Goal: Answer question/provide support

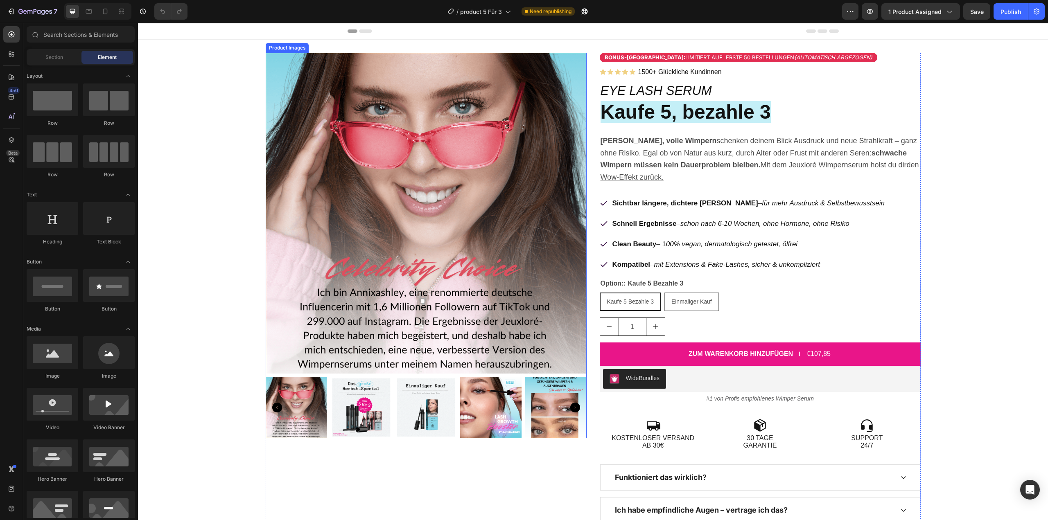
click at [408, 210] on img at bounding box center [426, 213] width 321 height 321
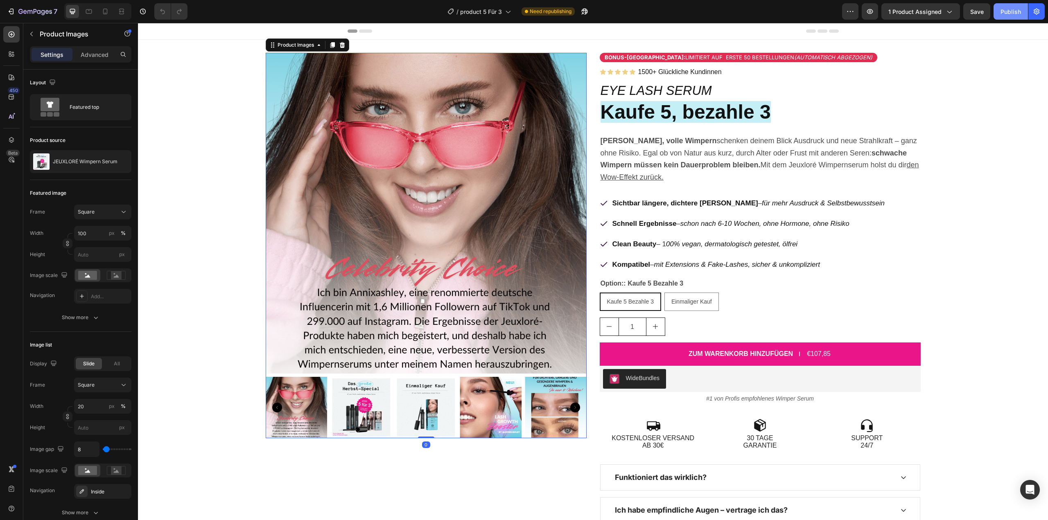
click at [1014, 14] on div "Publish" at bounding box center [1010, 11] width 20 height 9
click at [410, 248] on img at bounding box center [426, 213] width 321 height 321
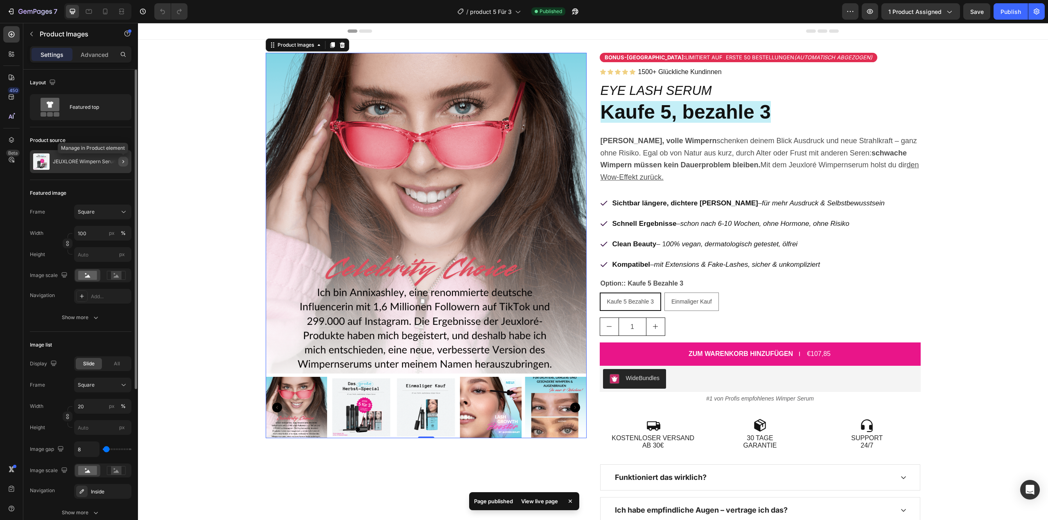
click at [122, 158] on button "button" at bounding box center [123, 162] width 10 height 10
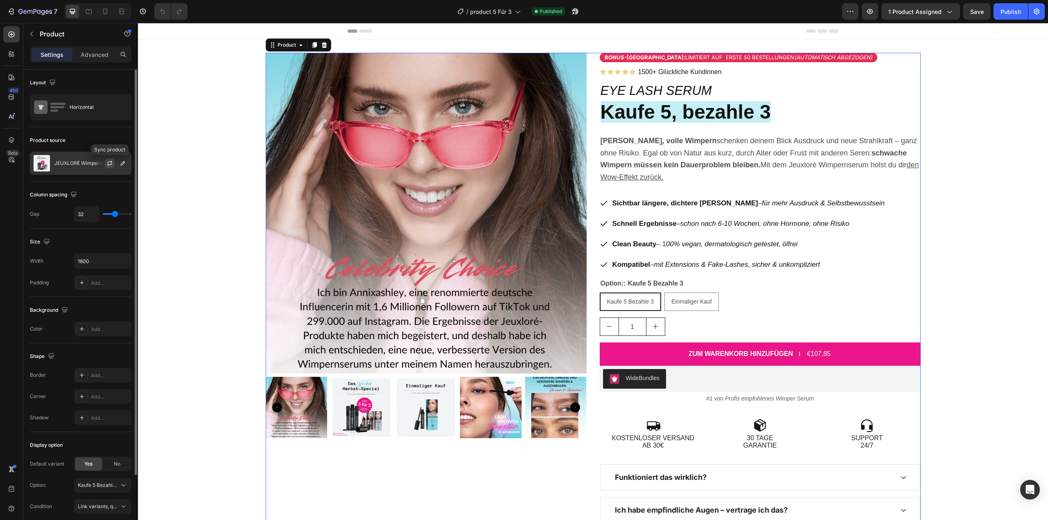
click at [114, 162] on button "button" at bounding box center [110, 163] width 10 height 10
drag, startPoint x: 112, startPoint y: 13, endPoint x: 91, endPoint y: 14, distance: 20.9
click at [107, 13] on div at bounding box center [97, 11] width 67 height 16
click at [91, 14] on icon at bounding box center [89, 11] width 8 height 8
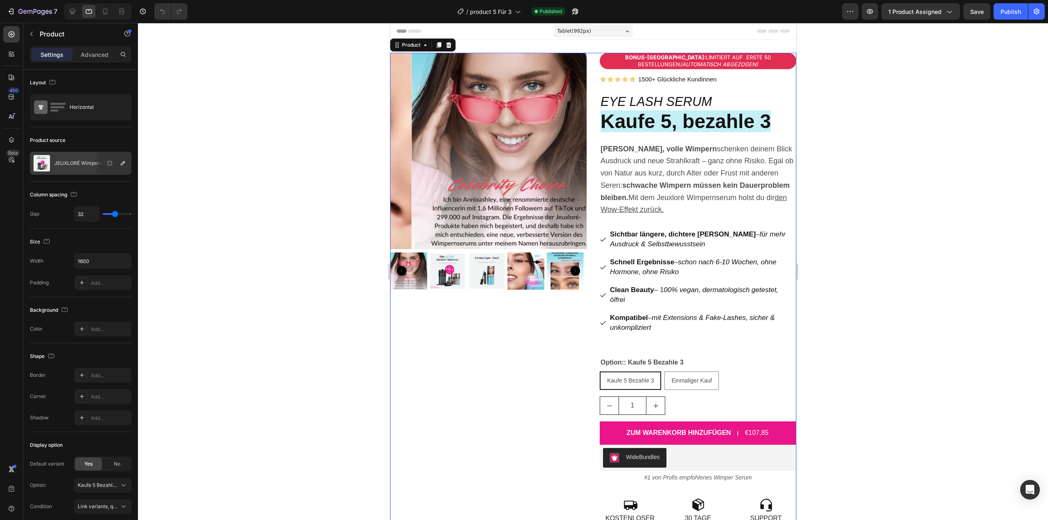
scroll to position [1, 0]
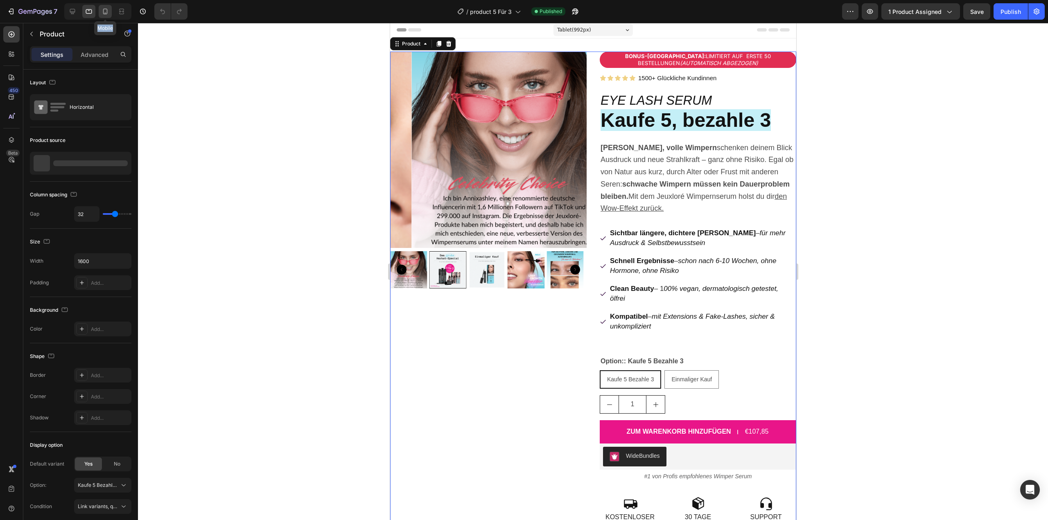
click at [109, 12] on icon at bounding box center [105, 11] width 8 height 8
type input "16"
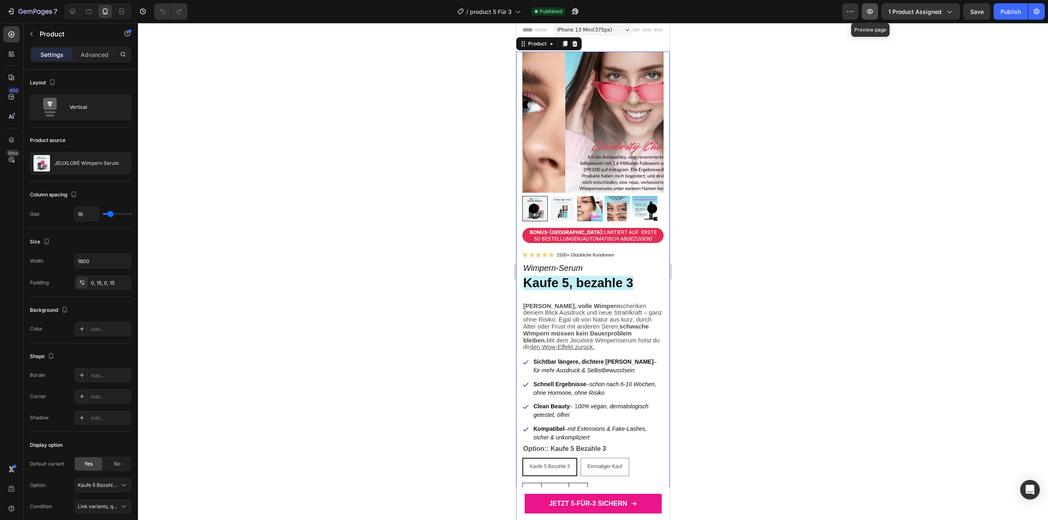
click at [868, 15] on icon "button" at bounding box center [869, 11] width 8 height 8
click at [599, 154] on img at bounding box center [635, 122] width 141 height 141
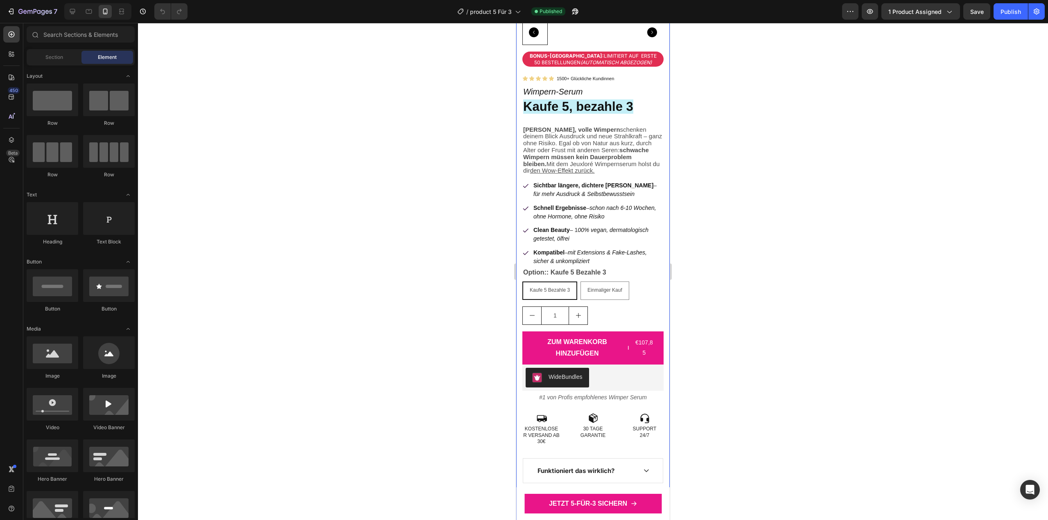
scroll to position [205, 0]
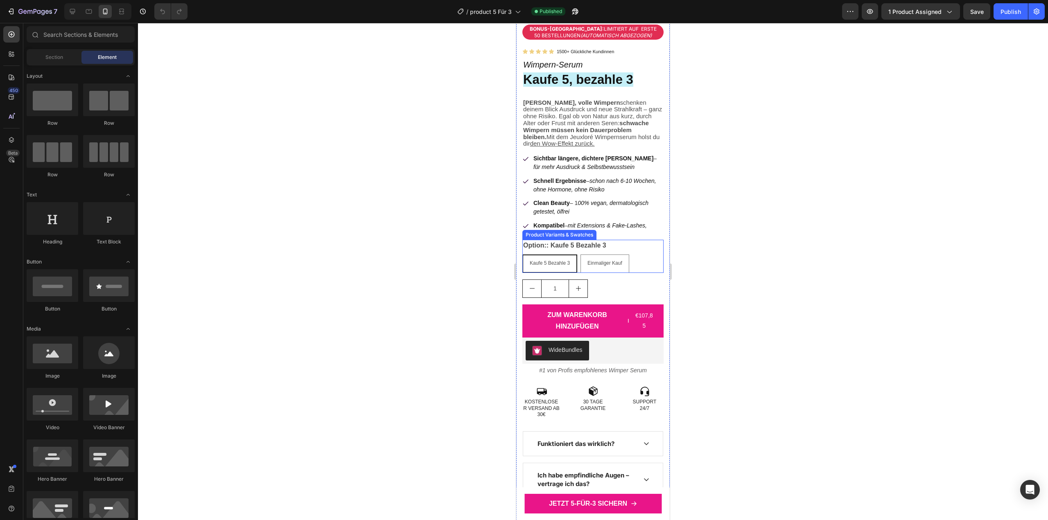
click at [631, 251] on div "Option:: Kaufe 5 Bezahle 3 Kaufe 5 Bezahle 3 Kaufe 5 Bezahle 3 Kaufe 5 Bezahle …" at bounding box center [592, 256] width 141 height 33
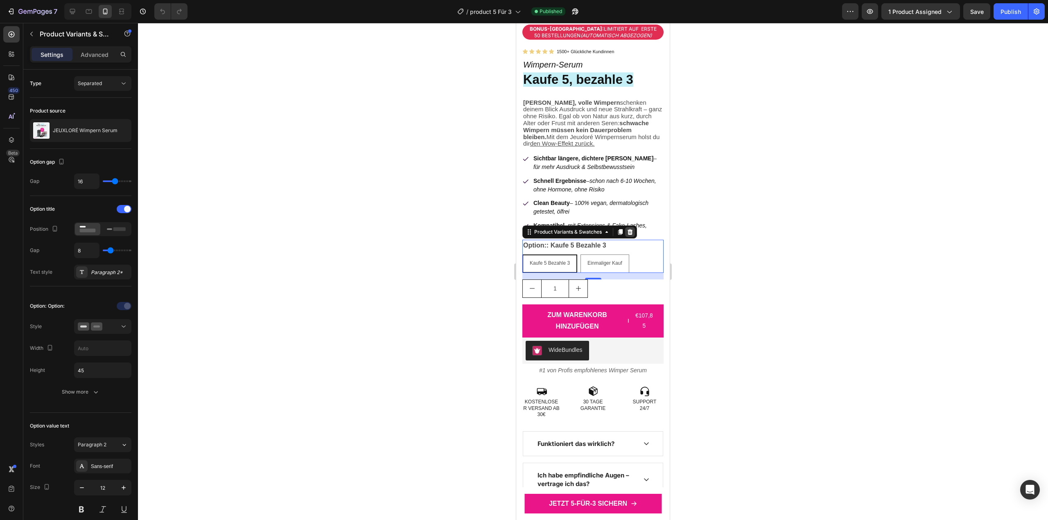
click at [632, 235] on icon at bounding box center [629, 232] width 5 height 6
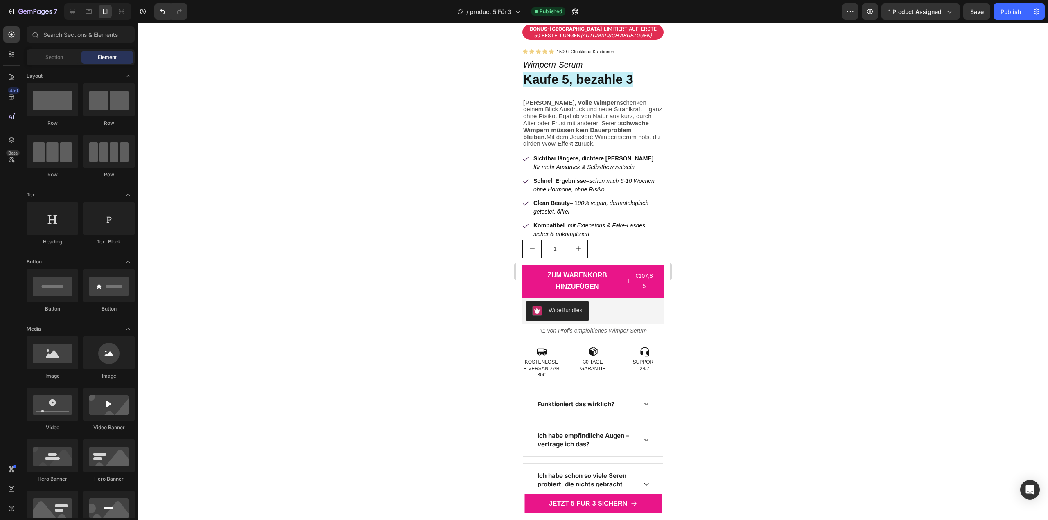
click at [882, 102] on div at bounding box center [593, 271] width 910 height 497
click at [984, 11] on button "Save" at bounding box center [976, 11] width 27 height 16
click at [1002, 11] on div "Publish" at bounding box center [1010, 11] width 20 height 9
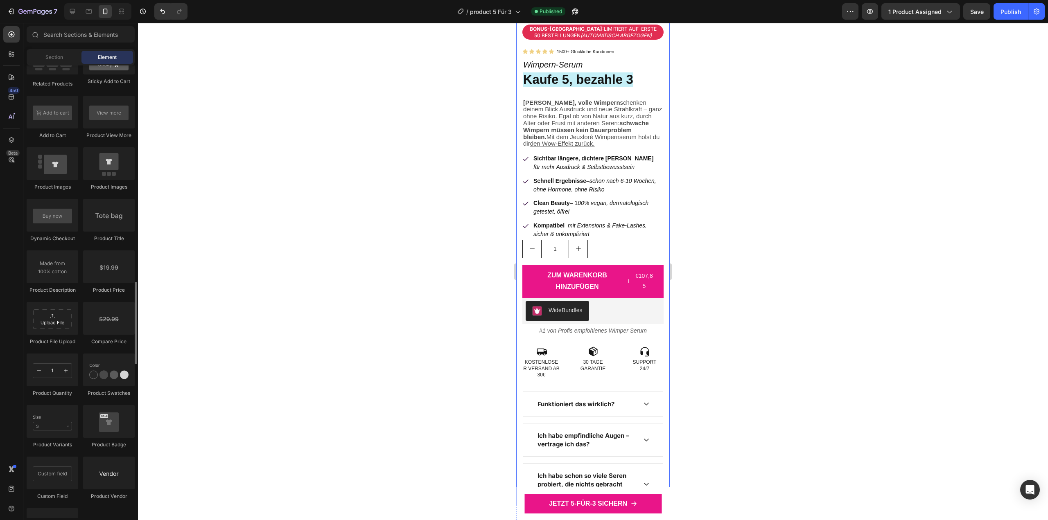
scroll to position [1228, 0]
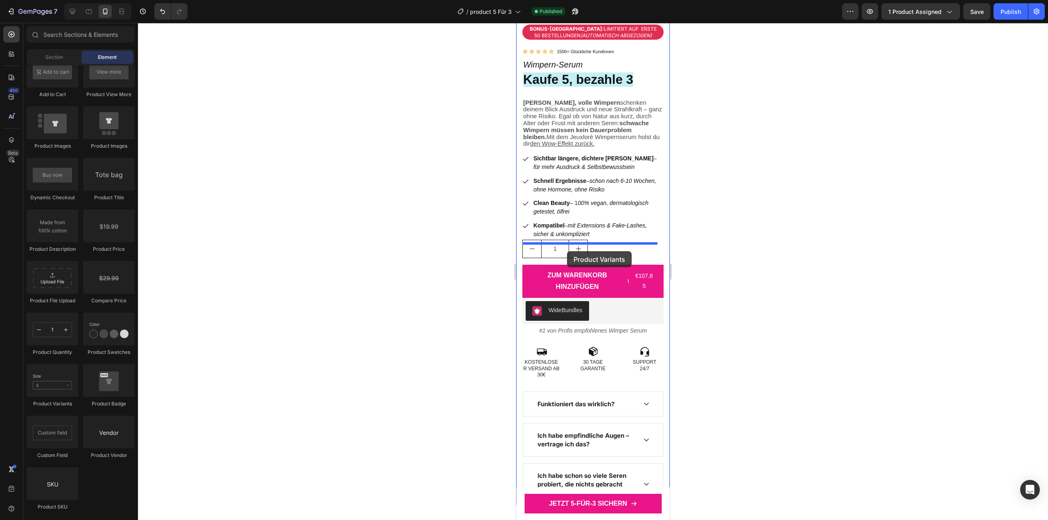
drag, startPoint x: 568, startPoint y: 410, endPoint x: 567, endPoint y: 251, distance: 159.2
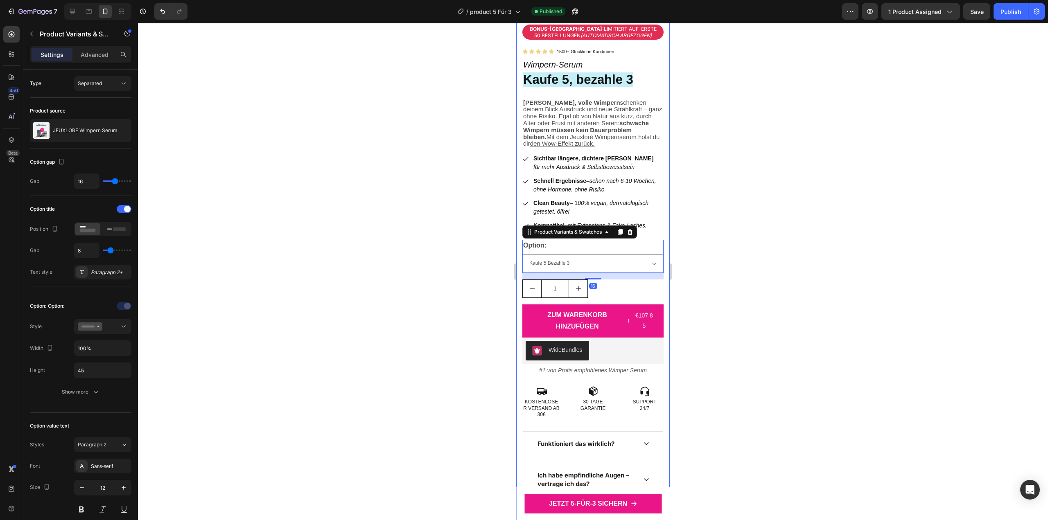
click at [599, 150] on div "Bonus-Rabatt: Limitiert auf erste 50 Bestellungen (automatisch abgezogen) Text …" at bounding box center [592, 285] width 141 height 521
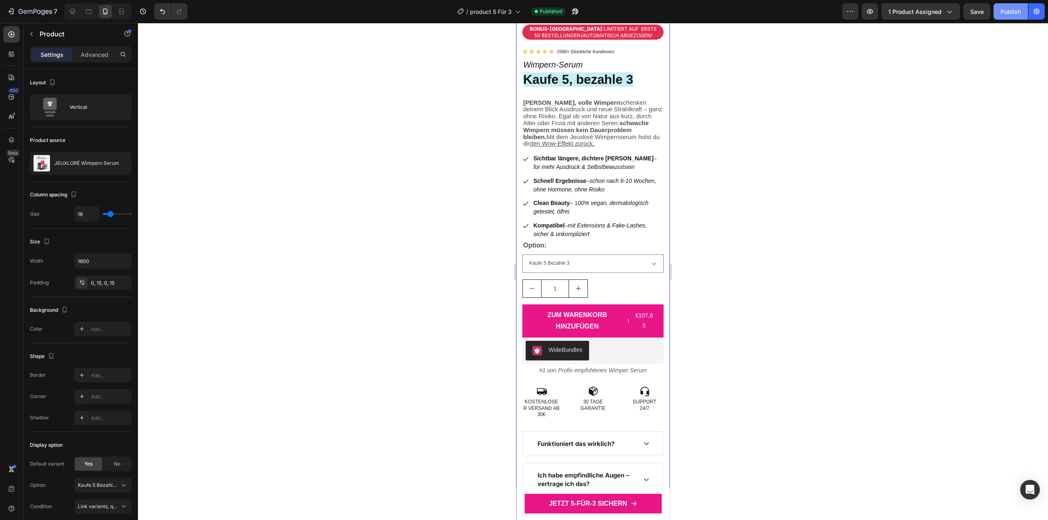
click at [1022, 10] on button "Publish" at bounding box center [1010, 11] width 34 height 16
click at [593, 351] on div "WideBundles" at bounding box center [592, 351] width 135 height 20
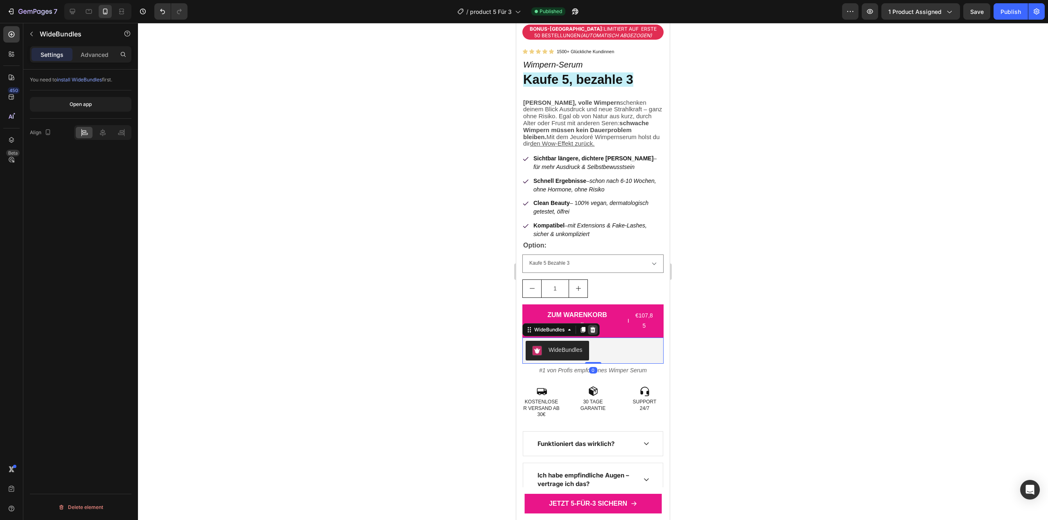
click at [593, 333] on icon at bounding box center [592, 330] width 5 height 6
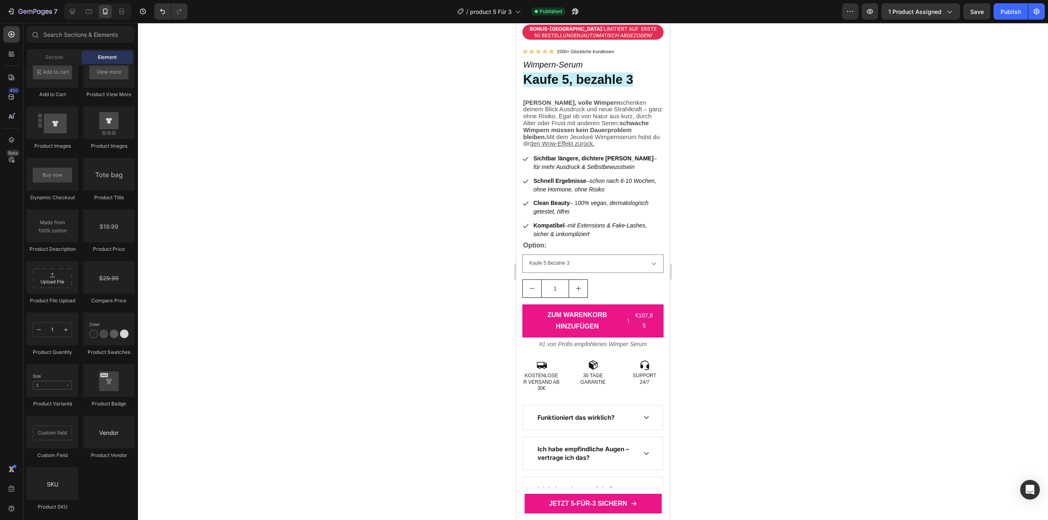
click at [755, 287] on div at bounding box center [593, 271] width 910 height 497
click at [1008, 10] on div "Publish" at bounding box center [1010, 11] width 20 height 9
click at [277, 116] on div at bounding box center [593, 271] width 910 height 497
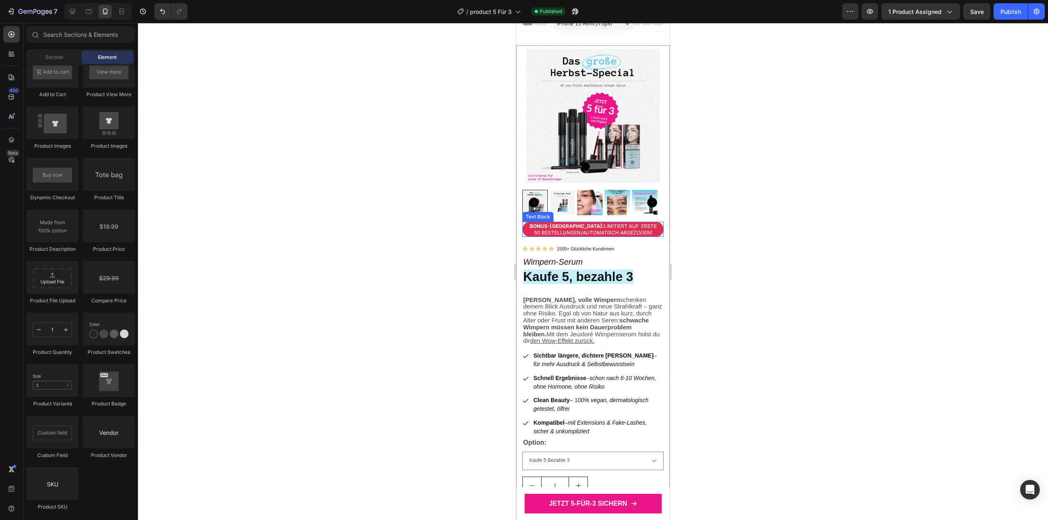
scroll to position [0, 0]
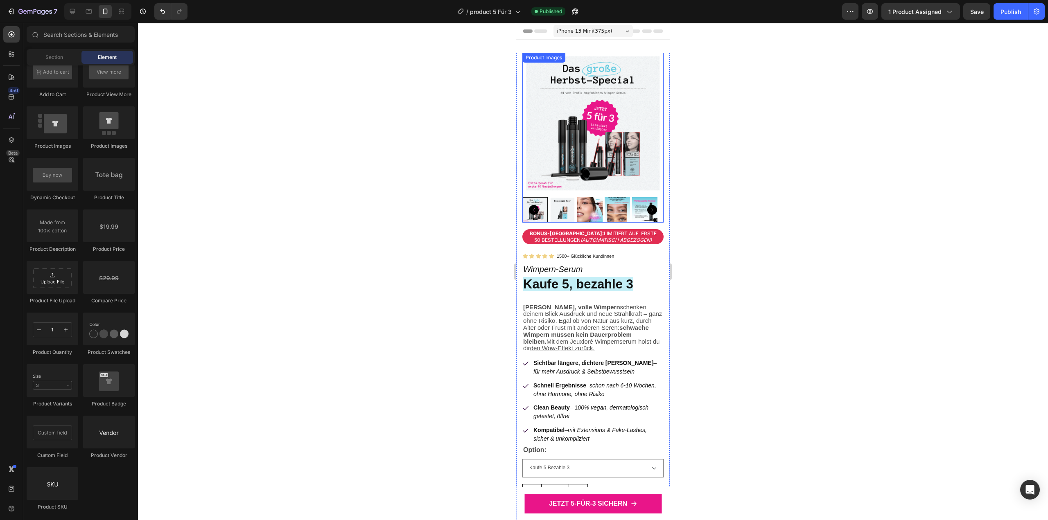
click at [569, 101] on img at bounding box center [592, 123] width 141 height 141
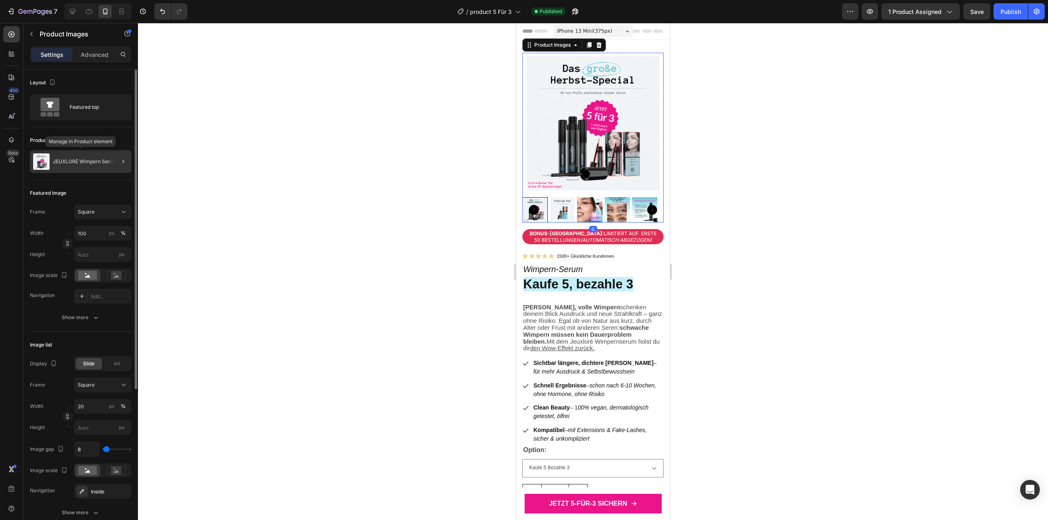
click at [93, 163] on p "JEUXLORÉ Wimpern Serum" at bounding box center [85, 162] width 65 height 6
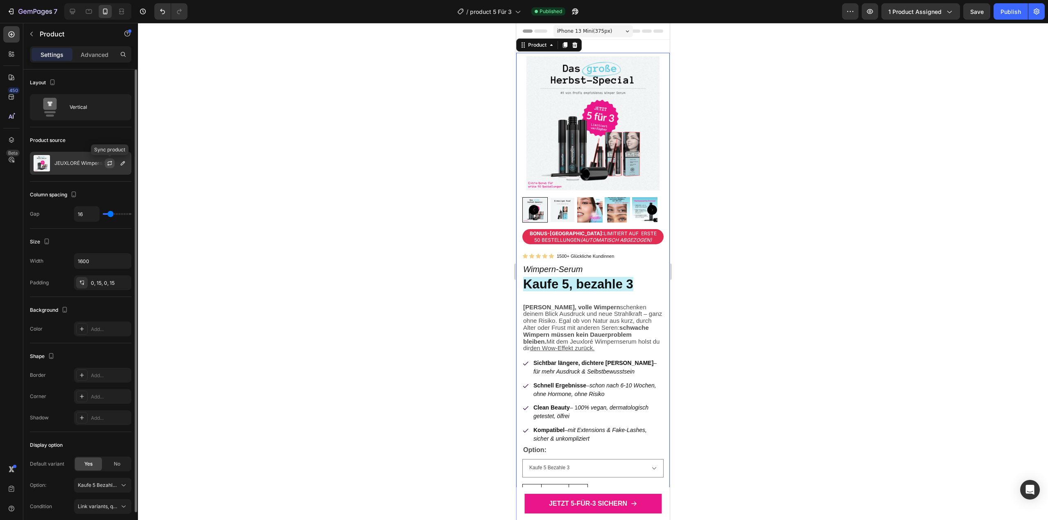
click at [112, 167] on button "button" at bounding box center [110, 163] width 10 height 10
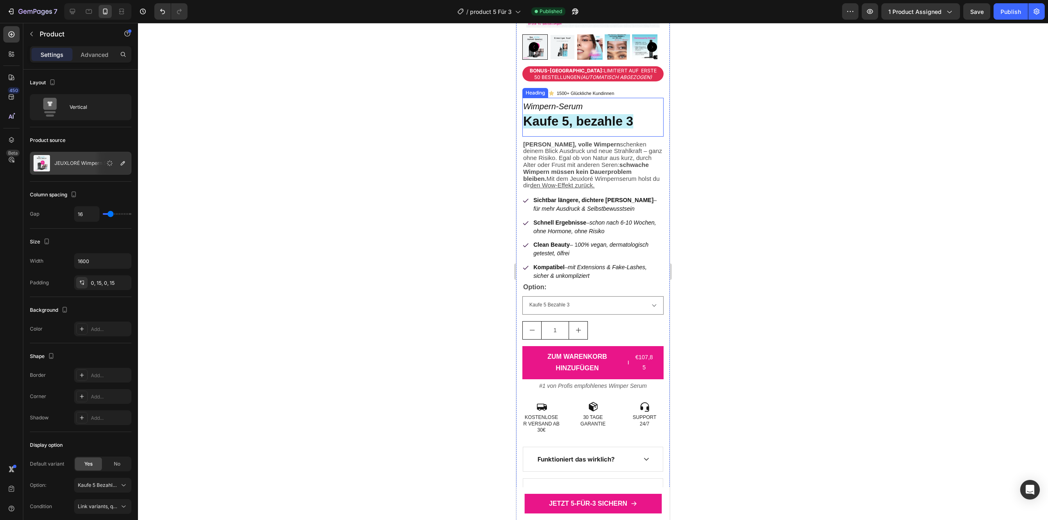
scroll to position [164, 0]
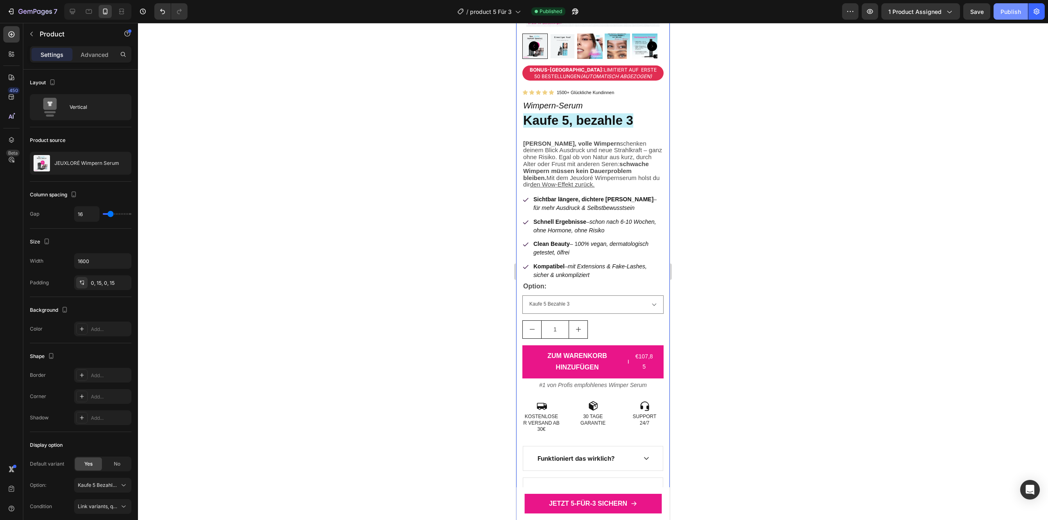
click at [1017, 16] on button "Publish" at bounding box center [1010, 11] width 34 height 16
click at [14, 2] on div "7 Version history / product 5 Für 3 Published Preview 1 product assigned Save P…" at bounding box center [524, 11] width 1048 height 23
click at [13, 13] on icon "button" at bounding box center [11, 11] width 8 height 8
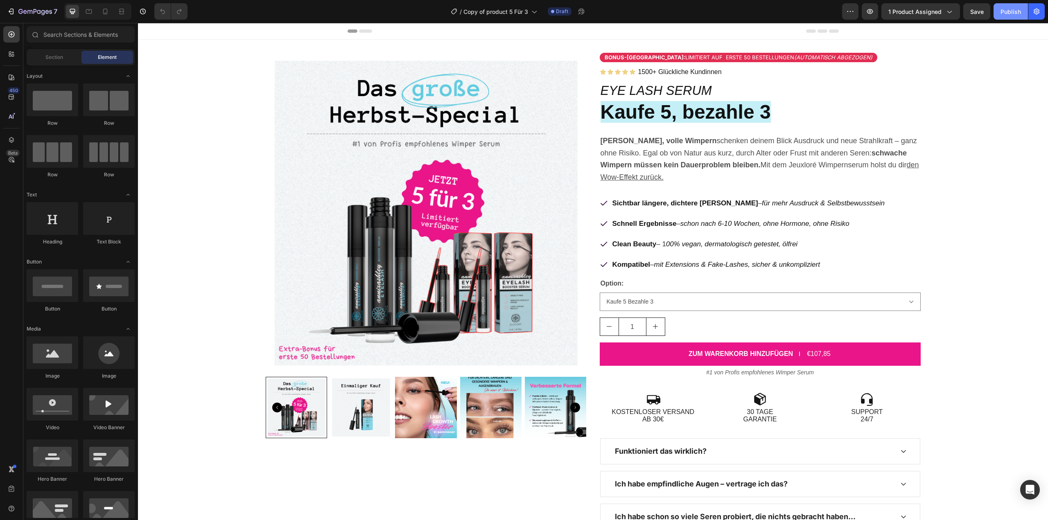
click at [1001, 12] on div "Publish" at bounding box center [1010, 11] width 20 height 9
click at [24, 10] on icon "button" at bounding box center [35, 12] width 34 height 7
click at [915, 8] on span "1 product assigned" at bounding box center [914, 11] width 53 height 9
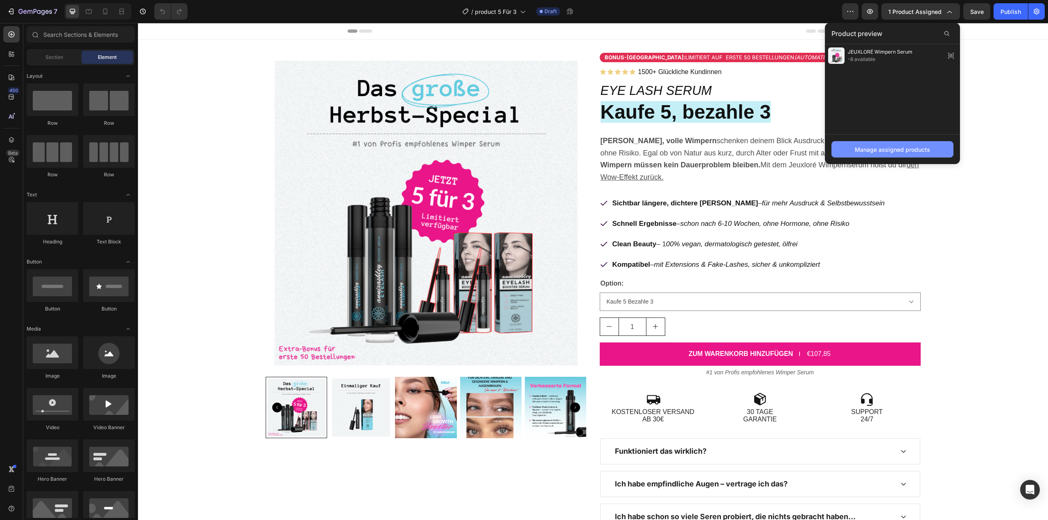
click at [901, 153] on div "Manage assigned products" at bounding box center [891, 149] width 75 height 9
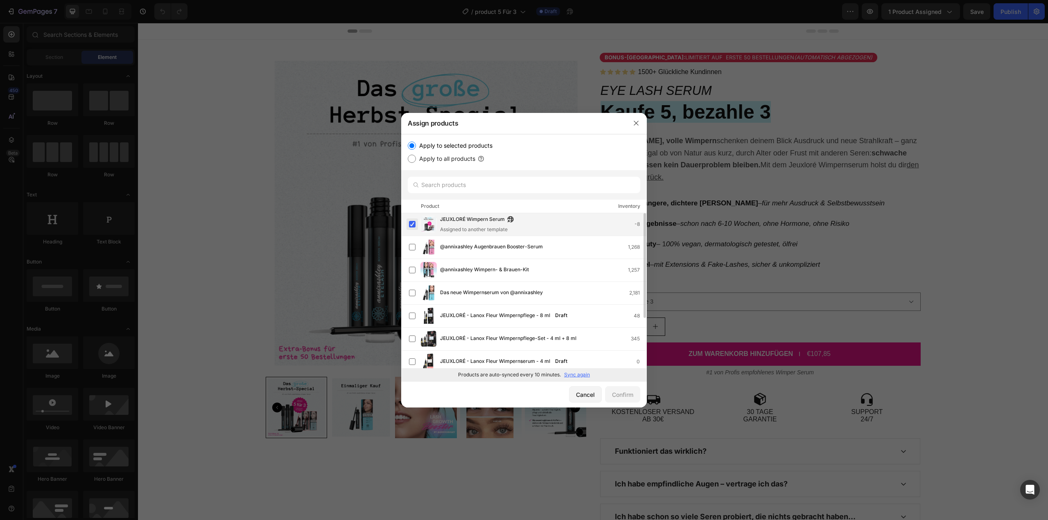
click at [415, 225] on label at bounding box center [412, 224] width 7 height 7
click at [620, 394] on div "Confirm" at bounding box center [622, 394] width 21 height 9
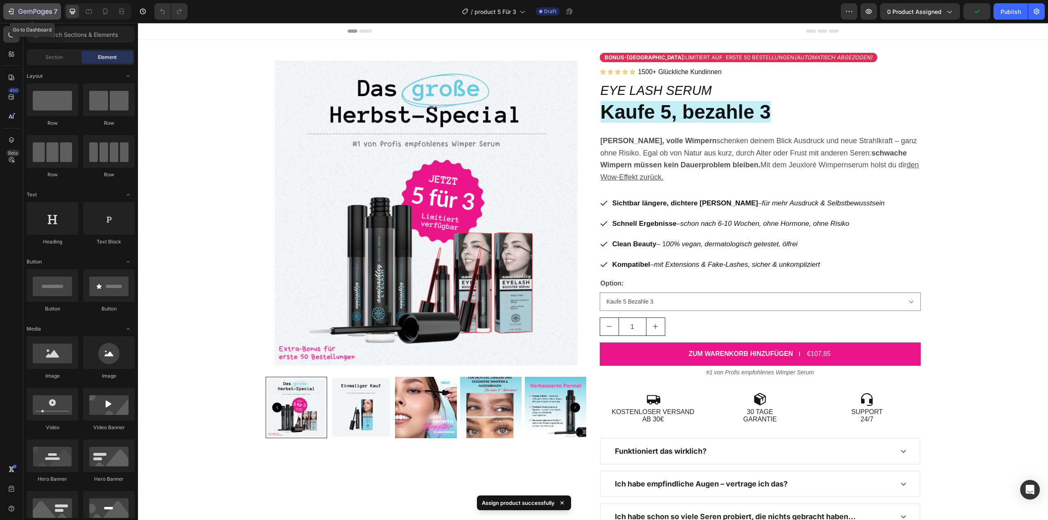
click at [17, 14] on div "7" at bounding box center [32, 12] width 50 height 10
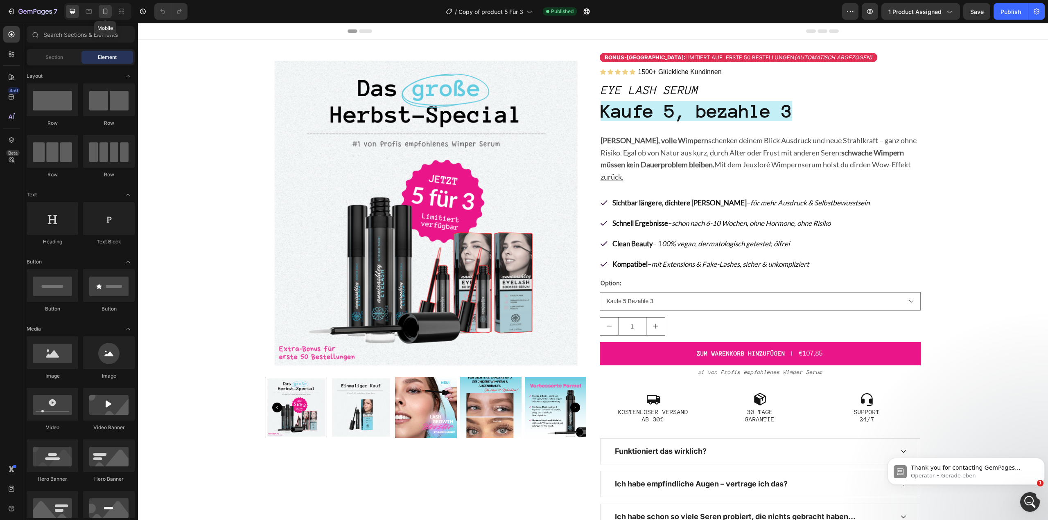
click at [101, 14] on div at bounding box center [105, 11] width 13 height 13
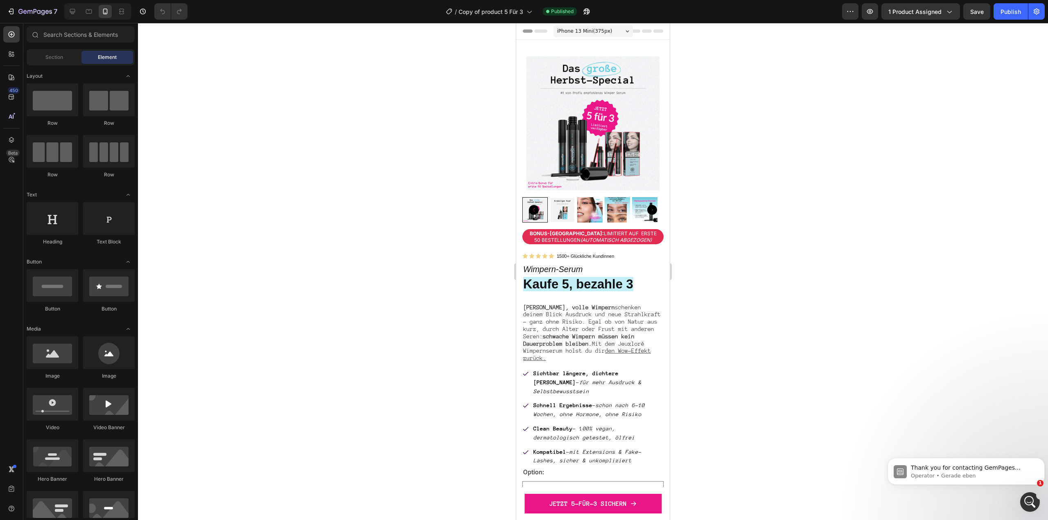
click at [579, 131] on img at bounding box center [592, 123] width 141 height 141
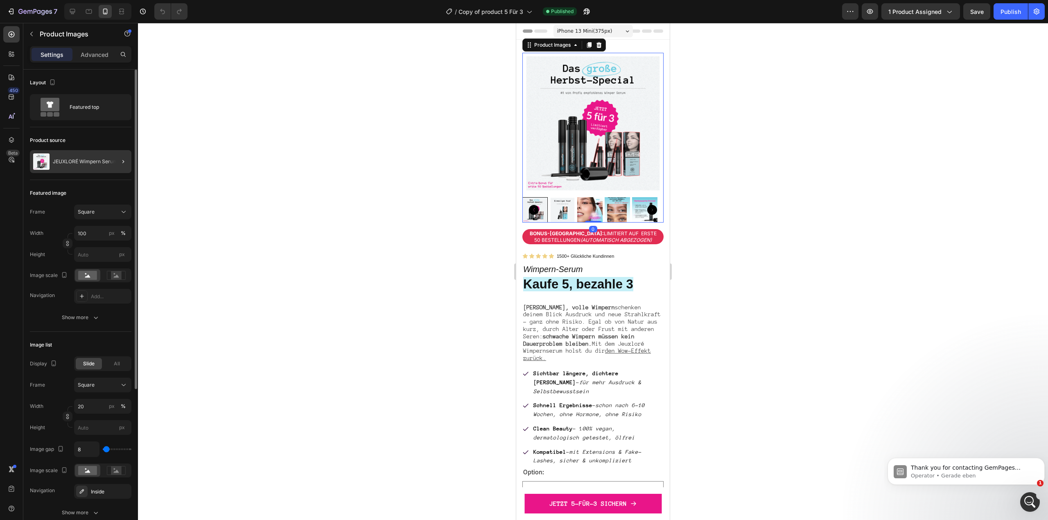
click at [110, 162] on div at bounding box center [119, 161] width 23 height 23
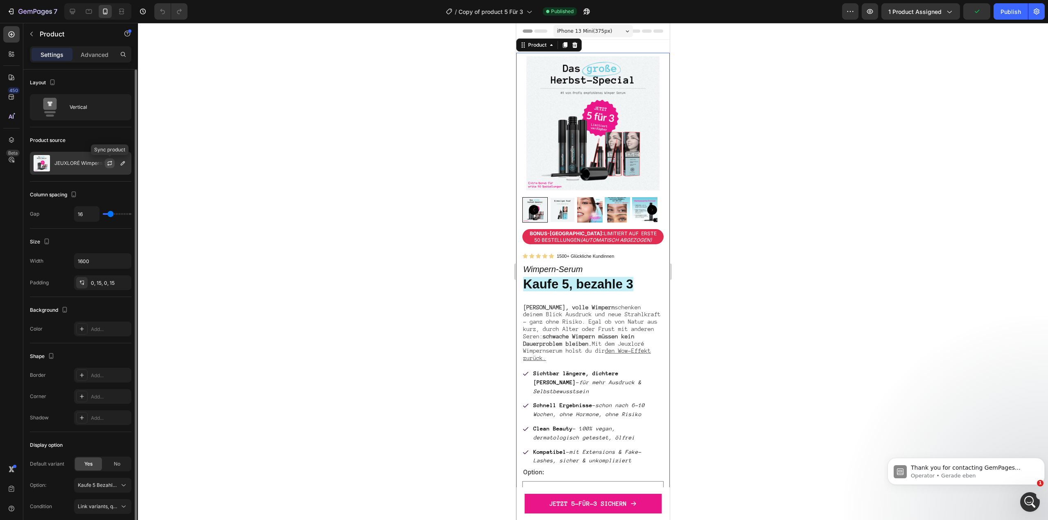
click at [108, 166] on icon "button" at bounding box center [109, 163] width 7 height 7
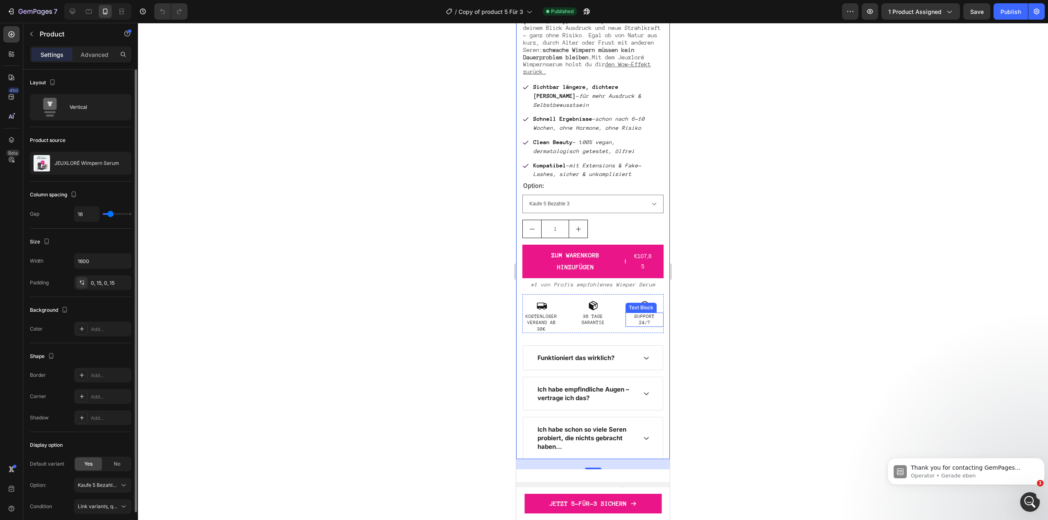
scroll to position [532, 0]
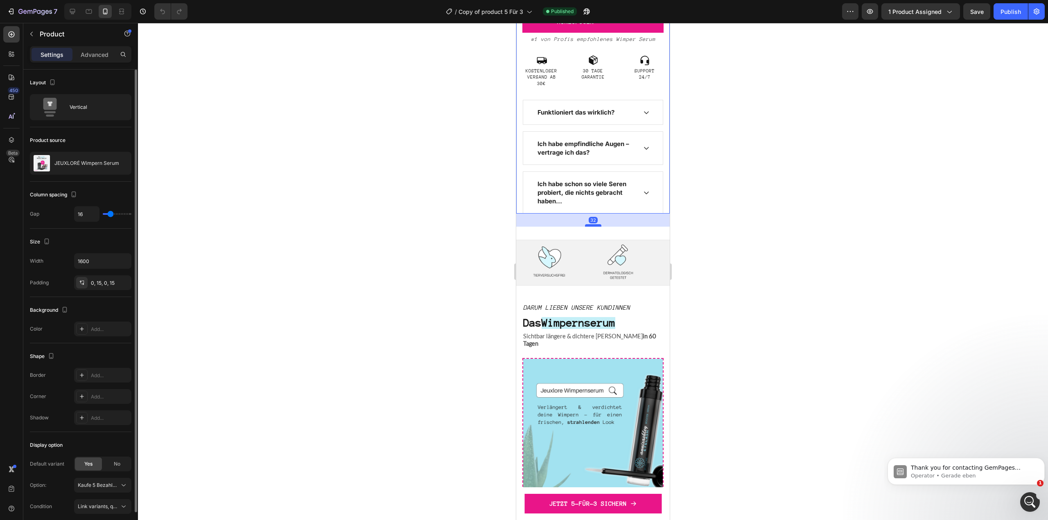
click at [587, 224] on div at bounding box center [593, 225] width 16 height 2
click at [681, 235] on div at bounding box center [593, 271] width 910 height 497
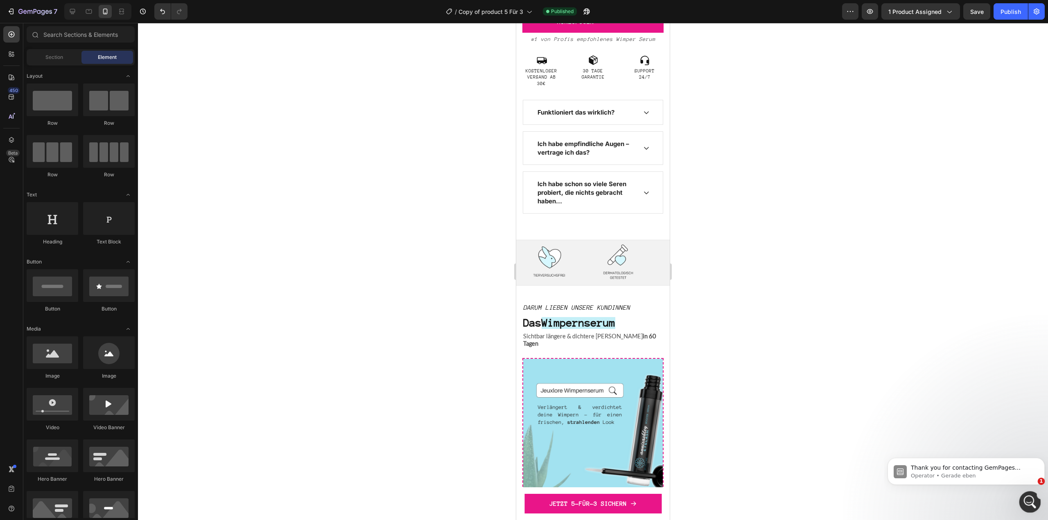
click at [1023, 491] on div "Intercom-Nachrichtendienst öffnen" at bounding box center [1028, 500] width 27 height 27
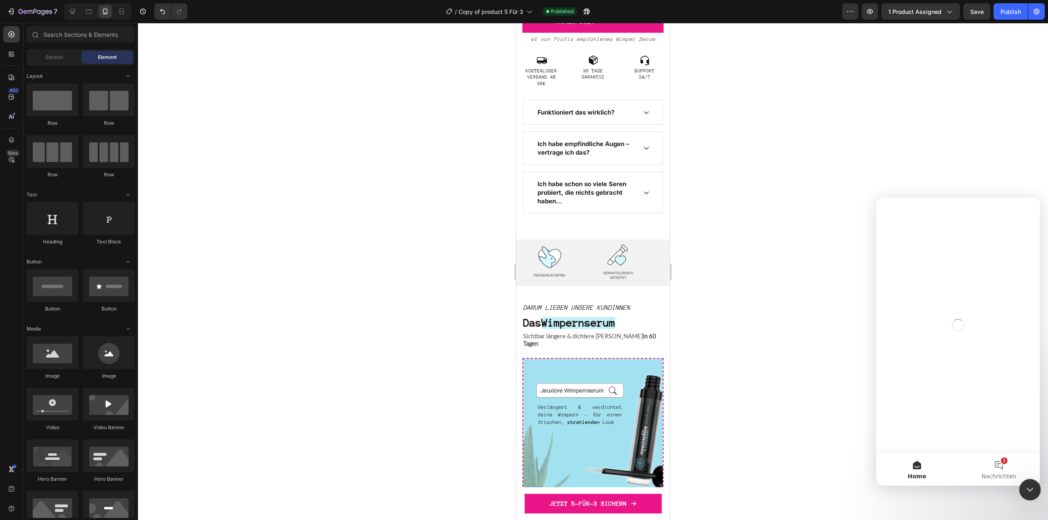
scroll to position [0, 0]
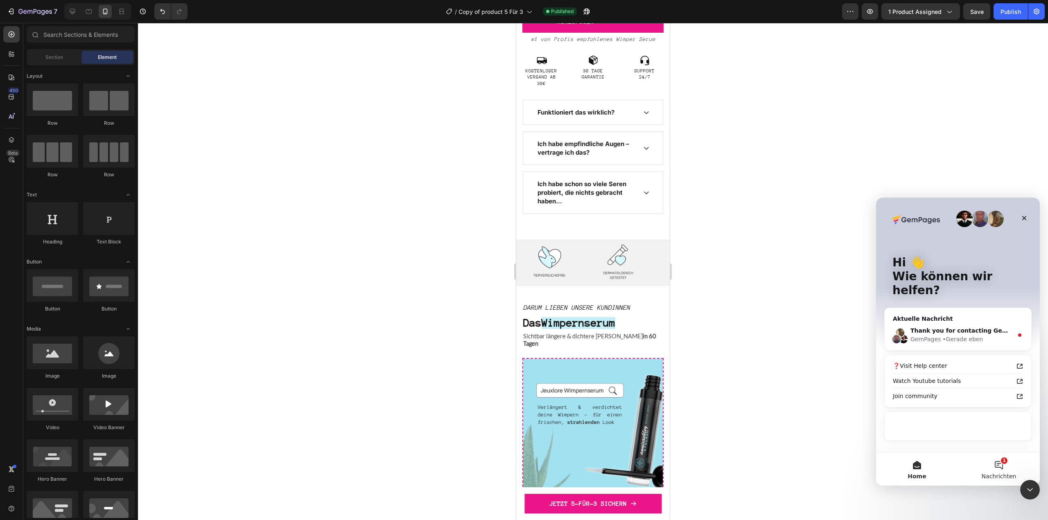
click at [1013, 464] on button "1 Nachrichten" at bounding box center [999, 469] width 82 height 33
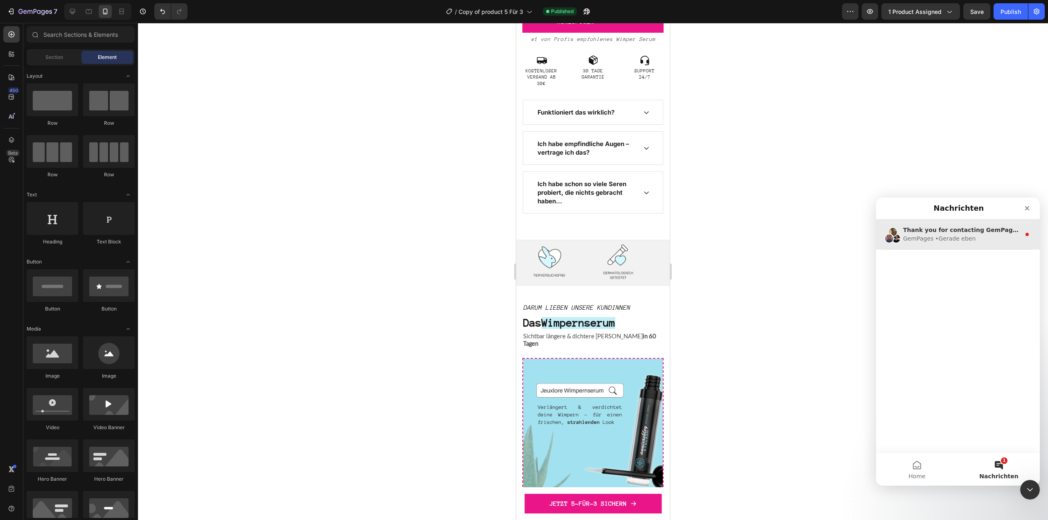
click at [967, 236] on div "• Gerade eben" at bounding box center [955, 238] width 41 height 9
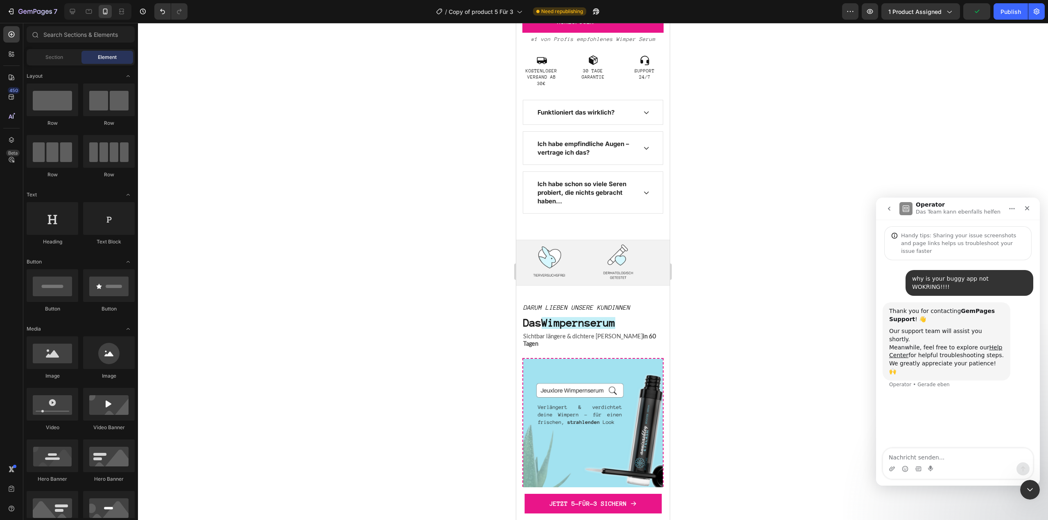
click at [959, 119] on div at bounding box center [593, 271] width 910 height 497
click at [1014, 4] on button "Publish" at bounding box center [1010, 11] width 34 height 16
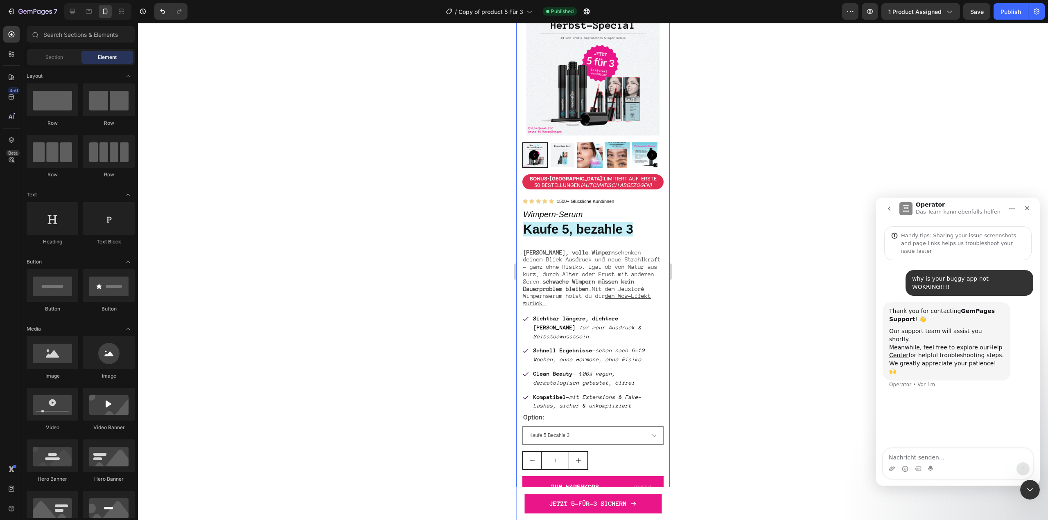
scroll to position [41, 0]
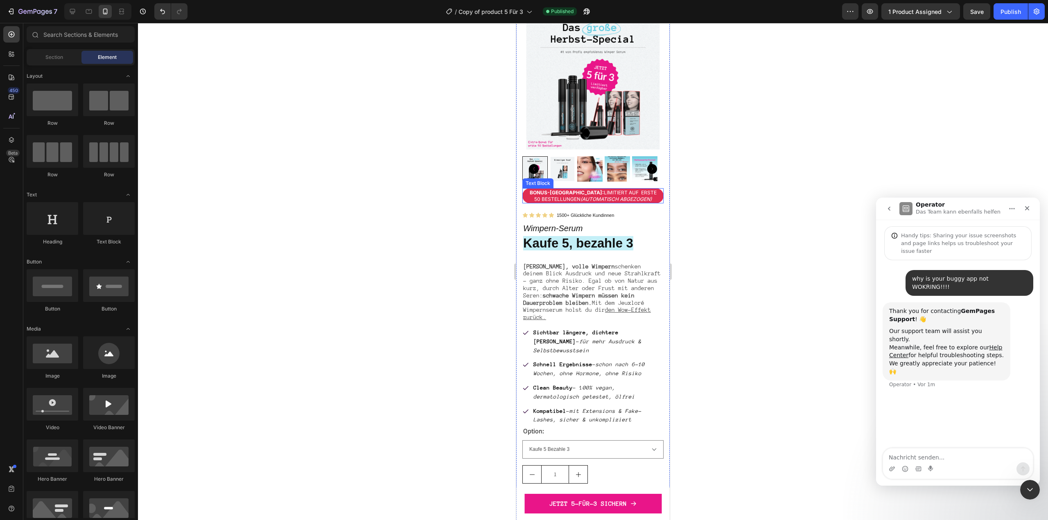
click at [590, 197] on div "Bonus-Rabatt: Limitiert auf erste 50 Bestellungen (automatisch abgezogen)" at bounding box center [592, 195] width 141 height 15
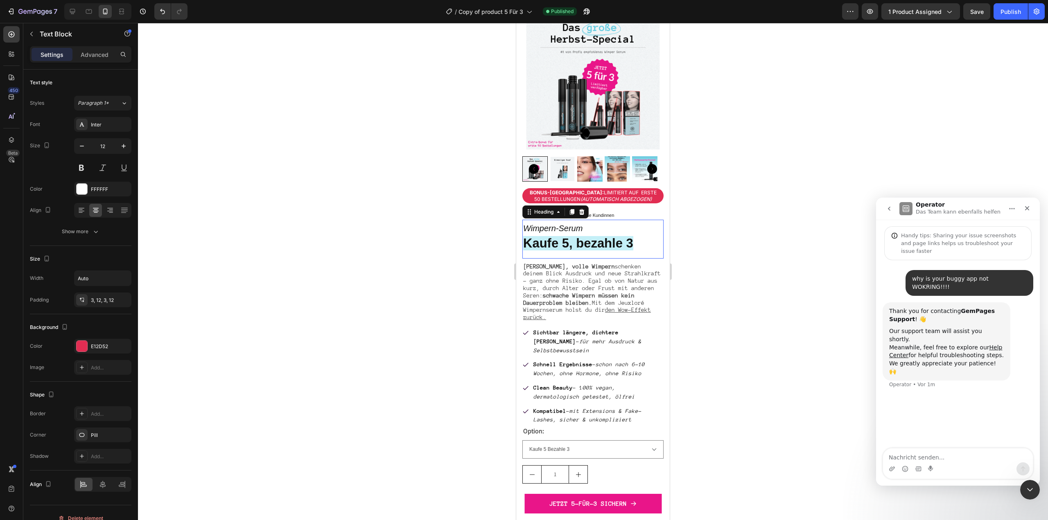
click at [605, 245] on h2 "Wimpern-Serum Kaufe 5, bezahle 3" at bounding box center [592, 236] width 141 height 32
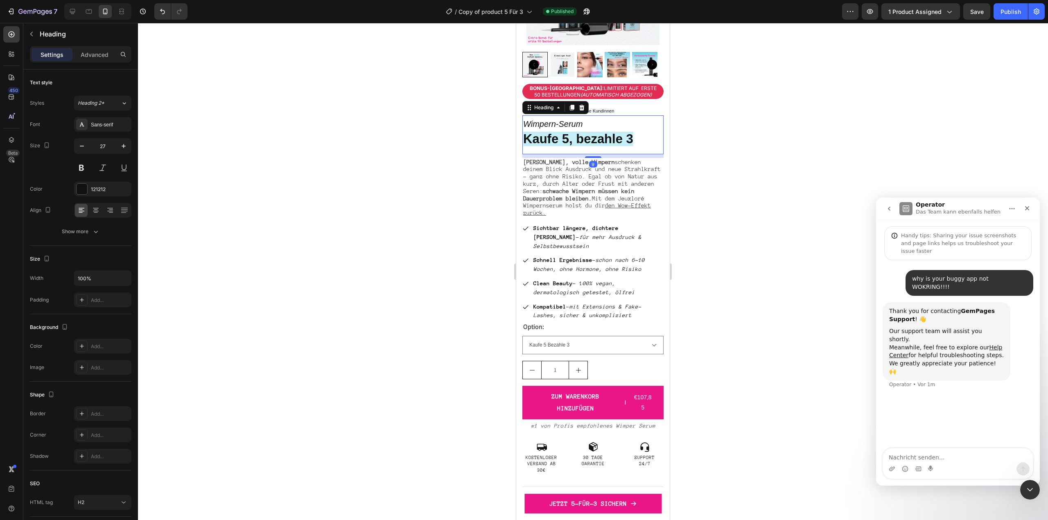
scroll to position [246, 0]
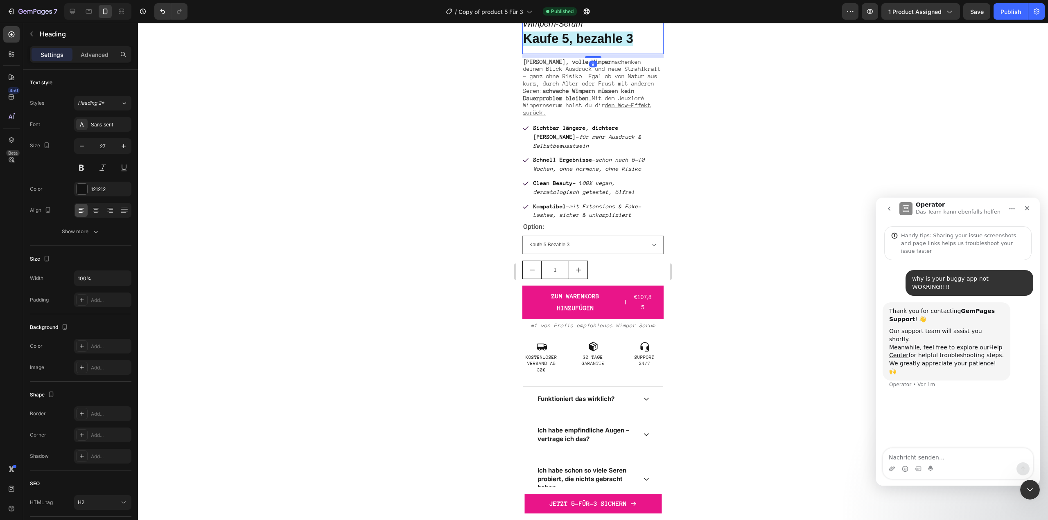
click at [397, 174] on div at bounding box center [593, 271] width 910 height 497
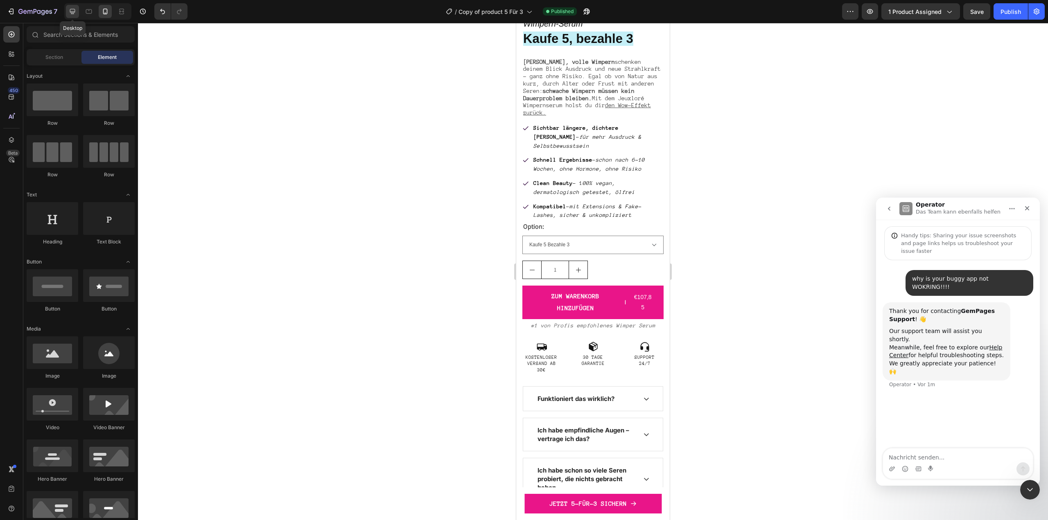
click at [75, 12] on icon at bounding box center [72, 11] width 5 height 5
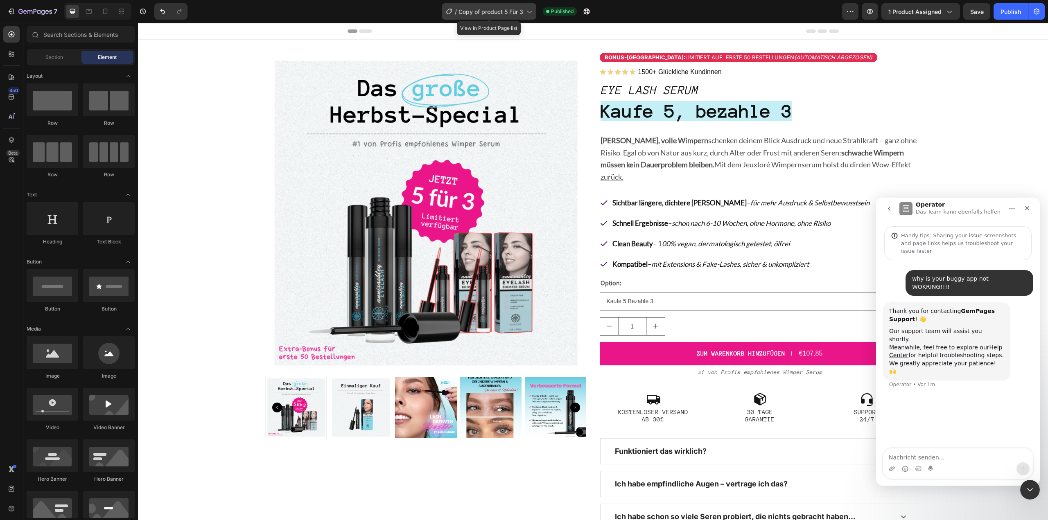
click at [488, 14] on span "Copy of product 5 Für 3" at bounding box center [490, 11] width 65 height 9
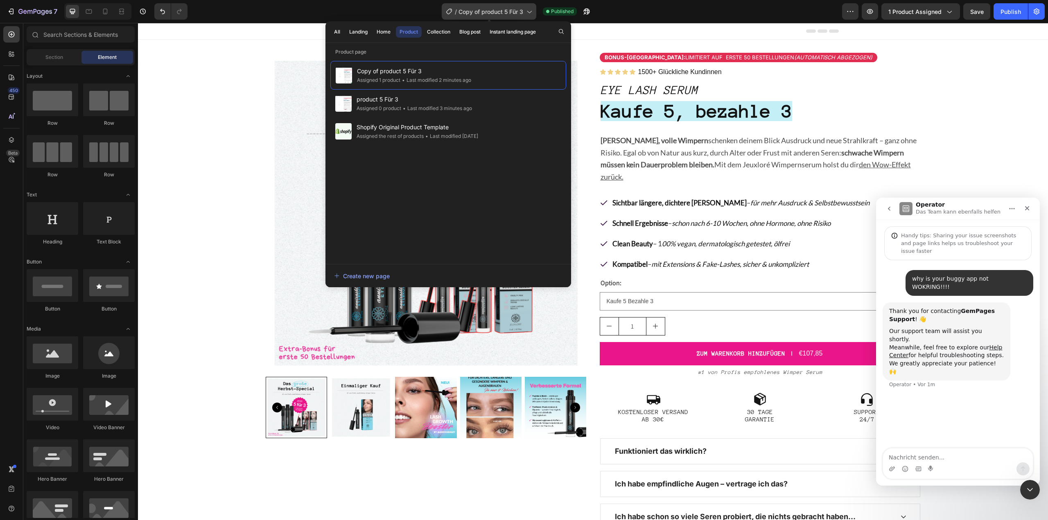
click at [488, 14] on span "Copy of product 5 Für 3" at bounding box center [490, 11] width 65 height 9
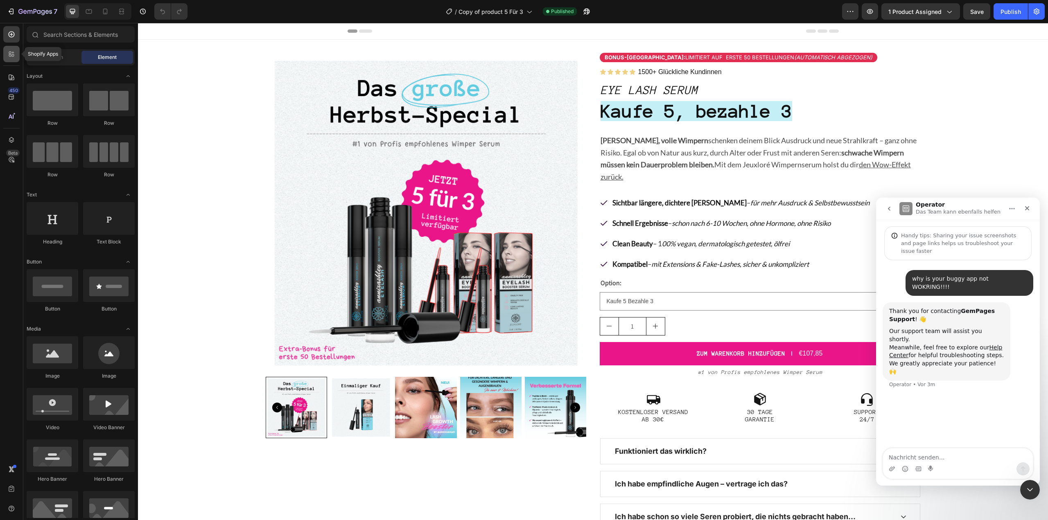
click at [9, 55] on icon at bounding box center [11, 54] width 8 height 8
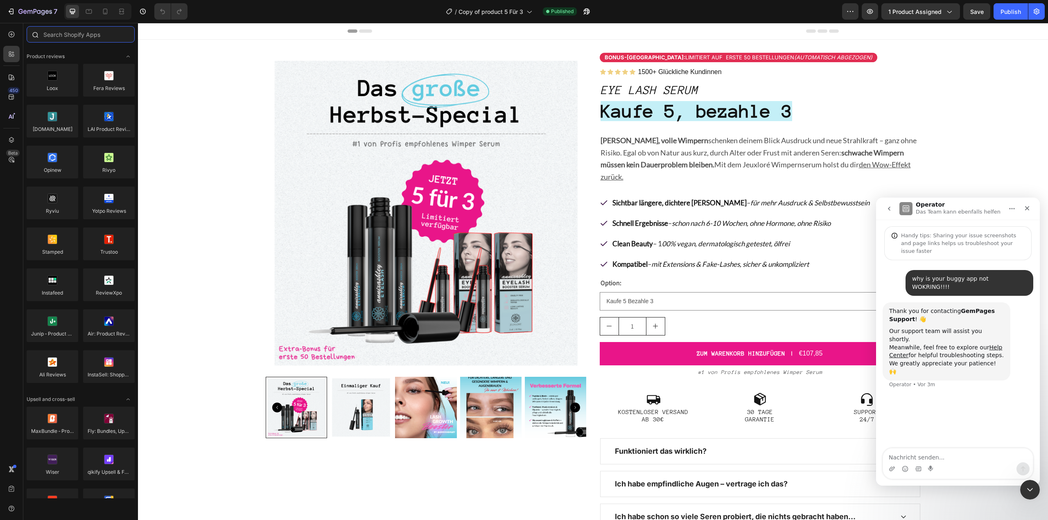
click at [99, 32] on input "text" at bounding box center [81, 34] width 108 height 16
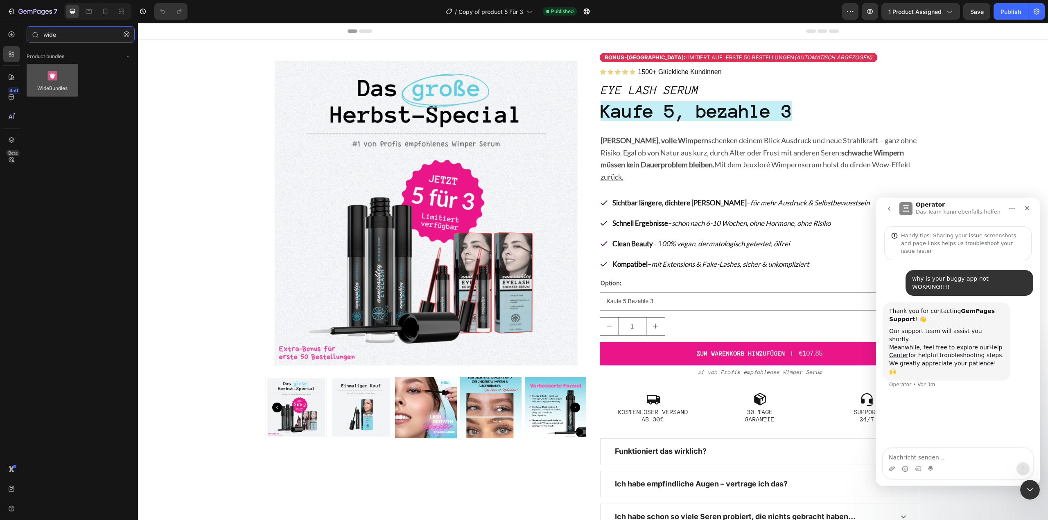
type input "wide"
drag, startPoint x: 194, startPoint y: 97, endPoint x: 700, endPoint y: 352, distance: 566.4
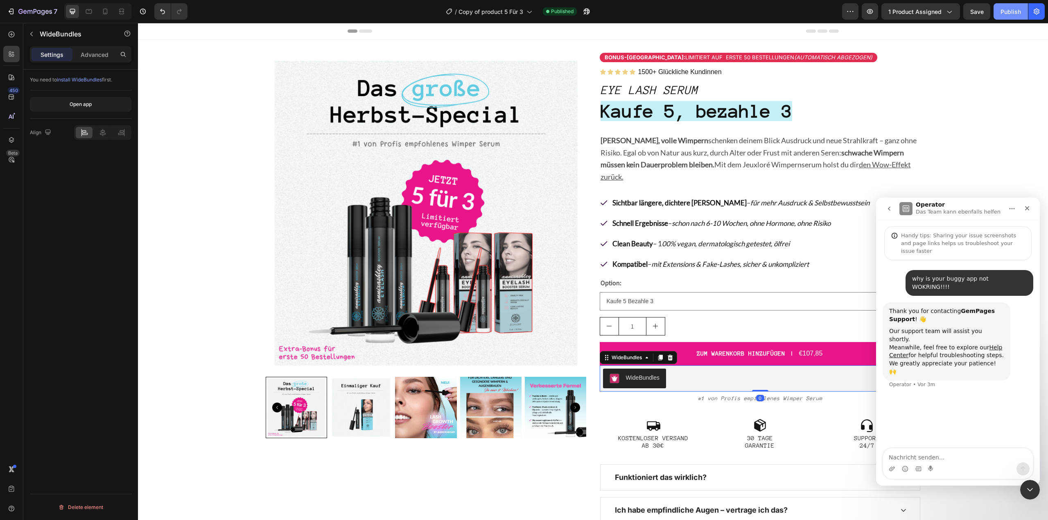
click at [1006, 15] on div "Publish" at bounding box center [1010, 11] width 20 height 9
click at [11, 8] on icon "button" at bounding box center [11, 11] width 8 height 8
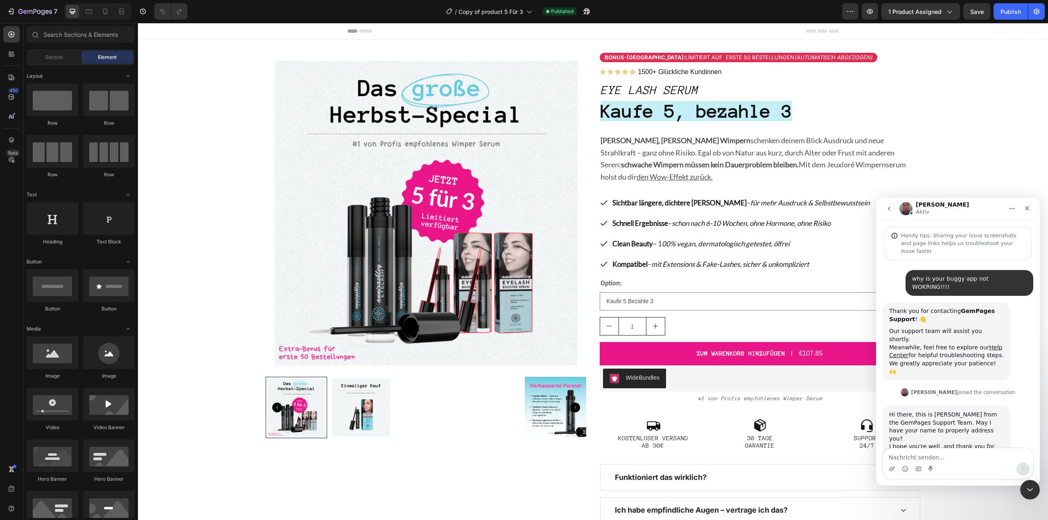
scroll to position [1, 0]
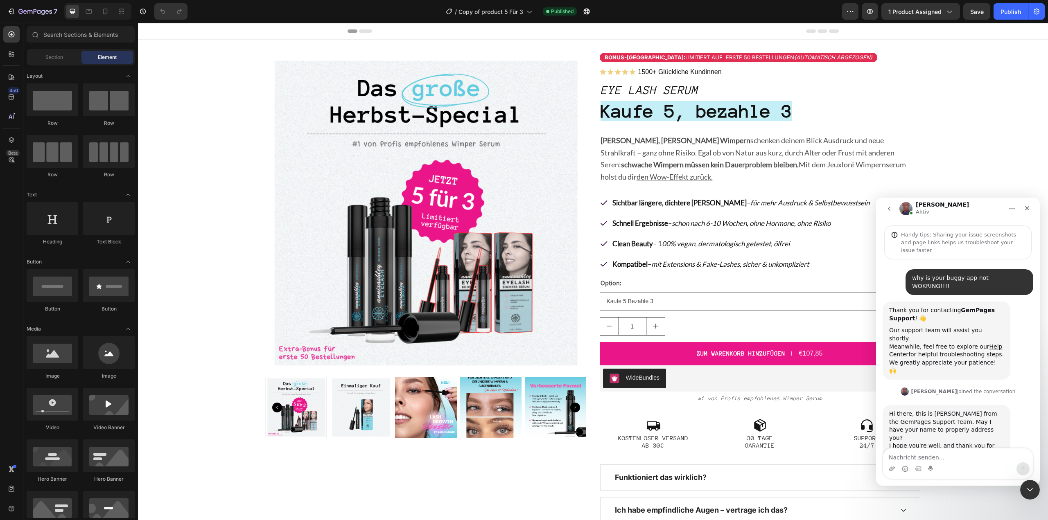
click at [944, 451] on textarea "Nachricht senden..." at bounding box center [958, 455] width 150 height 14
type textarea "w"
paste textarea "[URL][DOMAIN_NAME]"
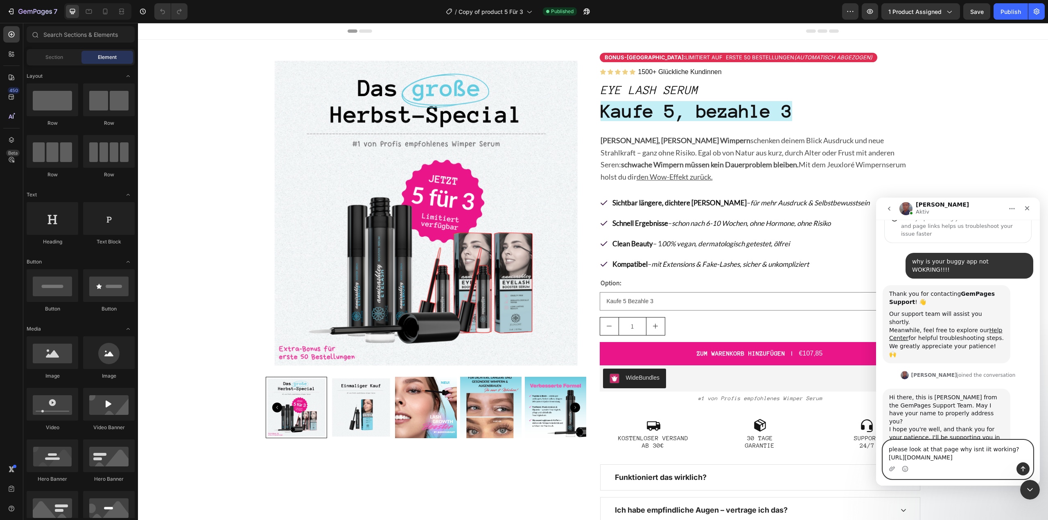
type textarea "please look at that page why isnt iit working? https://www.jeuxlore.com/product…"
click at [1021, 465] on button "Sende eine Nachricht…" at bounding box center [1022, 468] width 13 height 13
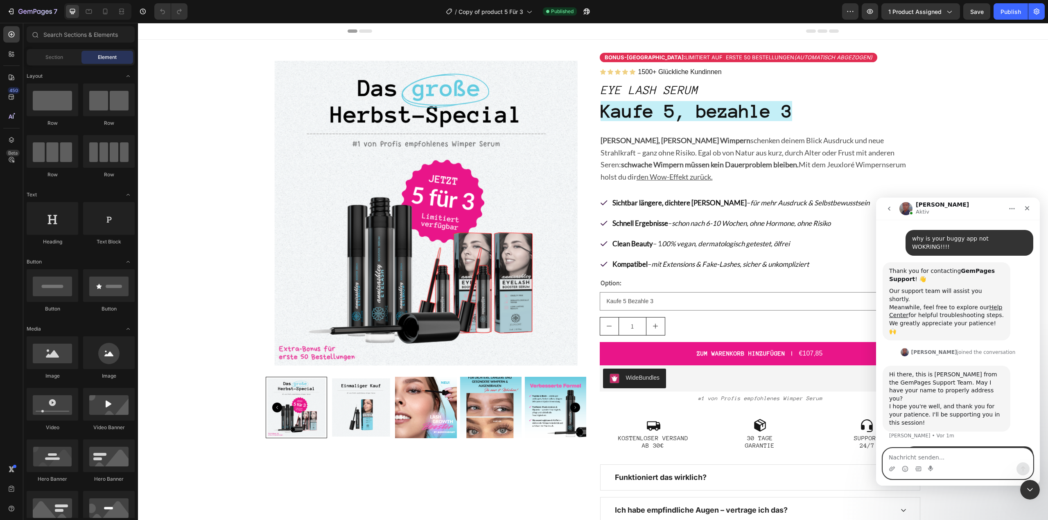
scroll to position [41, 0]
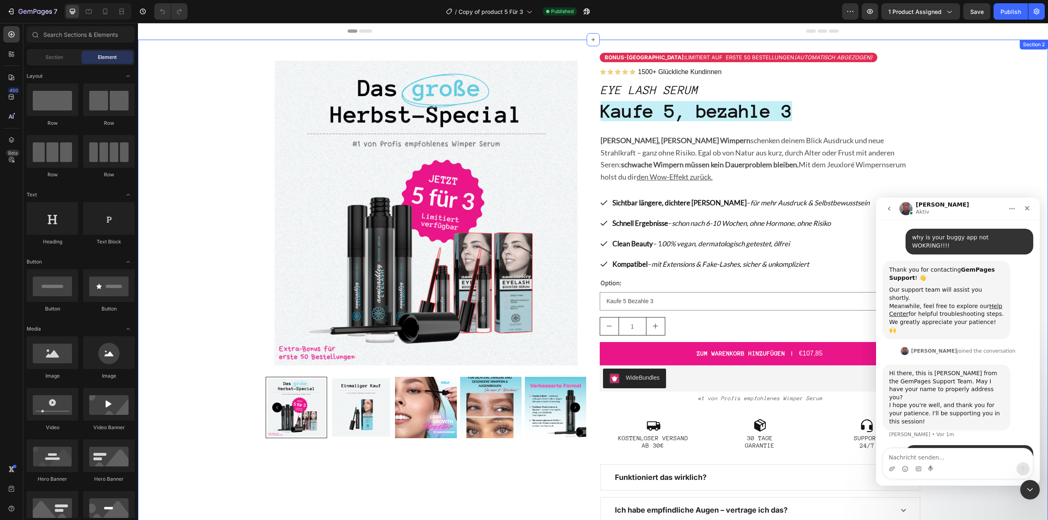
click at [965, 150] on div "Product Images Bonus-Rabatt: Limitiert auf erste 50 Bestellungen (automatisch a…" at bounding box center [593, 310] width 910 height 514
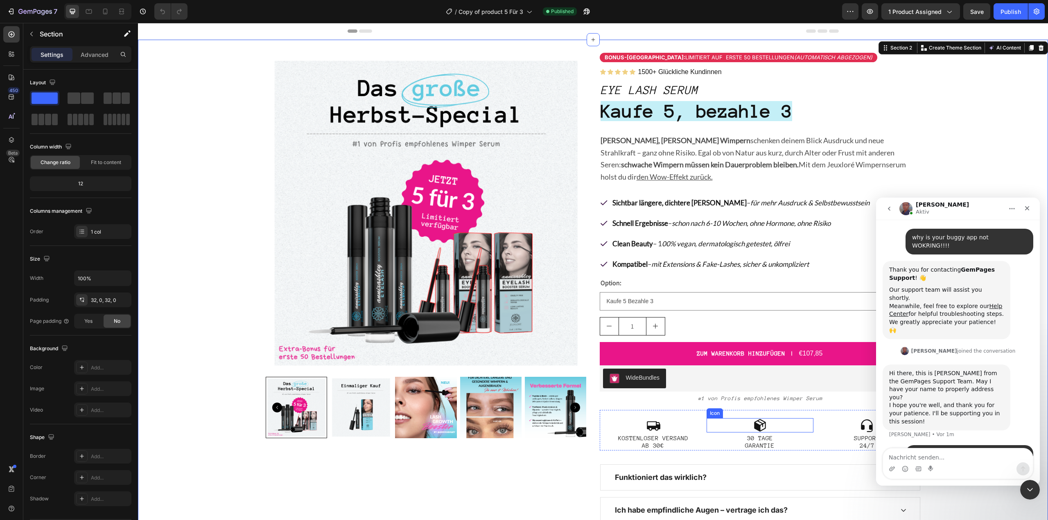
click at [736, 369] on div "WideBundles" at bounding box center [760, 379] width 314 height 20
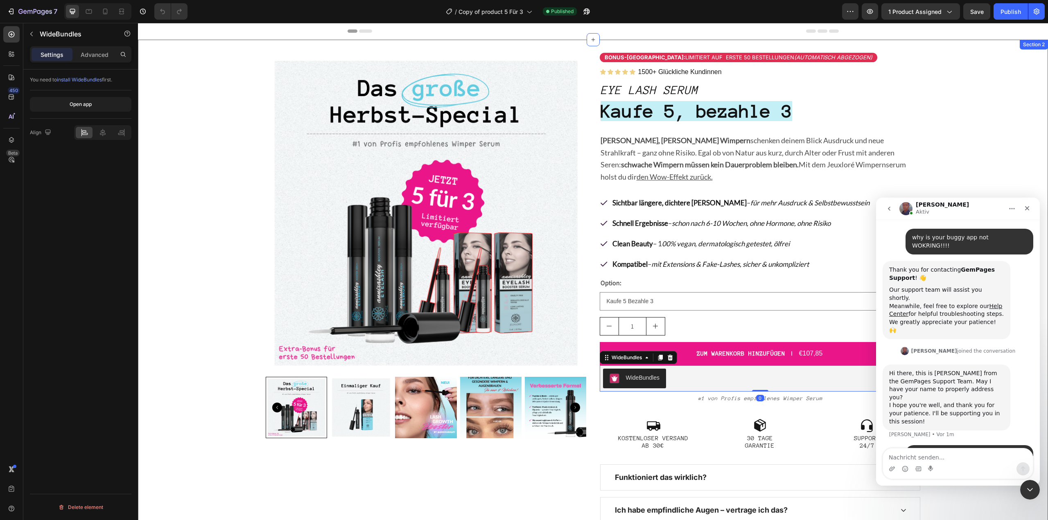
click at [965, 186] on div "Product Images Bonus-Rabatt: Limitiert auf erste 50 Bestellungen (automatisch a…" at bounding box center [593, 310] width 910 height 514
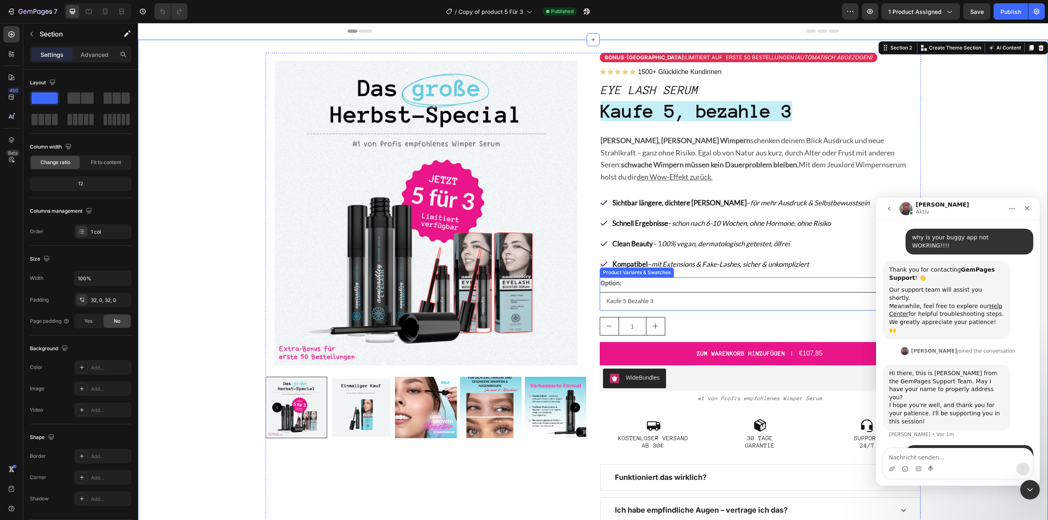
click at [693, 292] on select "Kaufe 5 Bezahle 3 Einmaliger Kauf" at bounding box center [759, 301] width 321 height 18
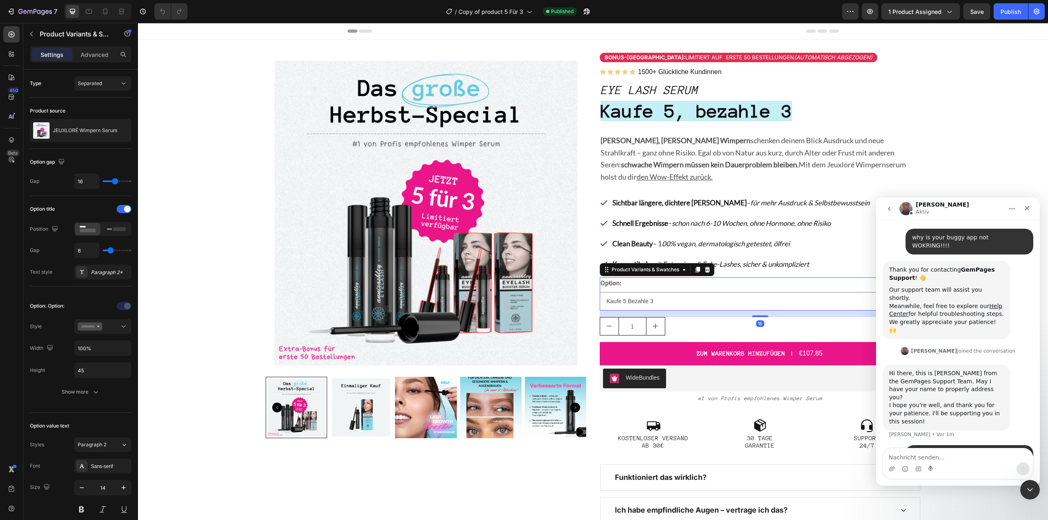
click at [624, 277] on div "Option: Kaufe 5 Bezahle 3 Einmaliger Kauf" at bounding box center [759, 293] width 321 height 33
click at [118, 85] on div "Separated" at bounding box center [99, 83] width 42 height 7
click at [105, 113] on div "Combine" at bounding box center [94, 119] width 67 height 16
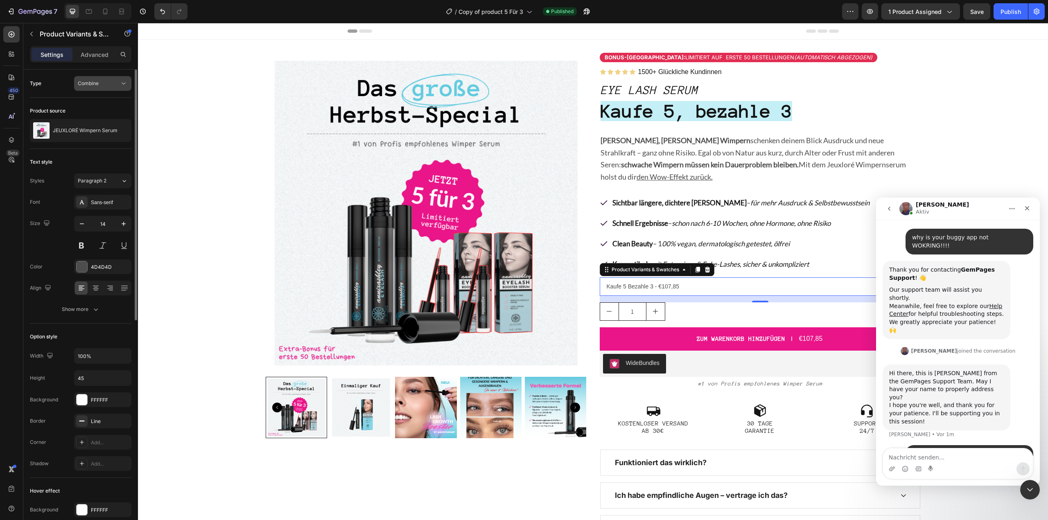
click at [121, 86] on icon at bounding box center [123, 83] width 8 height 8
click at [99, 101] on span "Separated" at bounding box center [90, 103] width 24 height 7
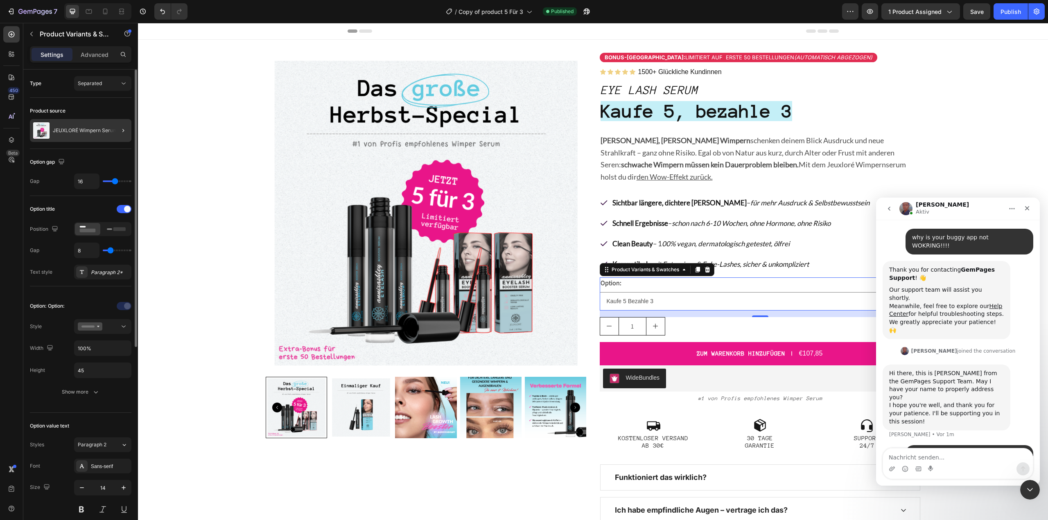
click at [115, 131] on div at bounding box center [119, 130] width 23 height 23
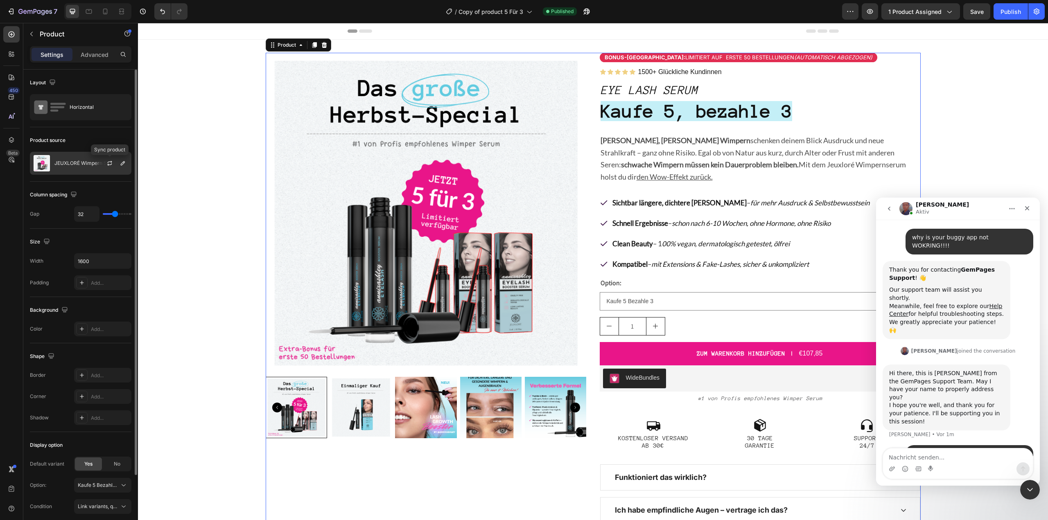
click at [114, 167] on div at bounding box center [110, 163] width 10 height 10
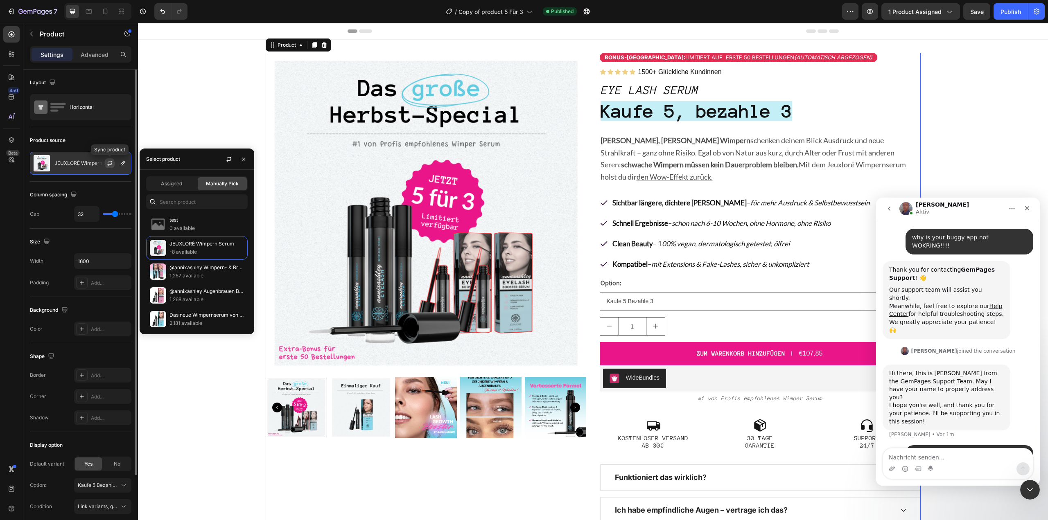
click at [113, 164] on button "button" at bounding box center [110, 163] width 10 height 10
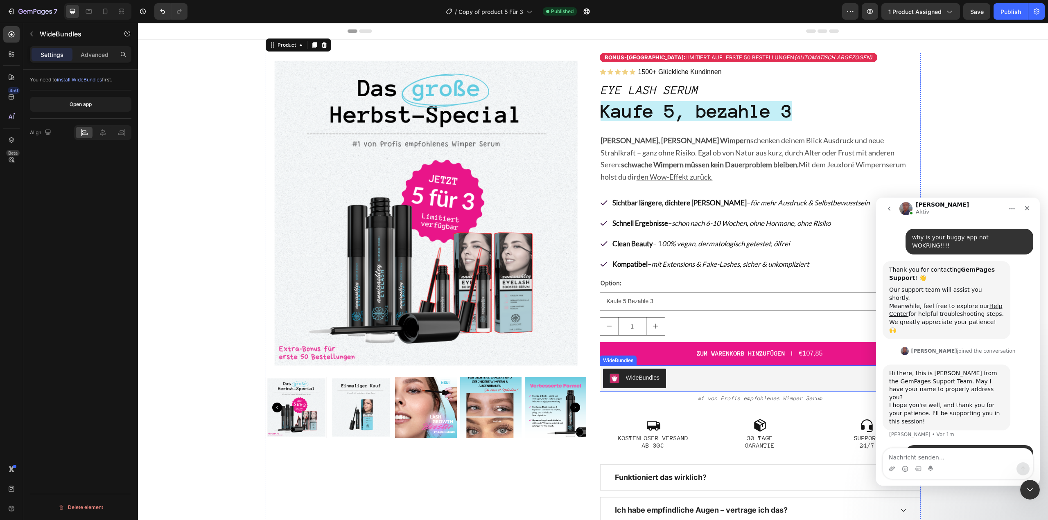
scroll to position [0, 0]
click at [690, 369] on div "WideBundles" at bounding box center [760, 379] width 314 height 20
click at [717, 317] on div "1" at bounding box center [759, 326] width 321 height 18
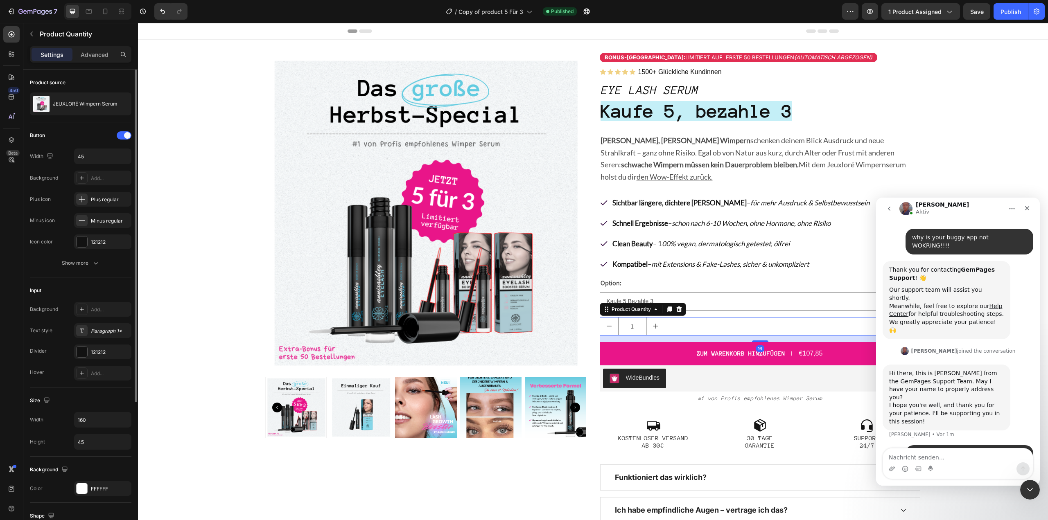
click at [717, 336] on div "16" at bounding box center [759, 339] width 321 height 7
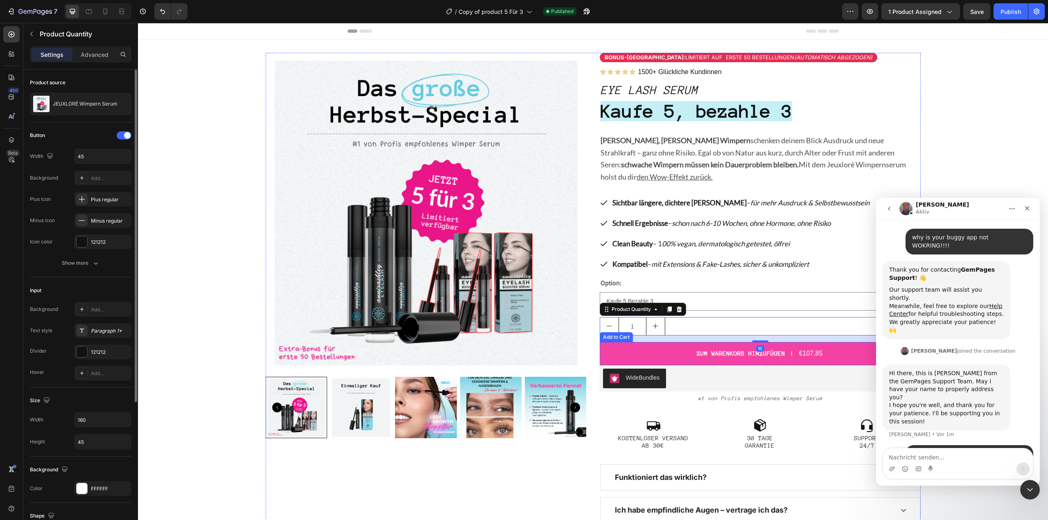
click at [705, 342] on button "ZUM WARENKORB HINZUFÜGEN €107,85" at bounding box center [759, 353] width 321 height 23
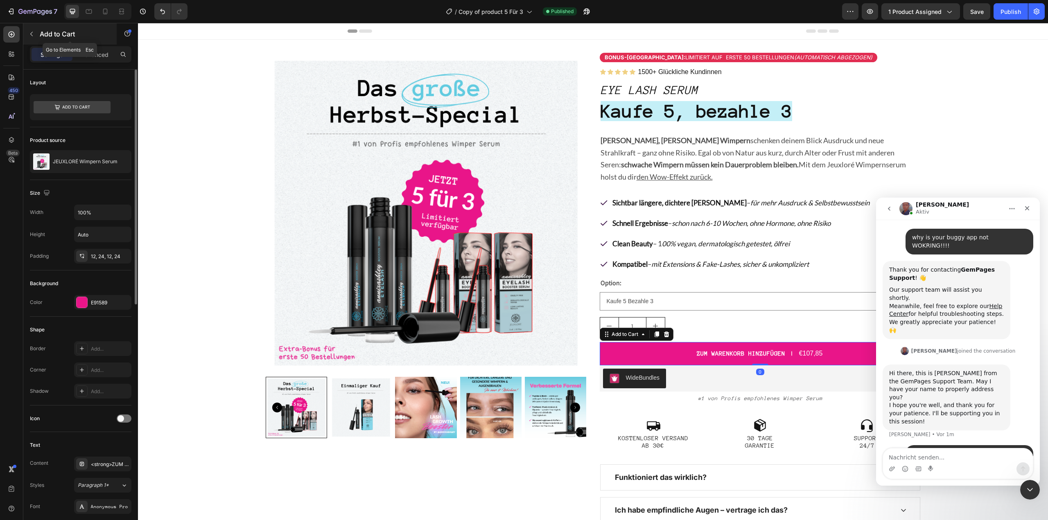
click at [34, 32] on icon "button" at bounding box center [31, 34] width 7 height 7
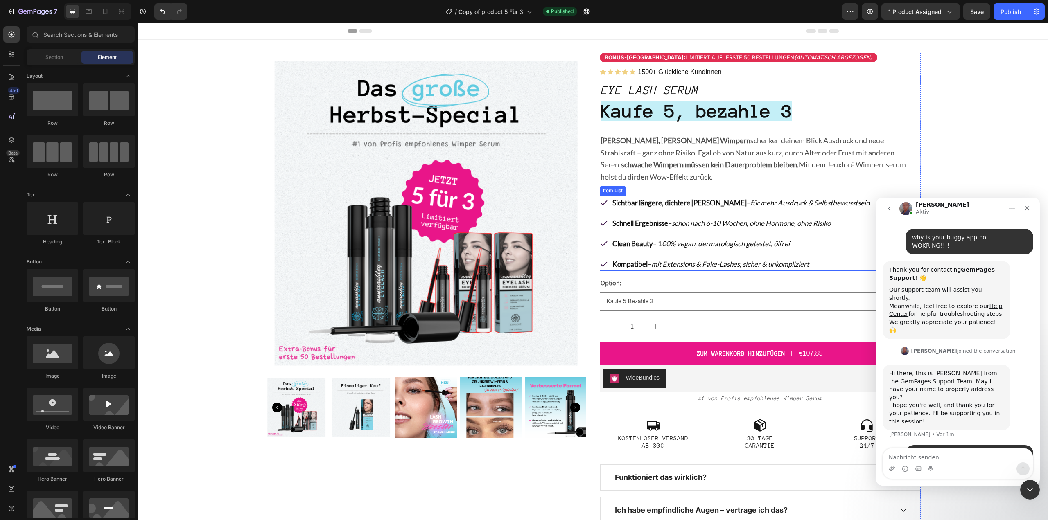
click at [691, 196] on div "Sichtbar längere, dichtere [PERSON_NAME] – für mehr Ausdruck & Selbstbewusstsein" at bounding box center [740, 203] width 259 height 14
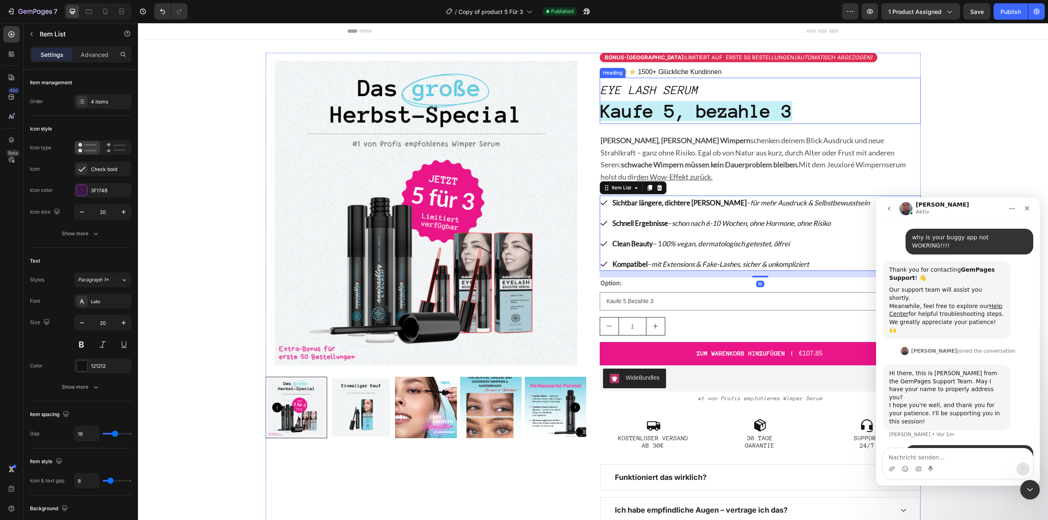
click at [978, 113] on div "Product Images Bonus-Rabatt: Limitiert auf erste 50 Bestellungen (automatisch a…" at bounding box center [593, 310] width 910 height 514
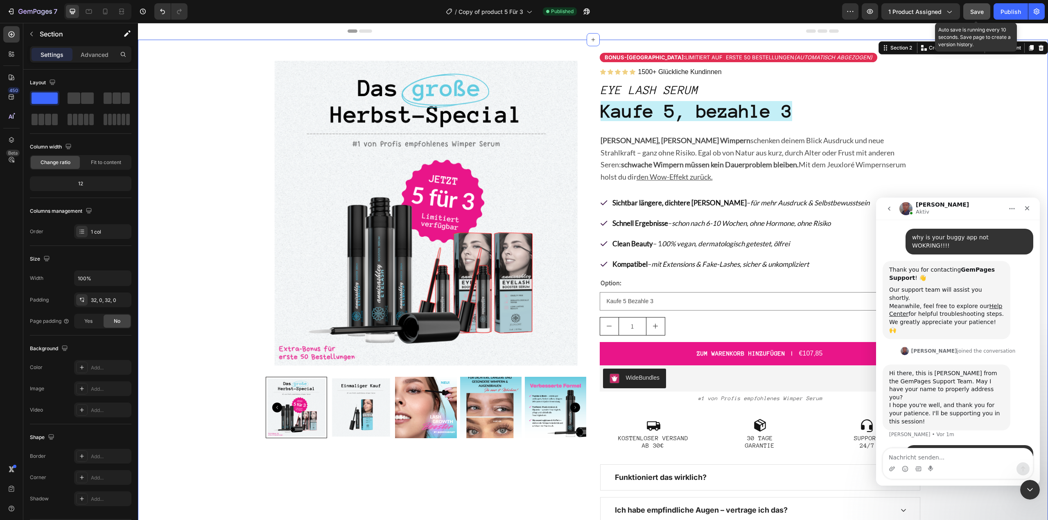
click at [987, 11] on button "Save" at bounding box center [976, 11] width 27 height 16
click at [870, 14] on icon "button" at bounding box center [869, 11] width 8 height 8
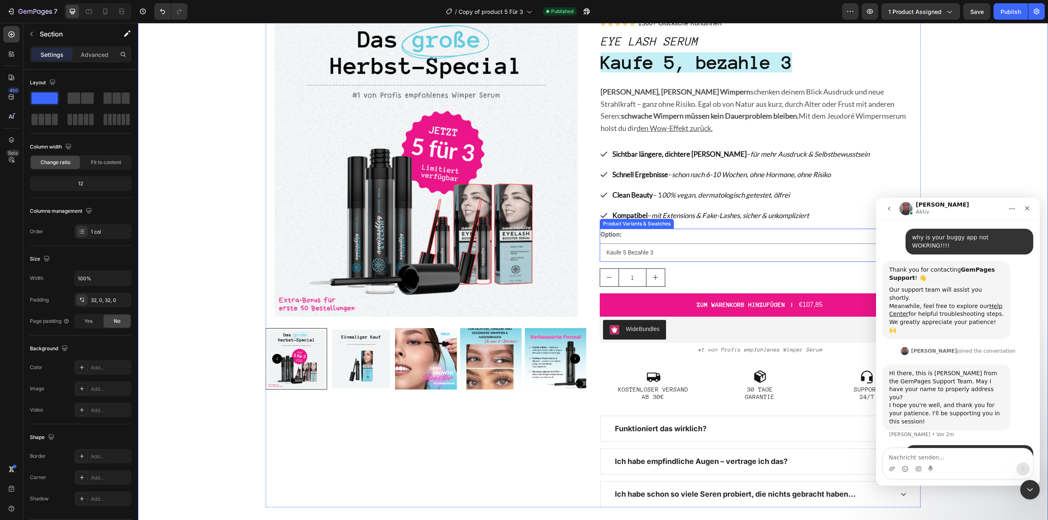
scroll to position [82, 0]
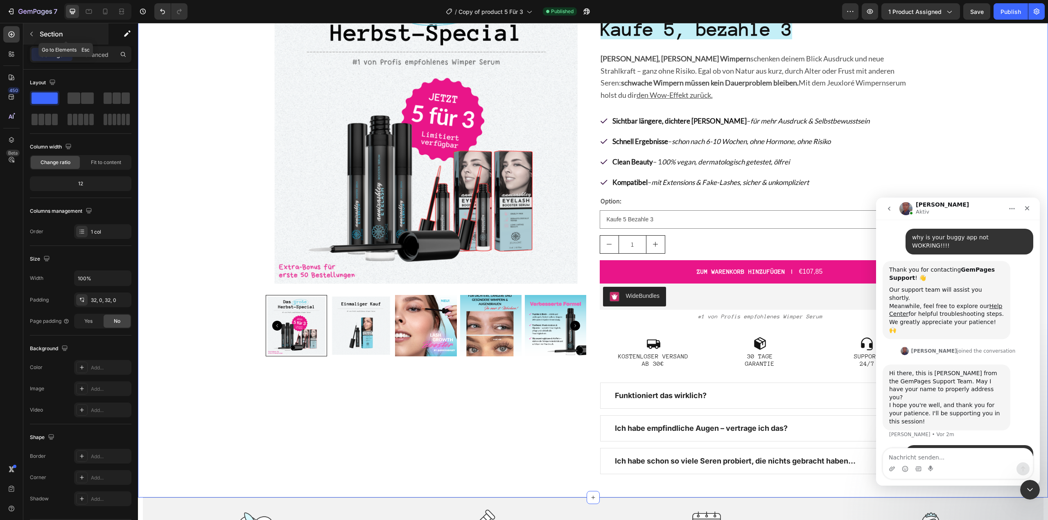
click at [27, 32] on button "button" at bounding box center [31, 33] width 13 height 13
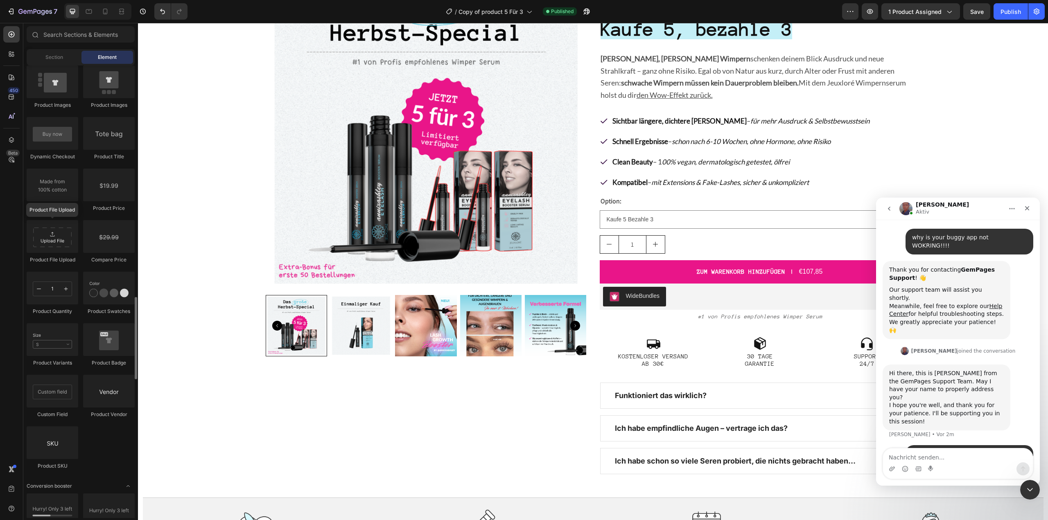
scroll to position [1309, 0]
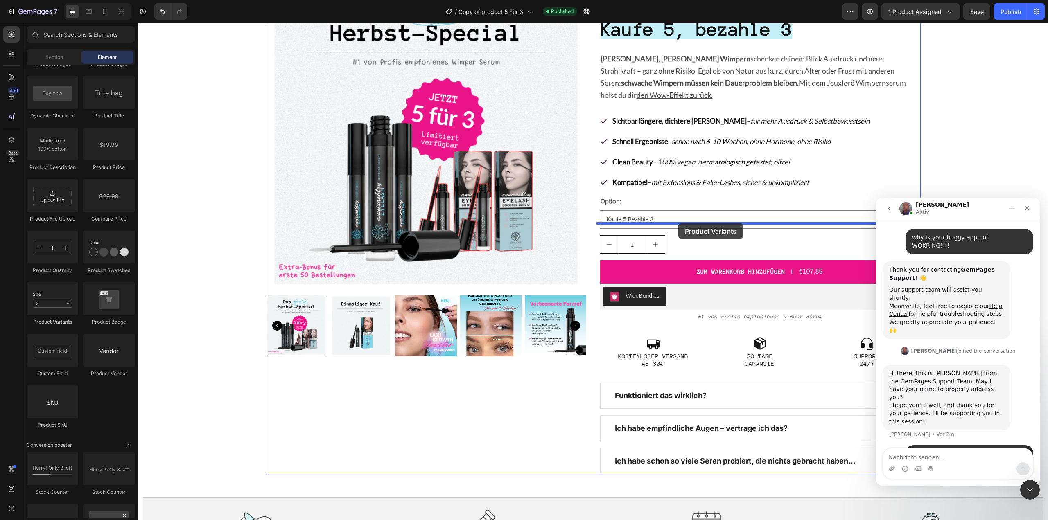
drag, startPoint x: 187, startPoint y: 329, endPoint x: 676, endPoint y: 223, distance: 500.4
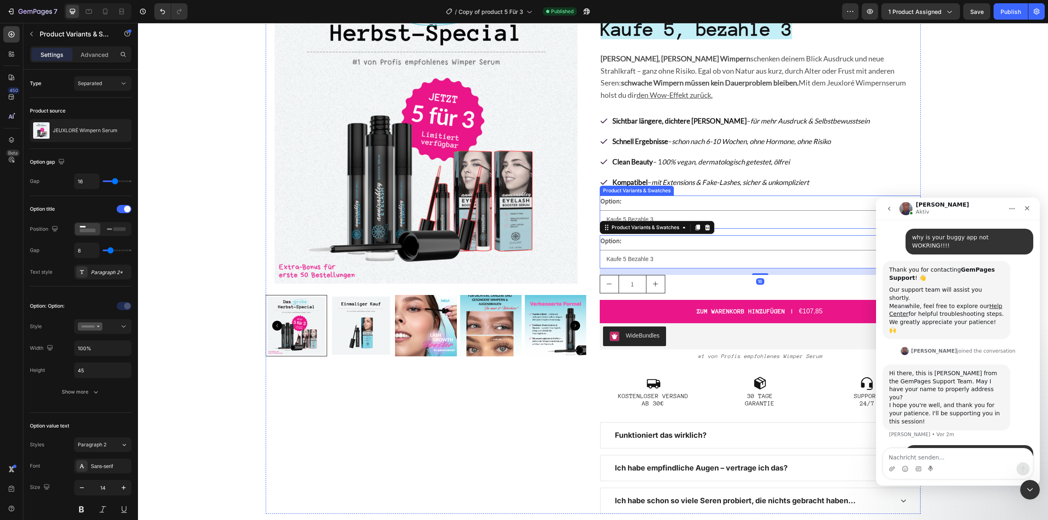
click at [747, 196] on div "Option: Kaufe 5 Bezahle 3 Einmaliger Kauf" at bounding box center [759, 212] width 321 height 33
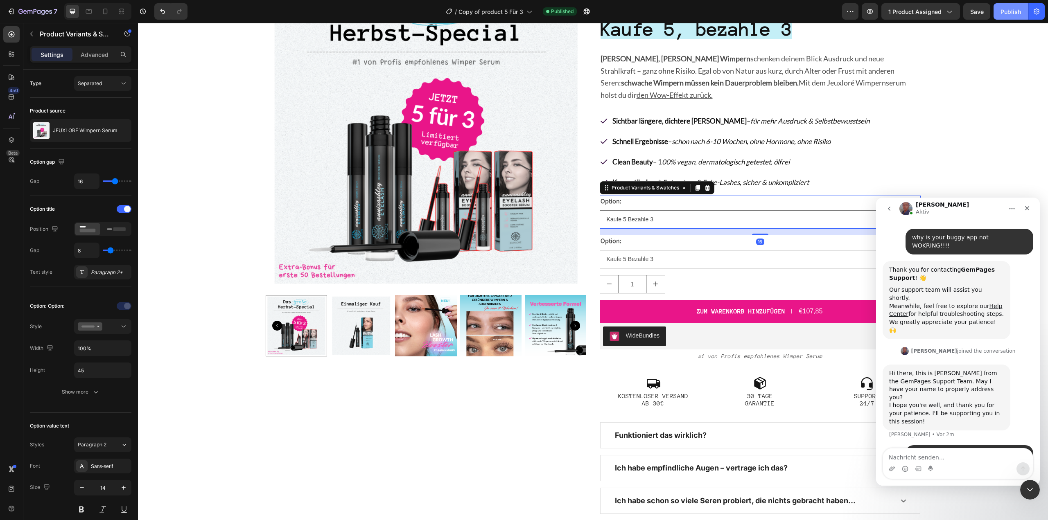
click at [1019, 15] on div "Publish" at bounding box center [1010, 11] width 20 height 9
click at [704, 185] on icon at bounding box center [706, 188] width 5 height 6
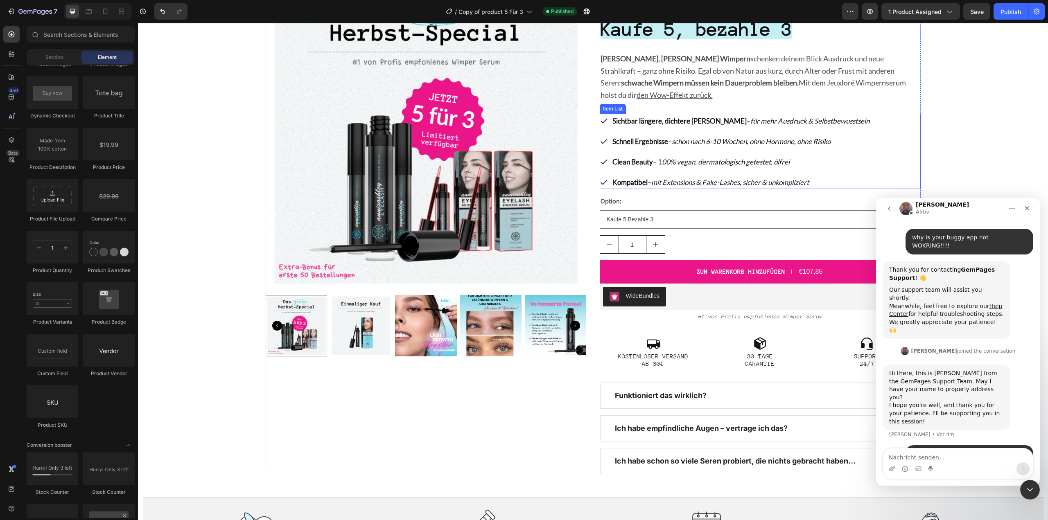
click at [885, 151] on div "Sichtbar längere, dichtere Wimpern – für mehr Ausdruck & Selbstbewusstsein Schn…" at bounding box center [759, 151] width 321 height 75
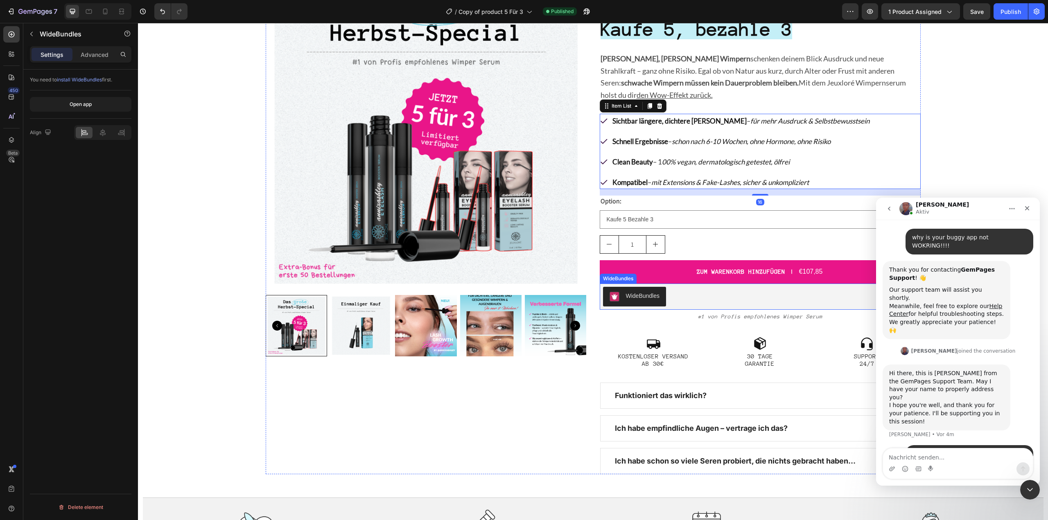
click at [660, 287] on button "WideBundles" at bounding box center [634, 297] width 63 height 20
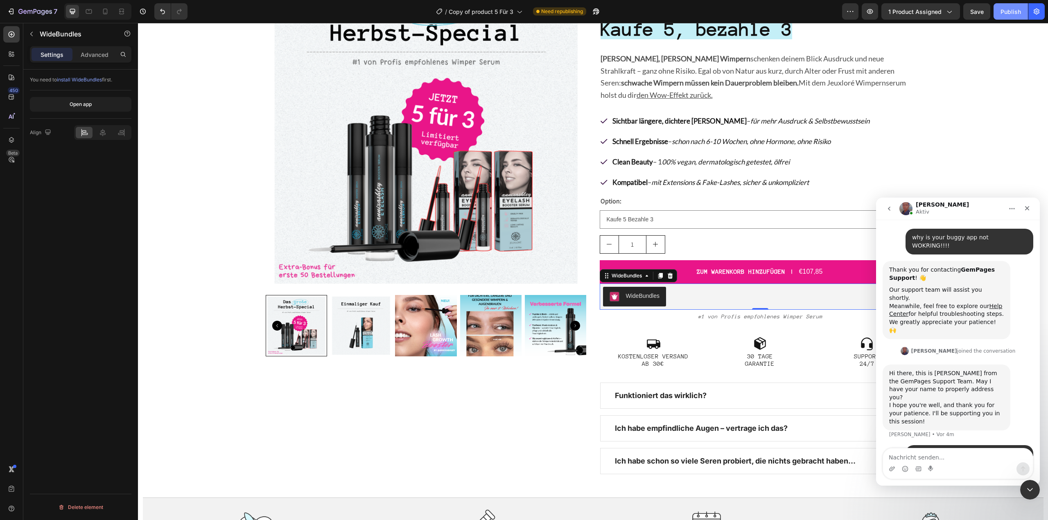
click at [1002, 4] on button "Publish" at bounding box center [1010, 11] width 34 height 16
click at [236, 160] on div "Product Images Bonus-Rabatt: Limitiert auf erste 50 Bestellungen (automatisch a…" at bounding box center [593, 228] width 910 height 514
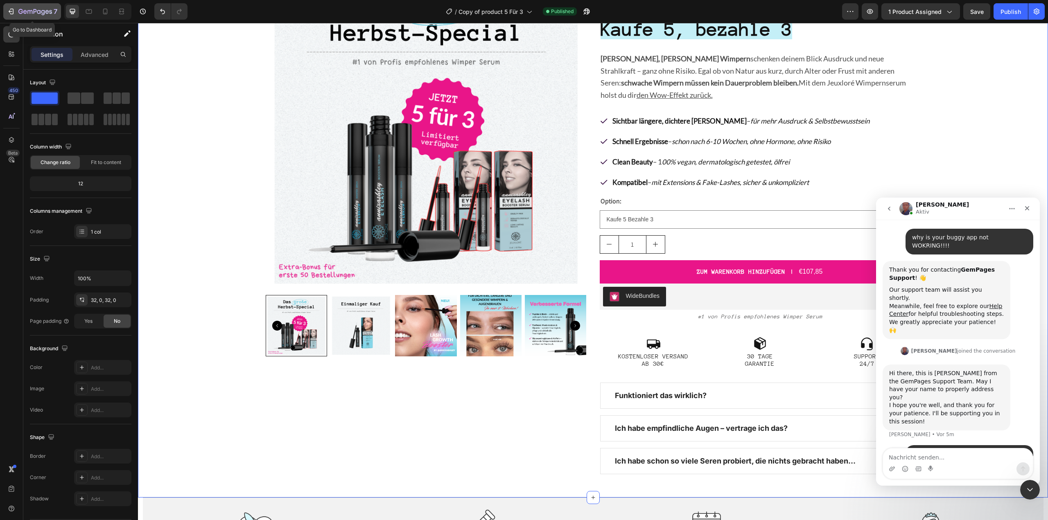
click at [11, 14] on icon "button" at bounding box center [12, 12] width 4 height 6
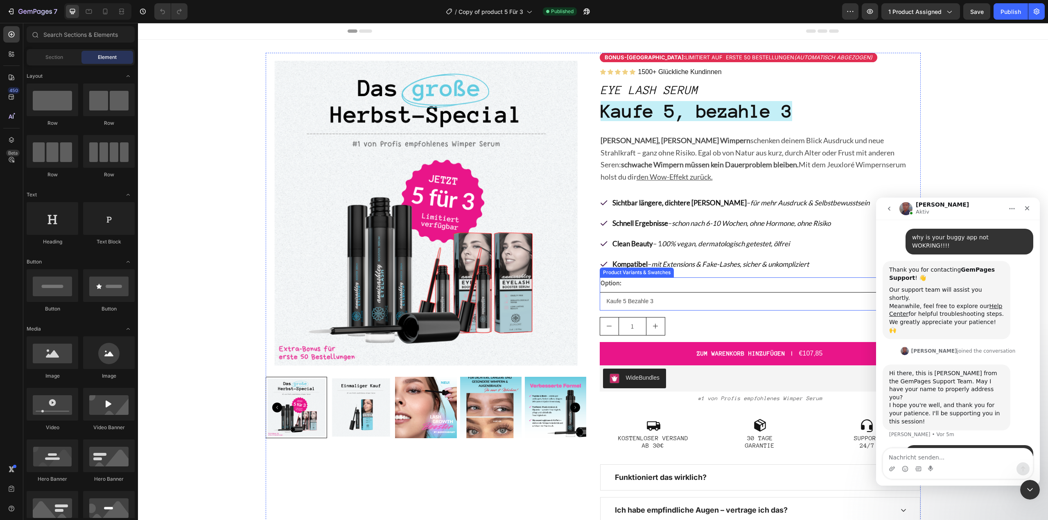
click at [627, 292] on select "Kaufe 5 Bezahle 3 Einmaliger Kauf" at bounding box center [759, 301] width 321 height 18
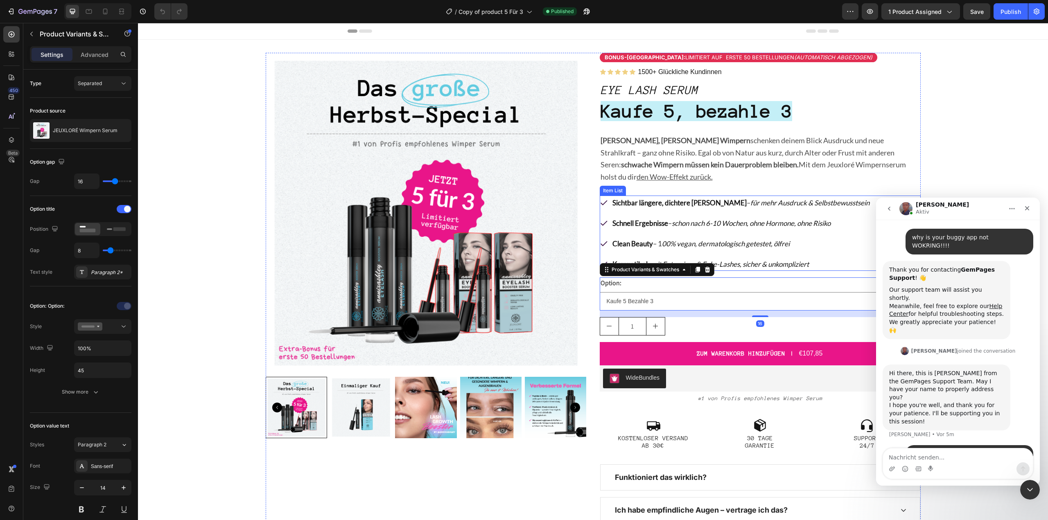
click at [701, 197] on p "Sichtbar längere, dichtere [PERSON_NAME] – für mehr Ausdruck & Selbstbewusstsein" at bounding box center [740, 202] width 257 height 11
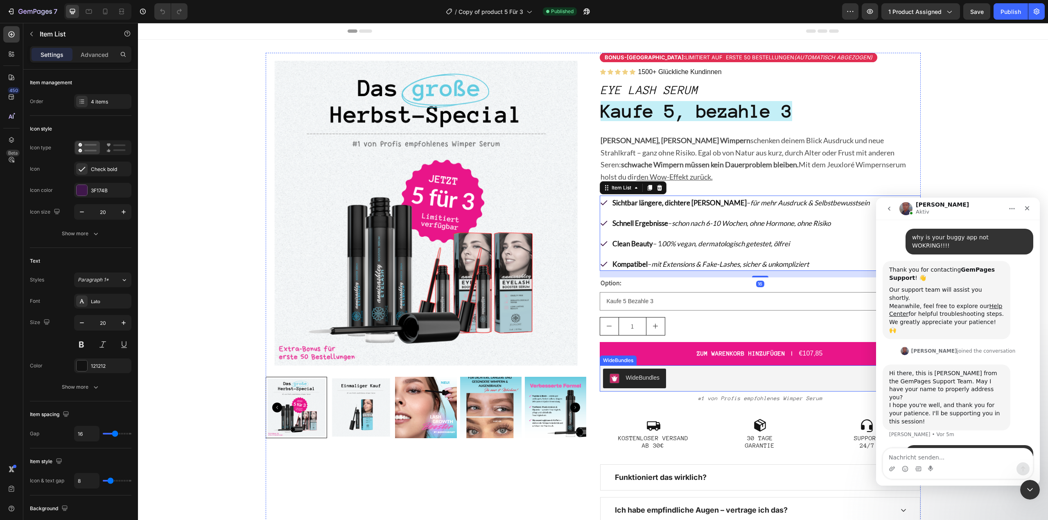
click at [724, 369] on div "WideBundles" at bounding box center [760, 379] width 314 height 20
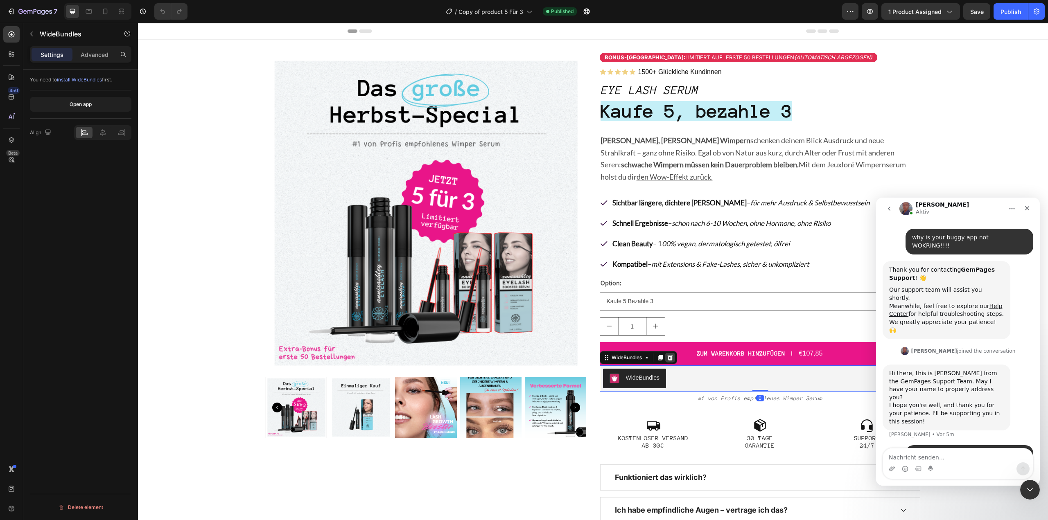
click at [667, 354] on icon at bounding box center [670, 357] width 7 height 7
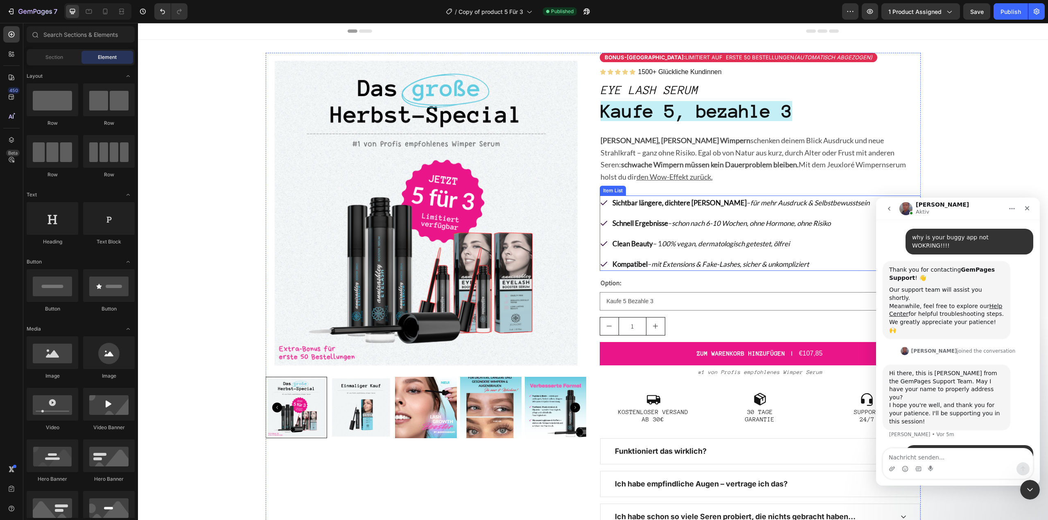
click at [711, 198] on strong "Sichtbar längere, dichtere [PERSON_NAME]" at bounding box center [679, 202] width 134 height 9
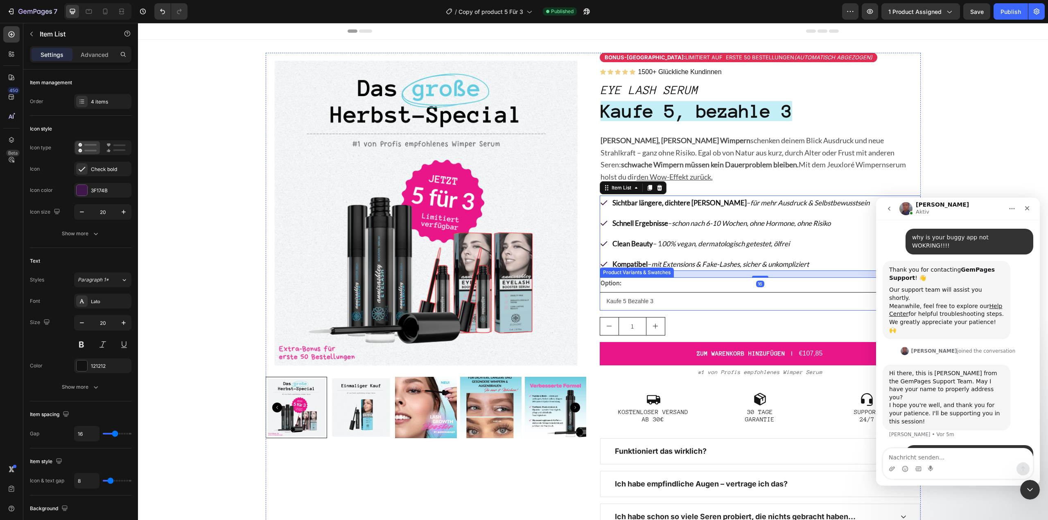
click at [645, 292] on select "Kaufe 5 Bezahle 3 Einmaliger Kauf" at bounding box center [759, 301] width 321 height 18
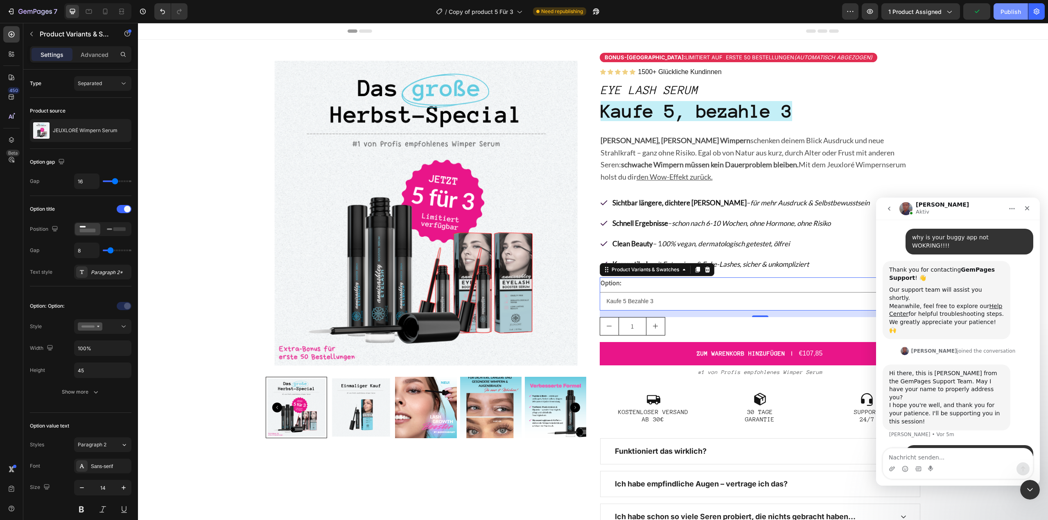
click at [1003, 9] on div "Publish" at bounding box center [1010, 11] width 20 height 9
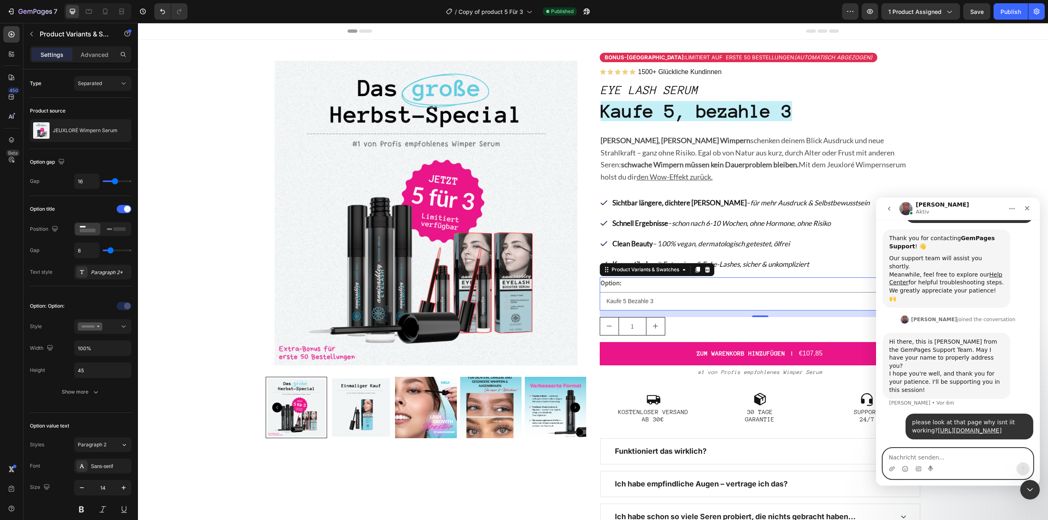
click at [937, 456] on textarea "Nachricht senden..." at bounding box center [958, 455] width 150 height 14
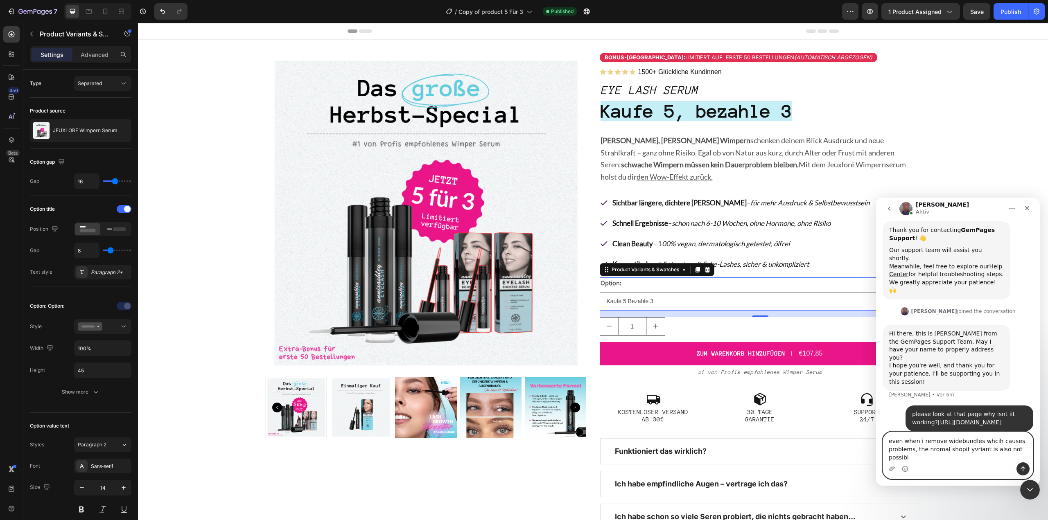
type textarea "even when i remove widebundles whcih causes problems, the nromal shopif yvriant…"
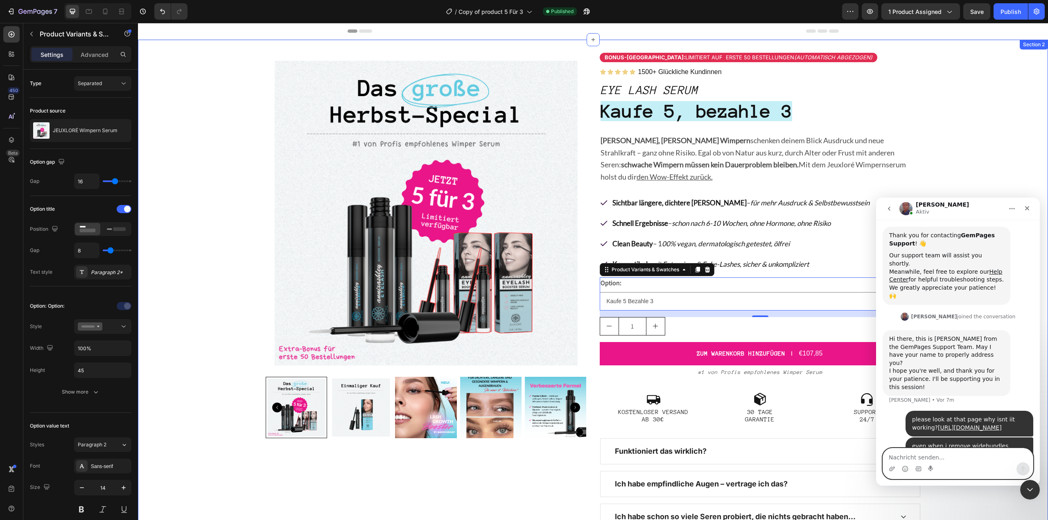
scroll to position [107, 0]
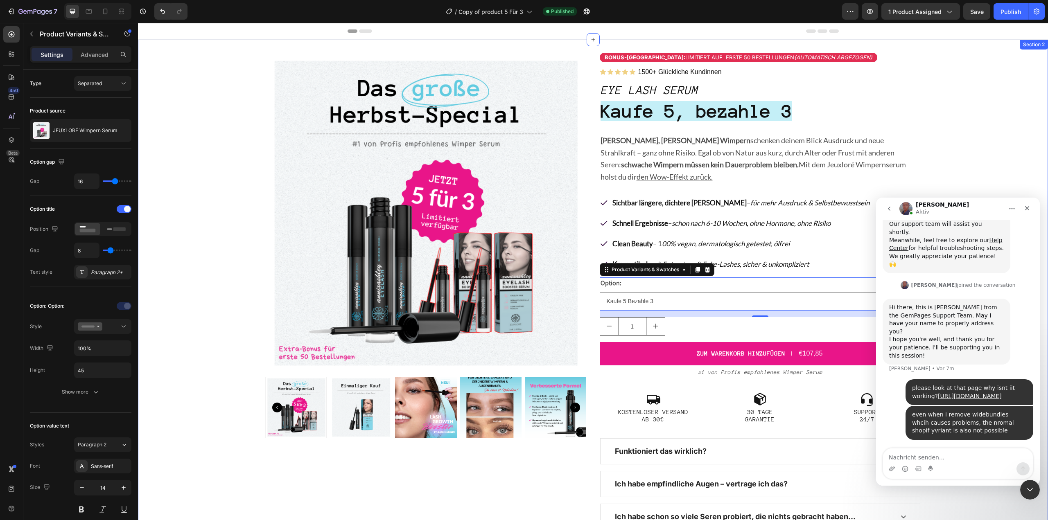
click at [184, 84] on div "Product Images Bonus-Rabatt: Limitiert auf erste 50 Bestellungen (automatisch a…" at bounding box center [593, 296] width 910 height 487
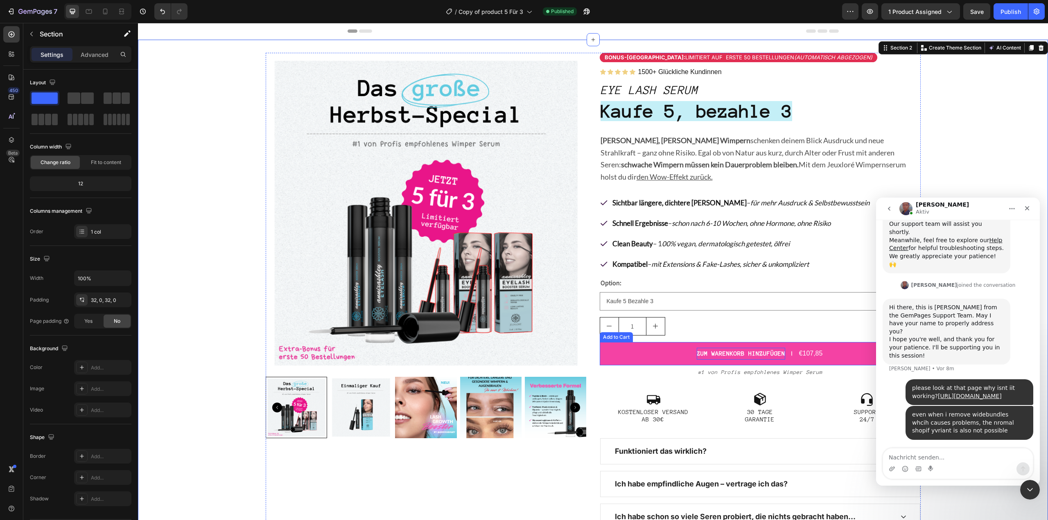
click at [718, 348] on strong "ZUM WARENKORB HINZUFÜGEN" at bounding box center [740, 354] width 88 height 12
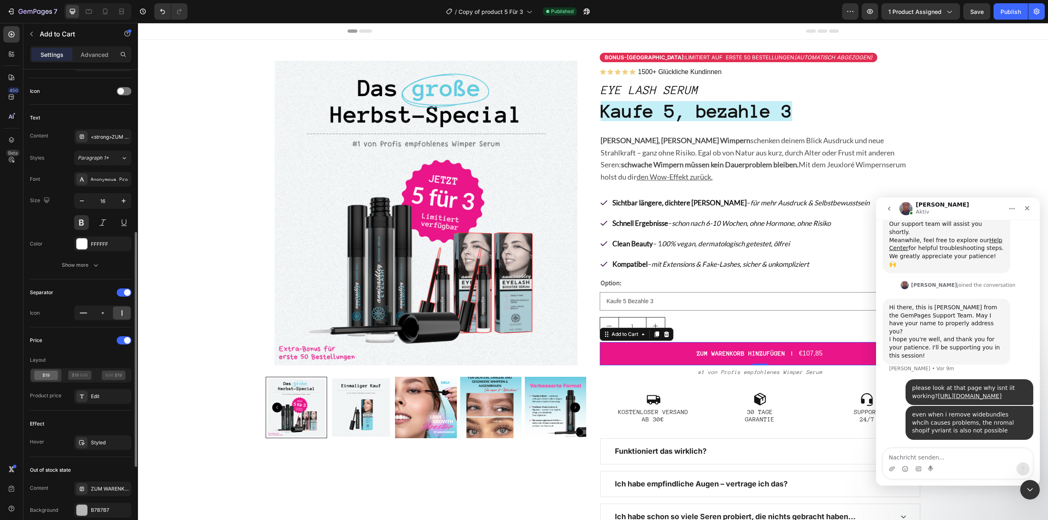
scroll to position [76, 0]
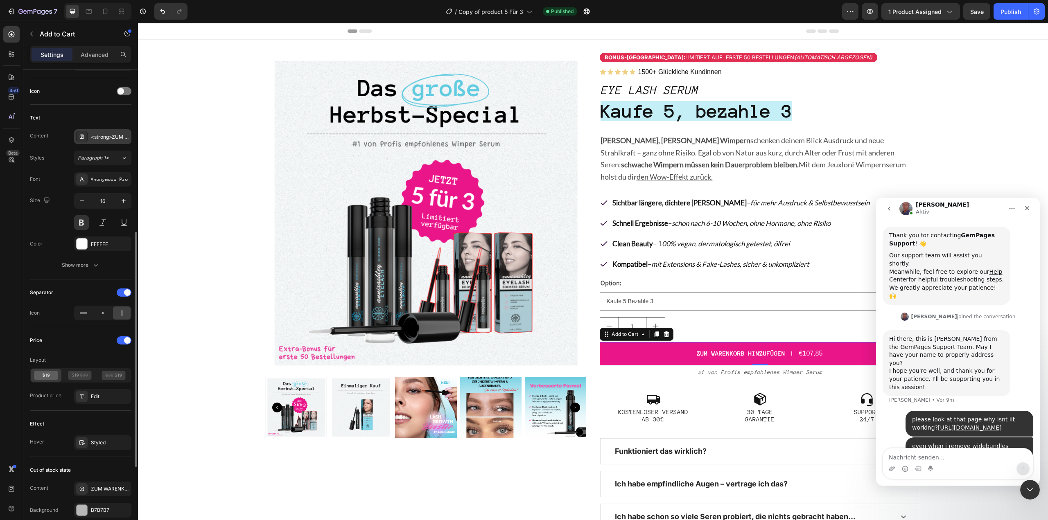
click at [92, 135] on div "<strong>ZUM WARENKORB HINZUFÜGEN</strong>" at bounding box center [110, 136] width 38 height 7
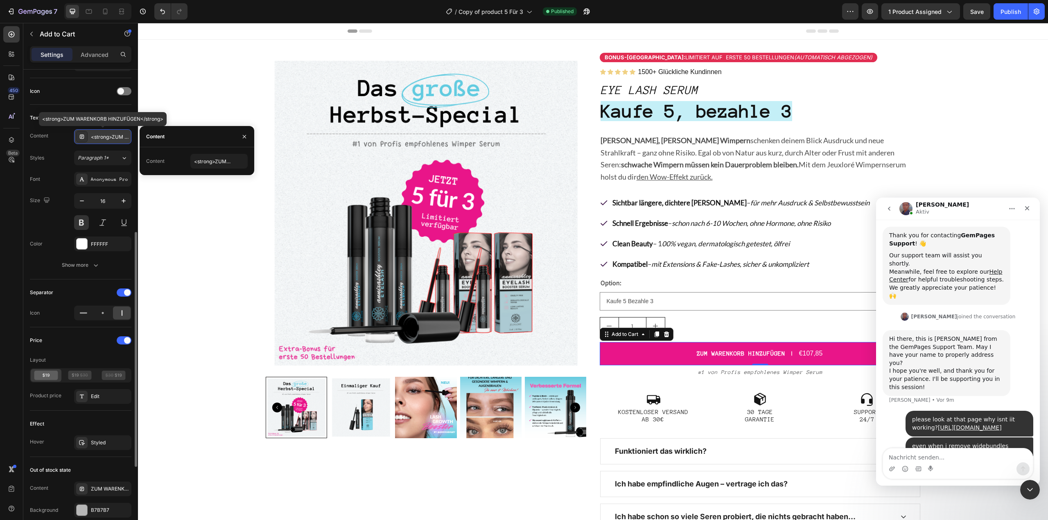
click at [92, 135] on div "<strong>ZUM WARENKORB HINZUFÜGEN</strong>" at bounding box center [110, 136] width 38 height 7
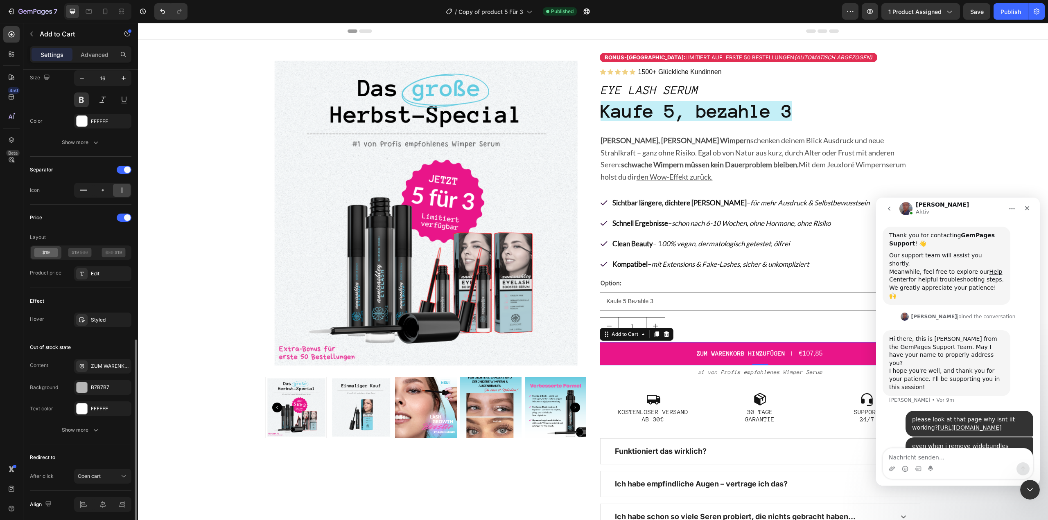
scroll to position [481, 0]
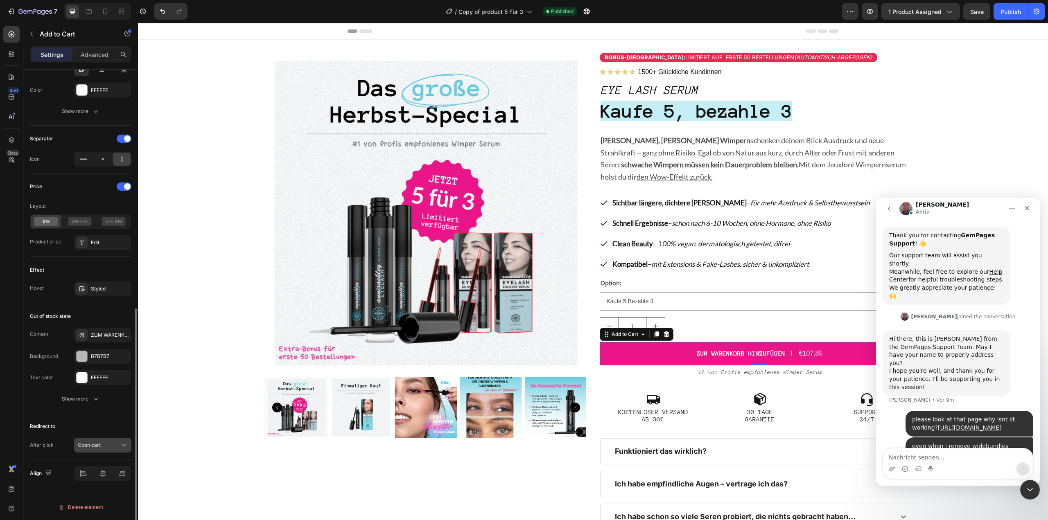
click at [111, 446] on div "Open cart" at bounding box center [99, 445] width 42 height 7
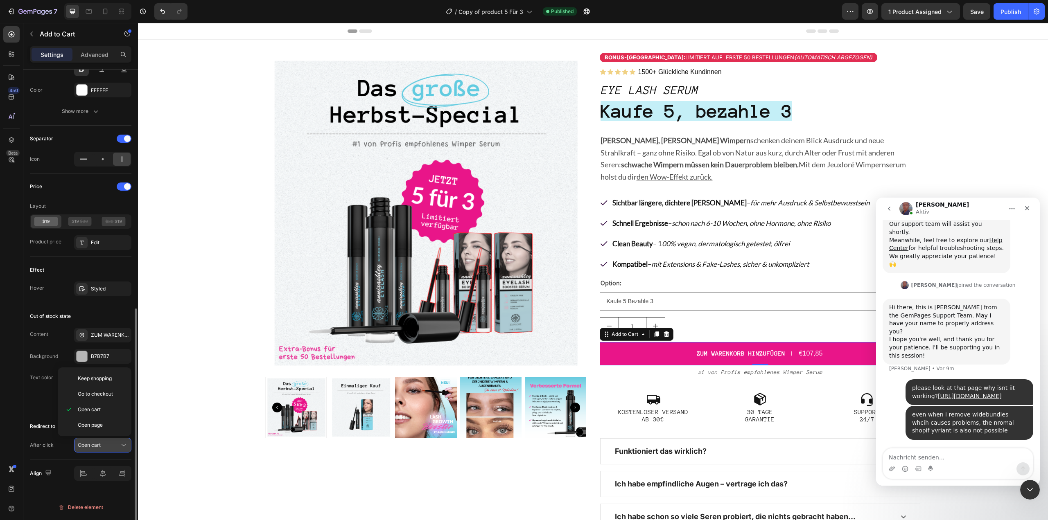
click at [111, 446] on div "Open cart" at bounding box center [99, 445] width 42 height 7
click at [94, 420] on div "Redirect to" at bounding box center [80, 426] width 101 height 13
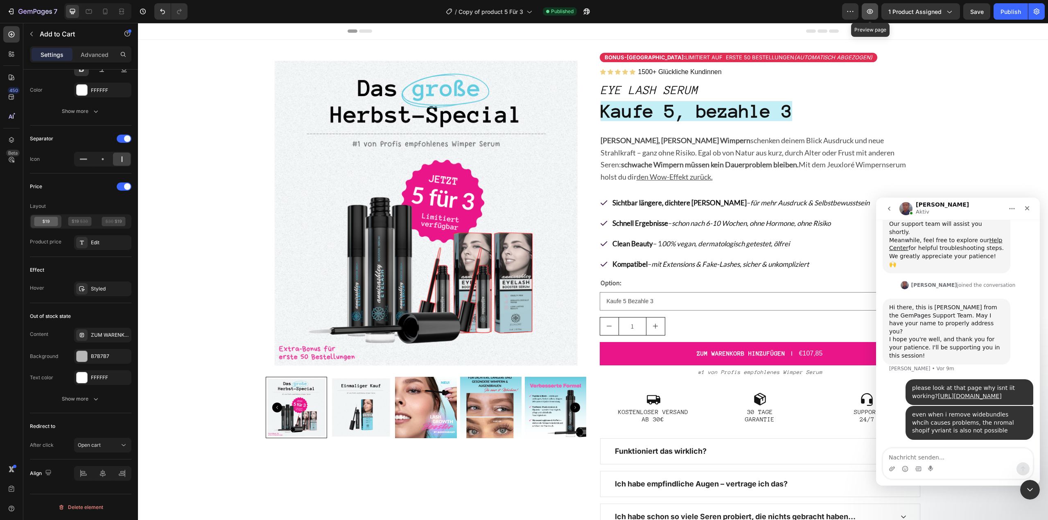
scroll to position [76, 0]
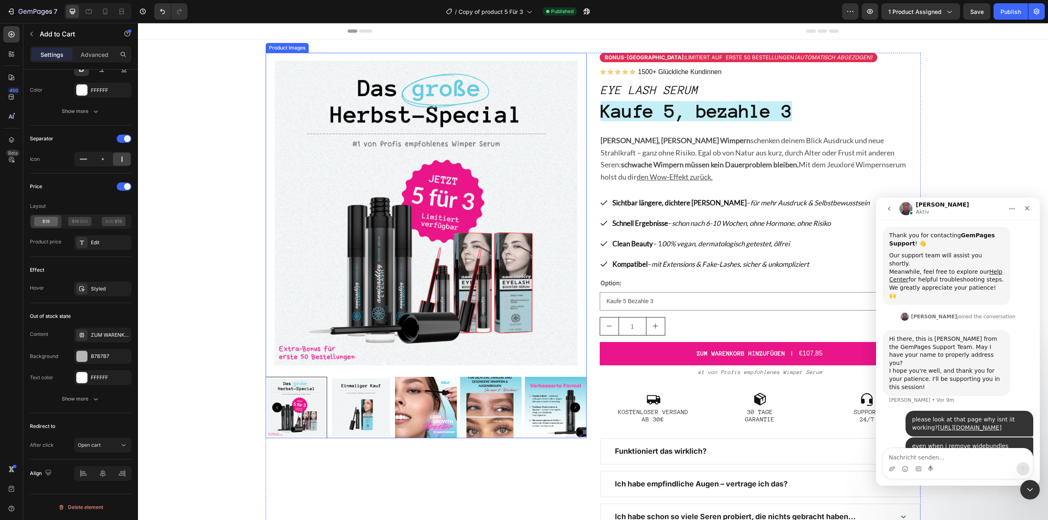
click at [516, 128] on img at bounding box center [426, 213] width 321 height 321
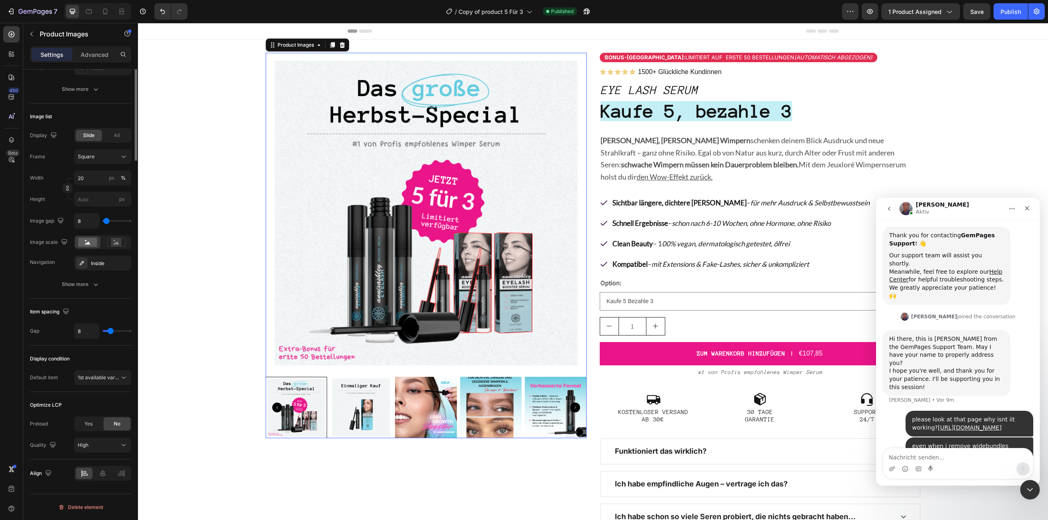
scroll to position [0, 0]
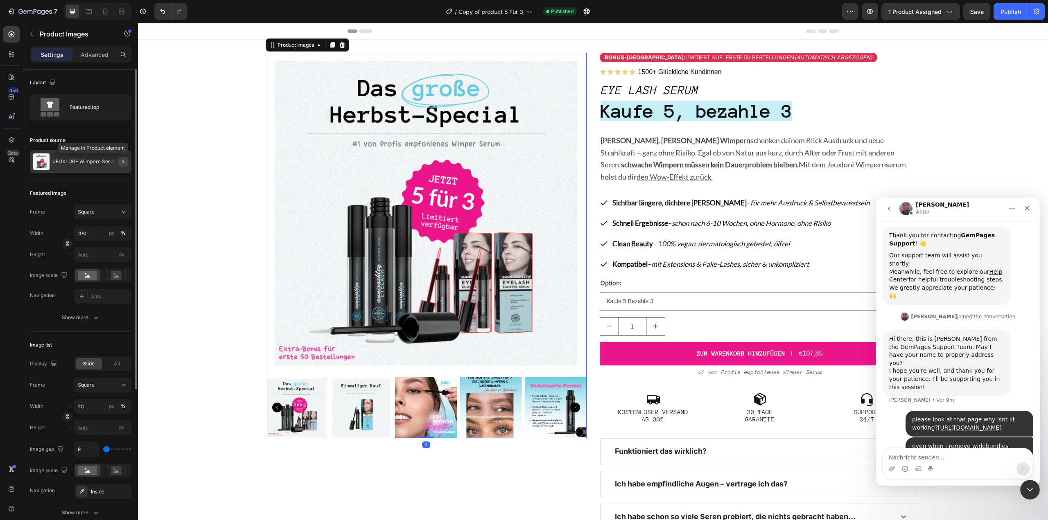
click at [124, 165] on button "button" at bounding box center [123, 162] width 10 height 10
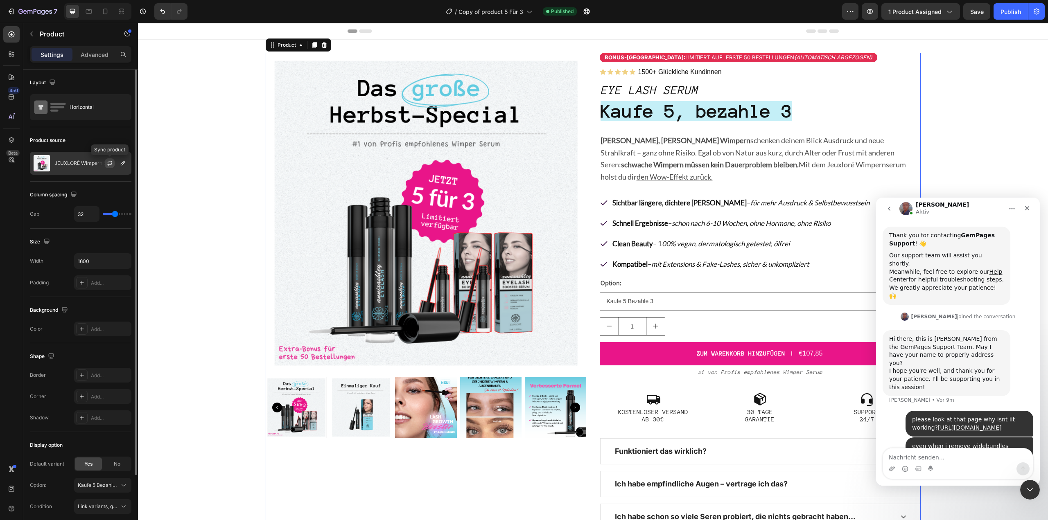
click at [113, 166] on button "button" at bounding box center [110, 163] width 10 height 10
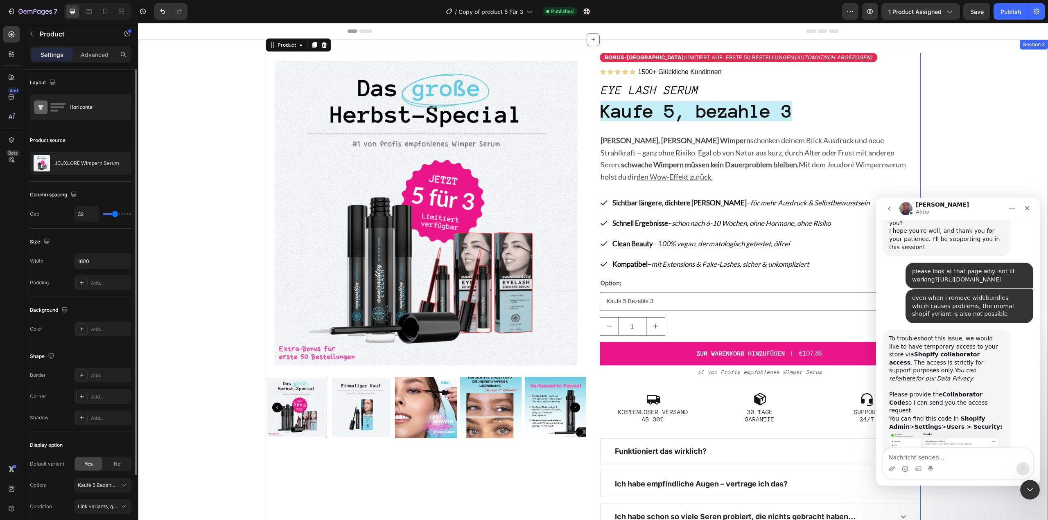
scroll to position [228, 0]
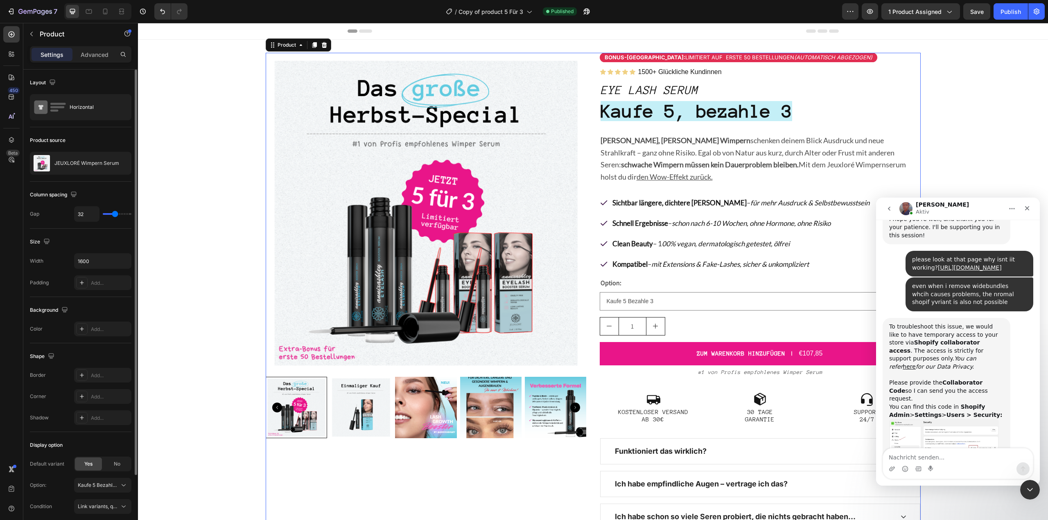
click at [964, 419] on img "Jay sagt…" at bounding box center [944, 440] width 110 height 43
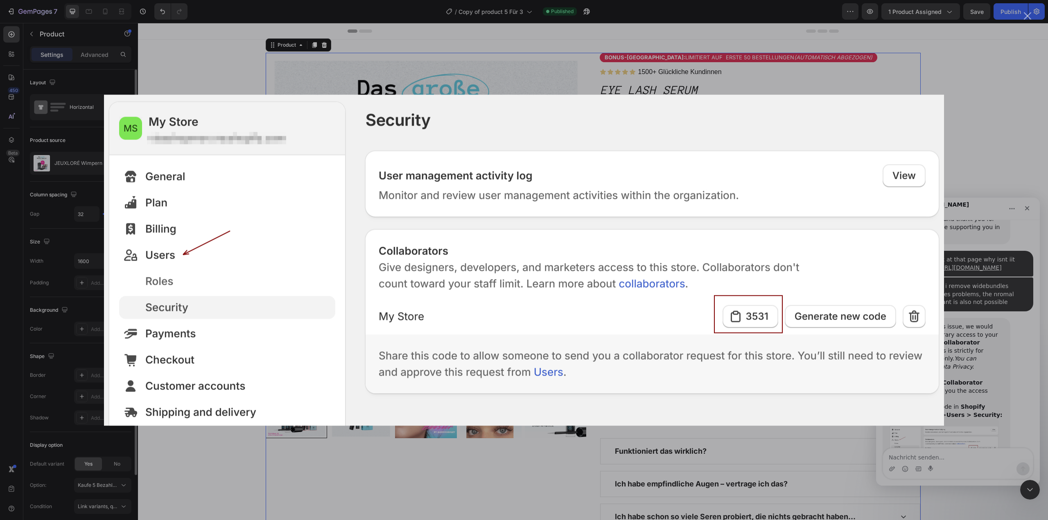
scroll to position [0, 0]
click at [965, 395] on div "Intercom Messenger" at bounding box center [524, 260] width 1048 height 520
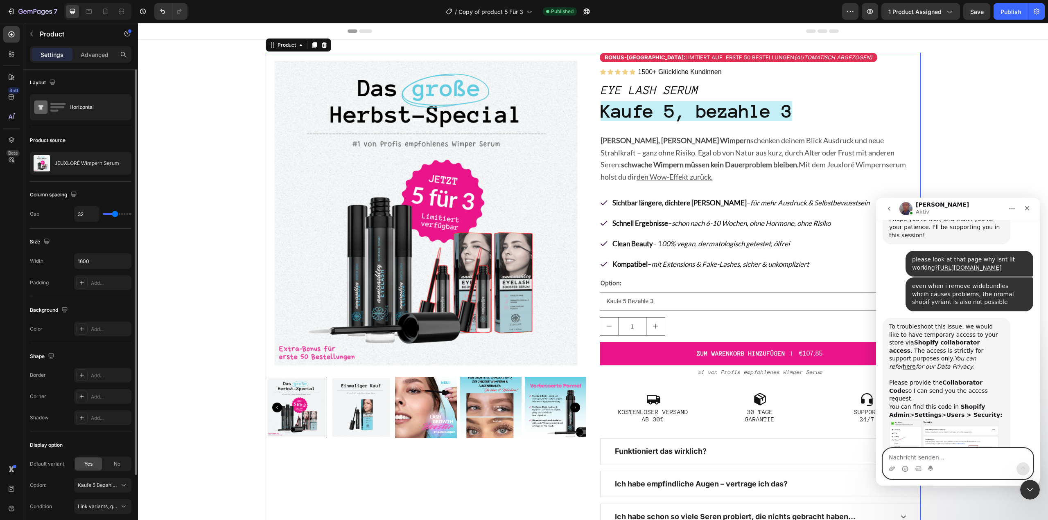
click at [951, 453] on textarea "Nachricht senden..." at bounding box center [958, 455] width 150 height 14
drag, startPoint x: 917, startPoint y: 460, endPoint x: 1564, endPoint y: 632, distance: 669.5
click at [876, 457] on html "Jay Aktiv Handy tips: Sharing your issue screenshots and page links helps us tr…" at bounding box center [958, 342] width 164 height 288
paste textarea "3005"
type textarea "3005"
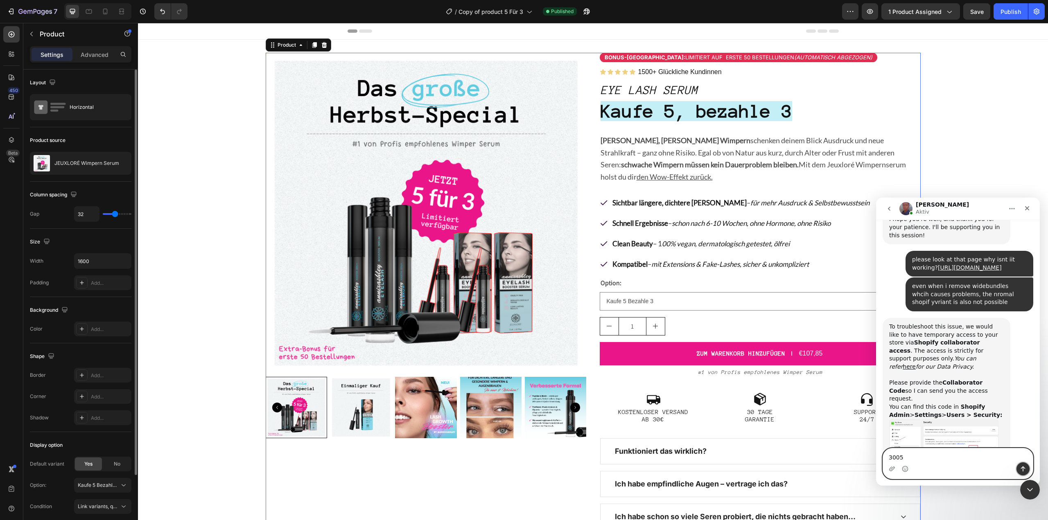
click at [1024, 467] on icon "Sende eine Nachricht…" at bounding box center [1022, 469] width 7 height 7
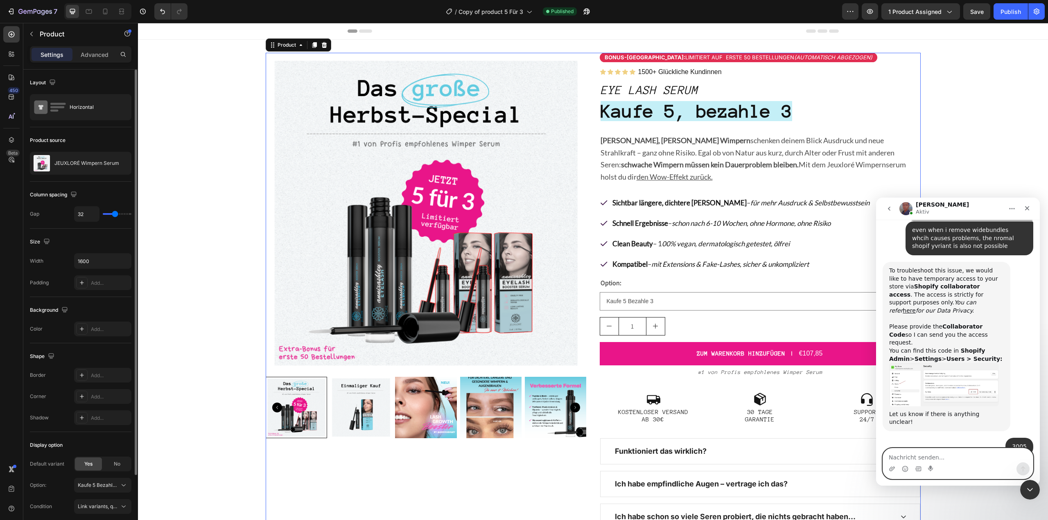
scroll to position [284, 0]
click at [919, 453] on textarea "Nachricht senden..." at bounding box center [958, 455] width 150 height 14
click at [625, 292] on select "Kaufe 5 Bezahle 3 Einmaliger Kauf" at bounding box center [759, 301] width 321 height 18
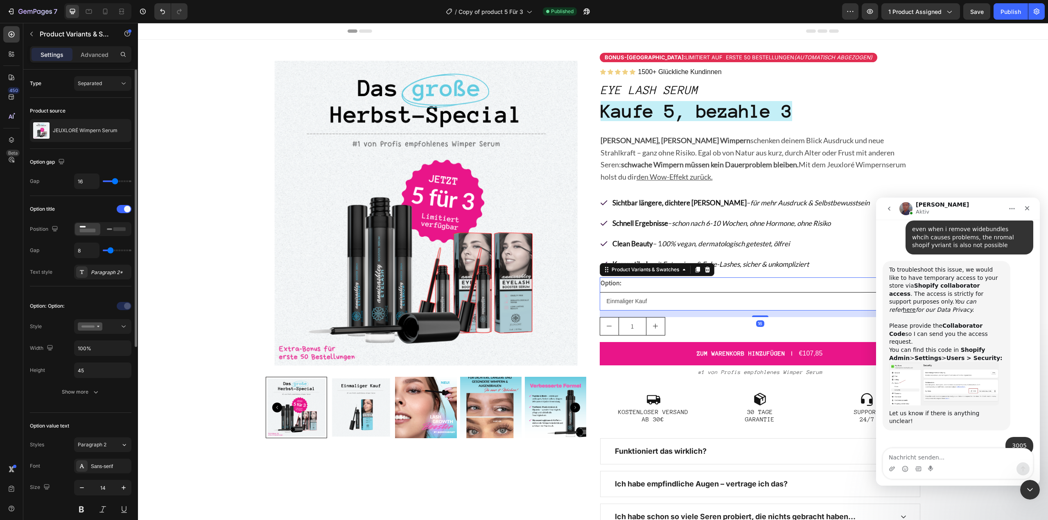
click at [599, 292] on select "Kaufe 5 Bezahle 3 Einmaliger Kauf" at bounding box center [759, 301] width 321 height 18
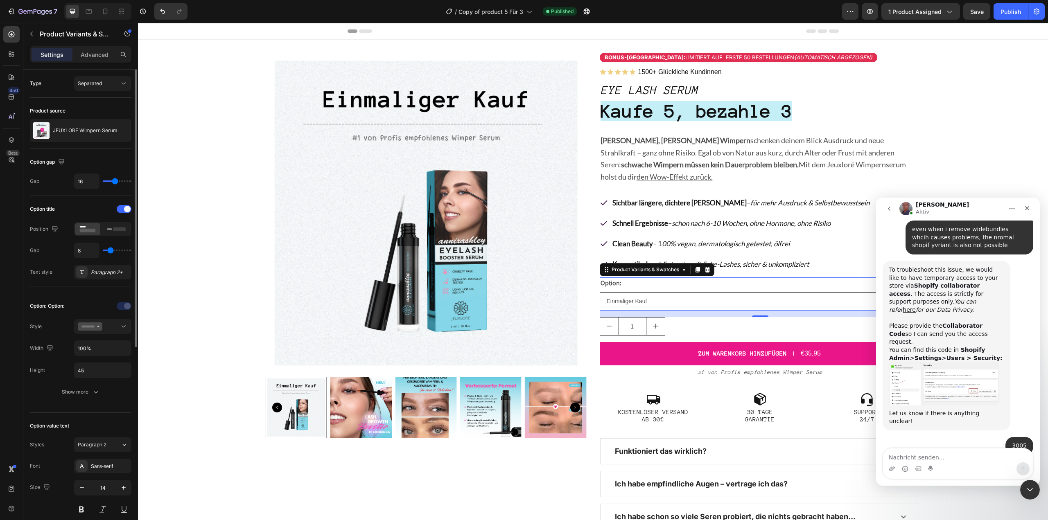
click at [640, 292] on select "Kaufe 5 Bezahle 3 Einmaliger Kauf" at bounding box center [759, 301] width 321 height 18
click at [599, 292] on select "Kaufe 5 Bezahle 3 Einmaliger Kauf" at bounding box center [759, 301] width 321 height 18
select select "Kaufe 5 Bezahle 3"
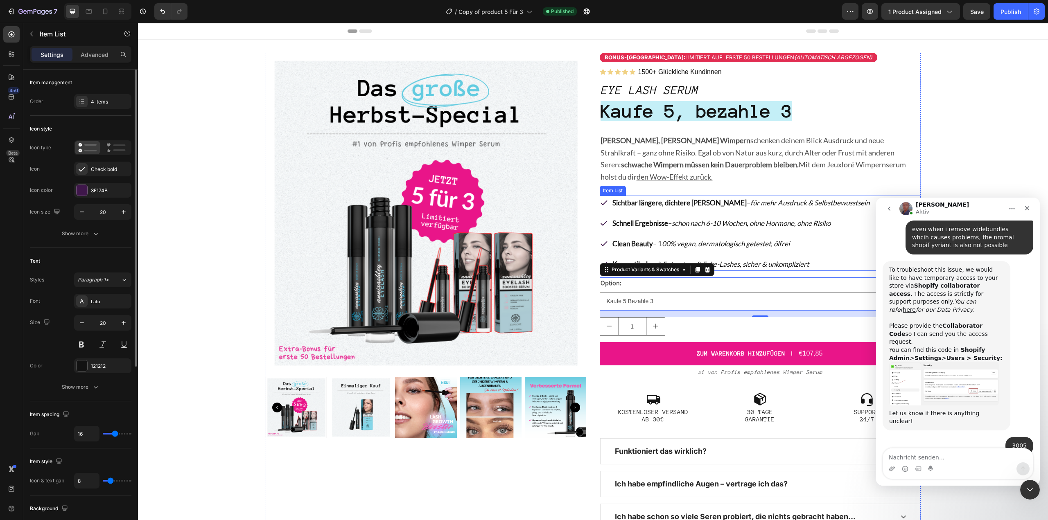
click at [688, 239] on icon "00% vegan, dermatologisch getestet, ölfrei" at bounding box center [726, 243] width 128 height 9
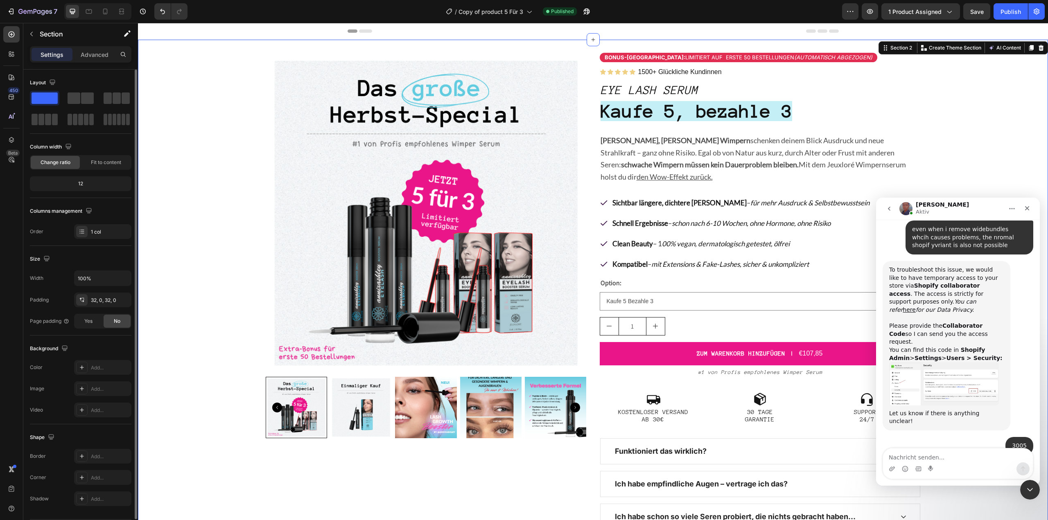
click at [928, 105] on div "Product Images Bonus-Rabatt: Limitiert auf erste 50 Bestellungen (automatisch a…" at bounding box center [593, 296] width 910 height 487
click at [953, 454] on textarea "Nachricht senden..." at bounding box center [958, 455] width 150 height 14
type textarea "s"
type textarea "Till now no request recieved"
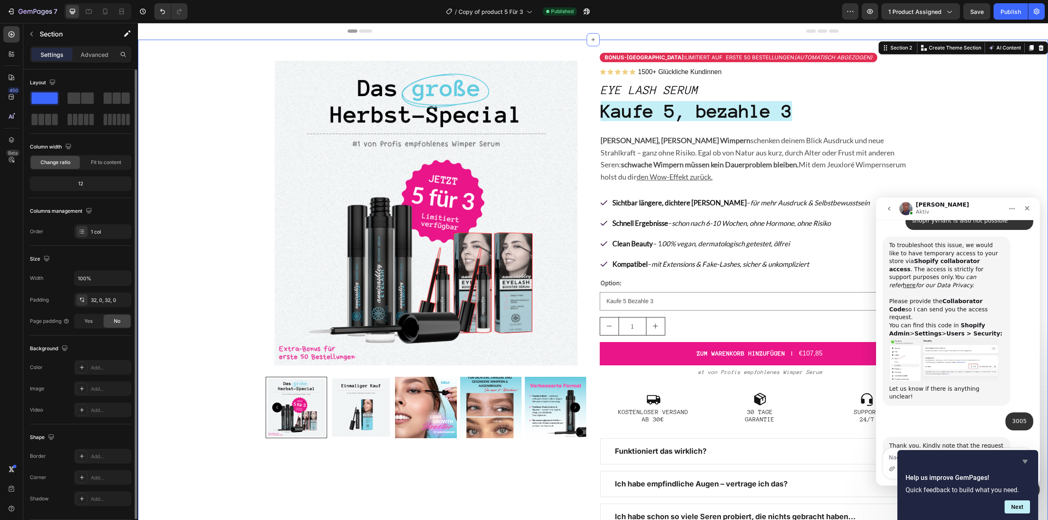
click at [1027, 462] on icon "Hide survey" at bounding box center [1025, 462] width 10 height 10
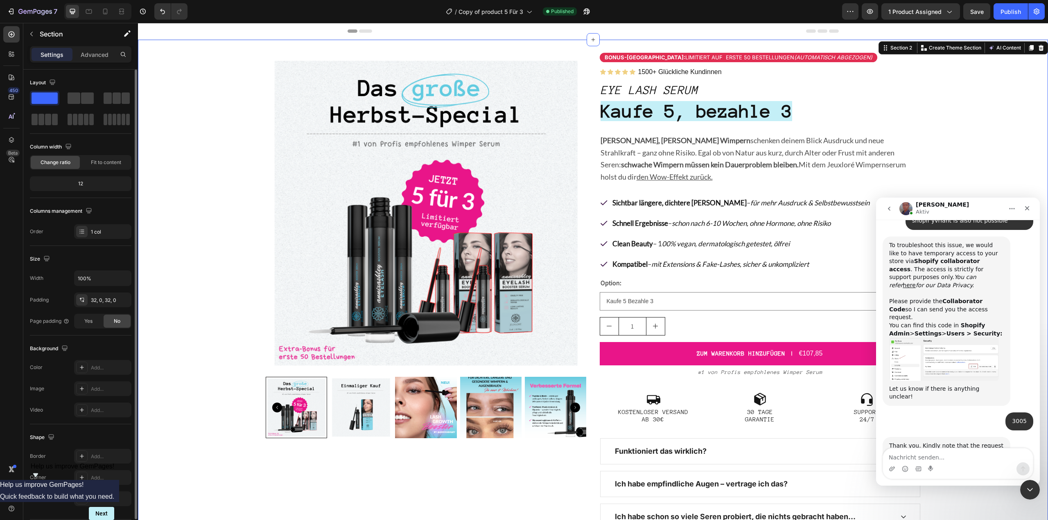
scroll to position [333, 0]
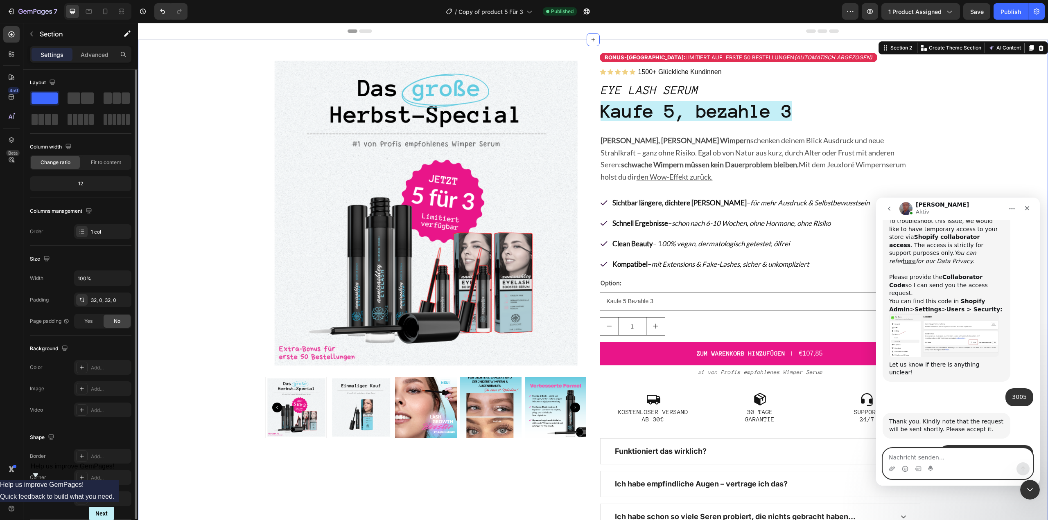
click at [924, 454] on textarea "Nachricht senden..." at bounding box center [958, 455] width 150 height 14
type textarea "accepted"
click at [1020, 467] on icon "Sende eine Nachricht…" at bounding box center [1022, 469] width 7 height 7
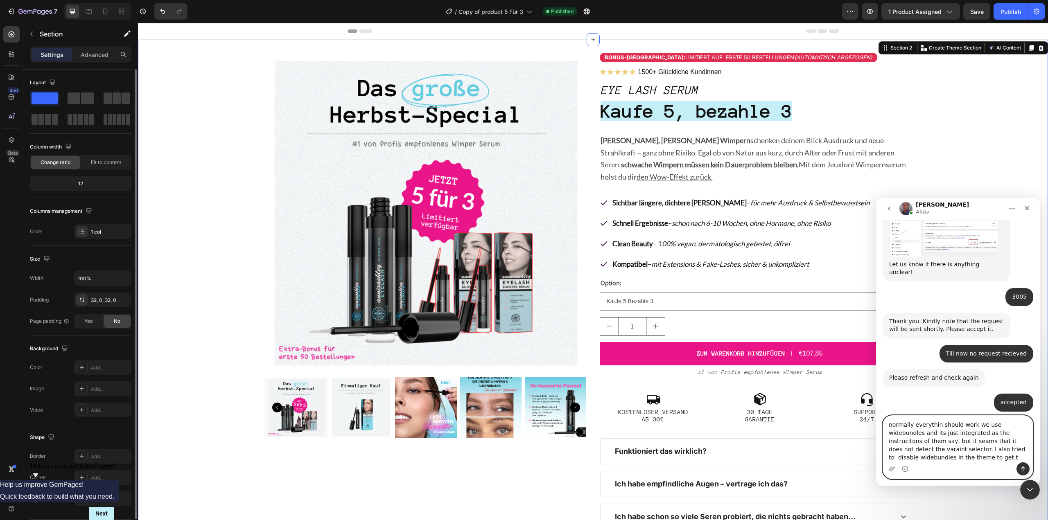
scroll to position [442, 0]
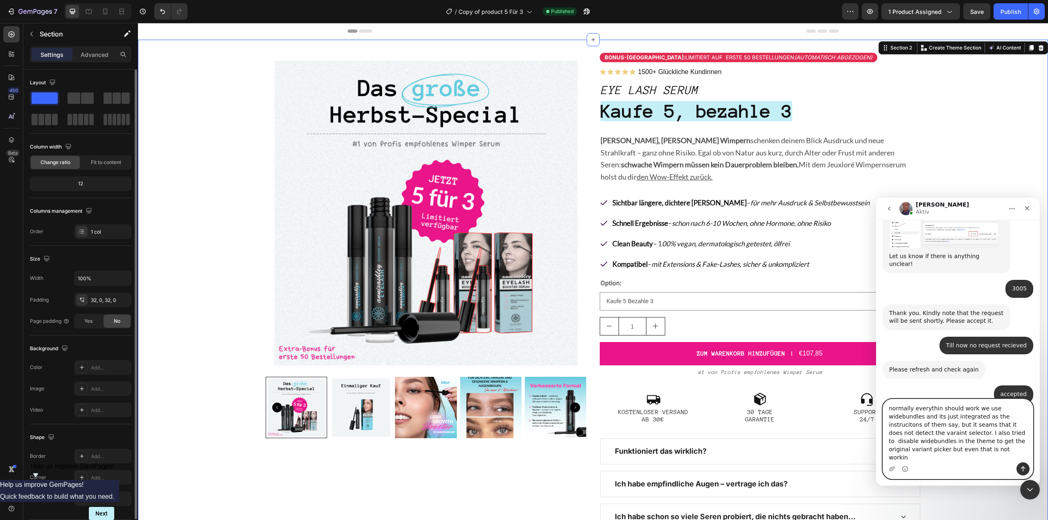
type textarea "normally everythin should work we use widebundles and its just integrated as th…"
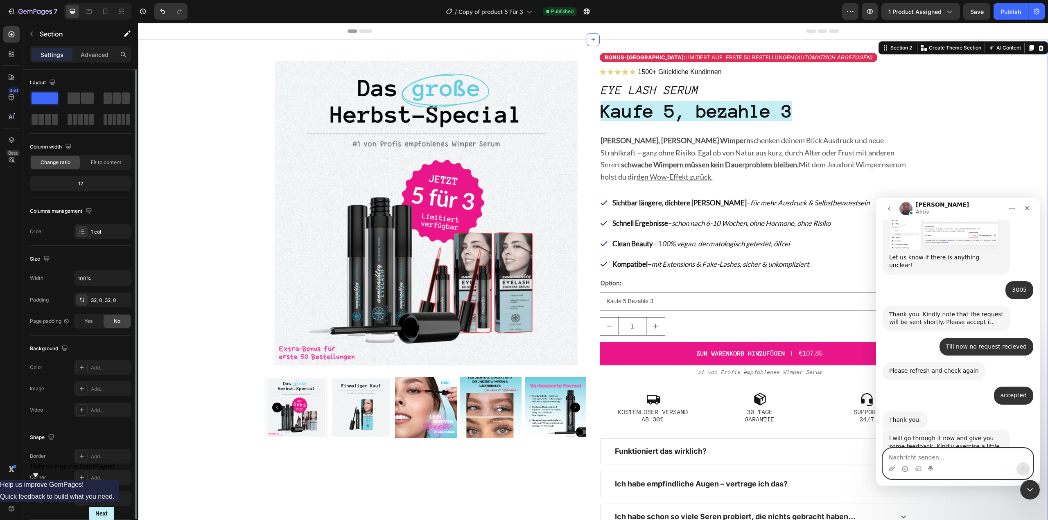
scroll to position [481, 0]
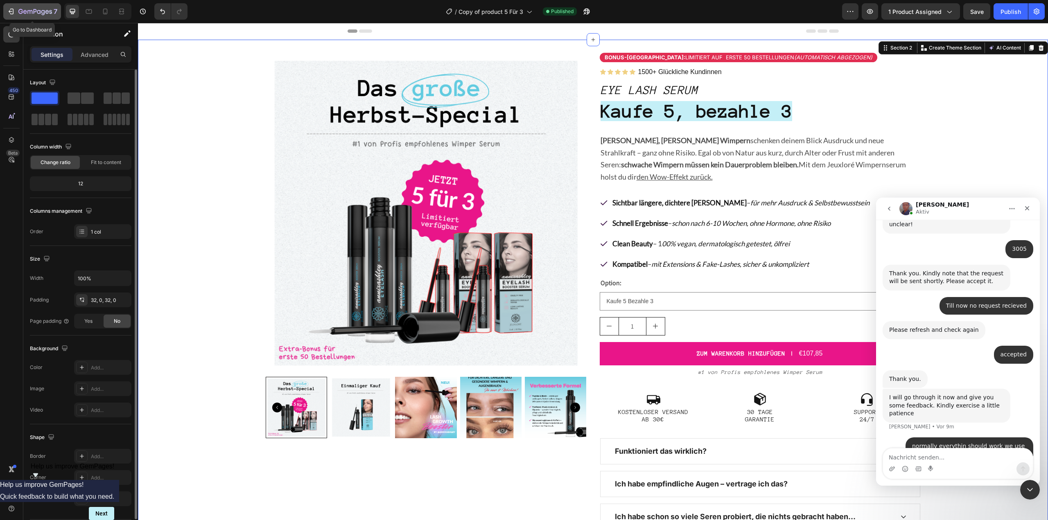
click at [11, 12] on icon "button" at bounding box center [11, 11] width 8 height 8
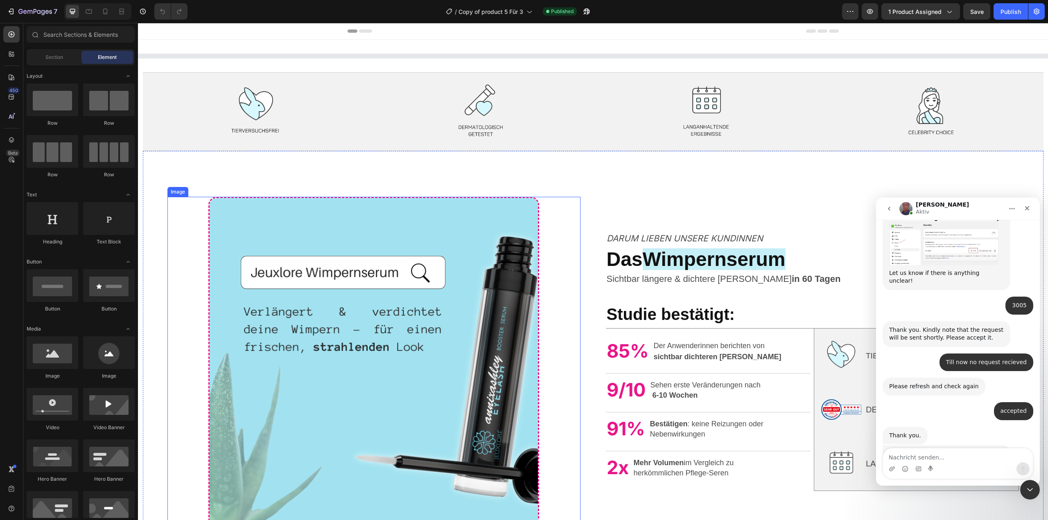
scroll to position [481, 0]
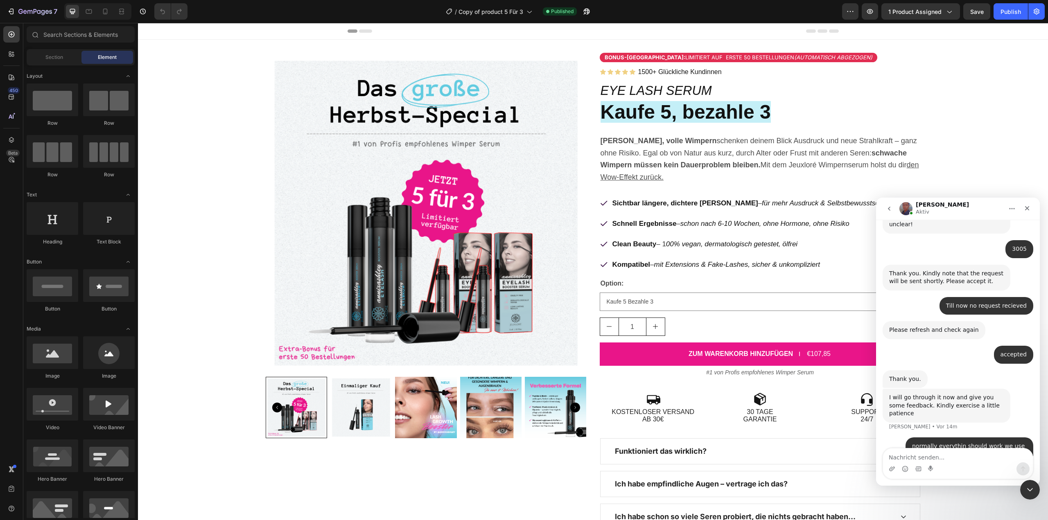
click at [18, 63] on div "450 Beta" at bounding box center [11, 243] width 16 height 435
click at [16, 62] on div at bounding box center [11, 54] width 16 height 16
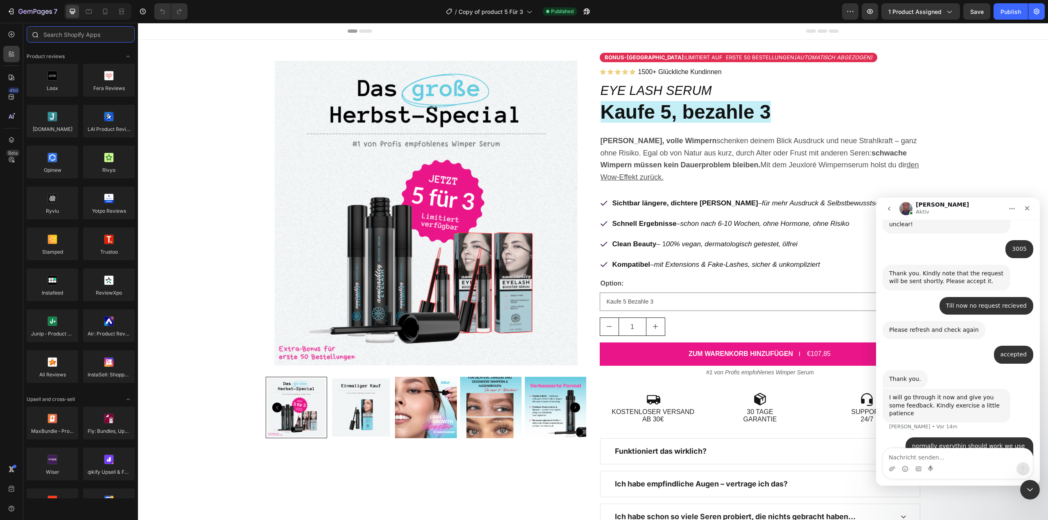
click at [80, 36] on input "text" at bounding box center [81, 34] width 108 height 16
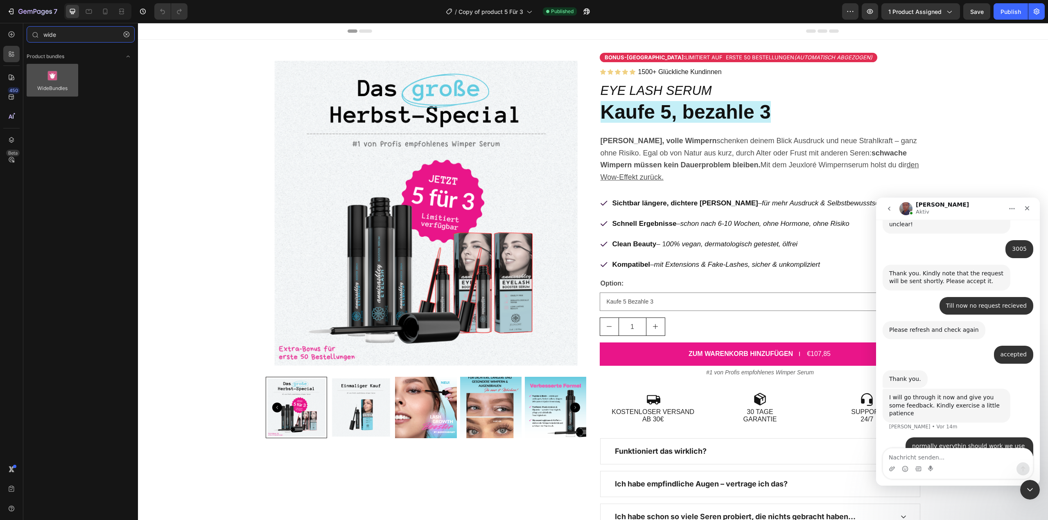
type input "wide"
drag, startPoint x: 202, startPoint y: 92, endPoint x: 675, endPoint y: 355, distance: 540.5
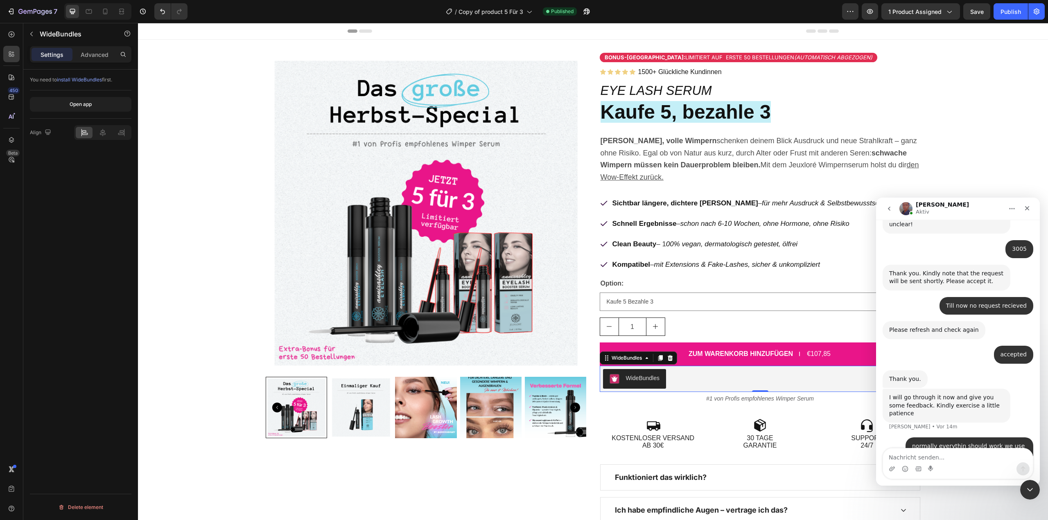
click at [994, 63] on div "Product Images Bonus-Rabatt: Limitiert auf erste 50 Bestellungen (automatisch a…" at bounding box center [593, 310] width 910 height 514
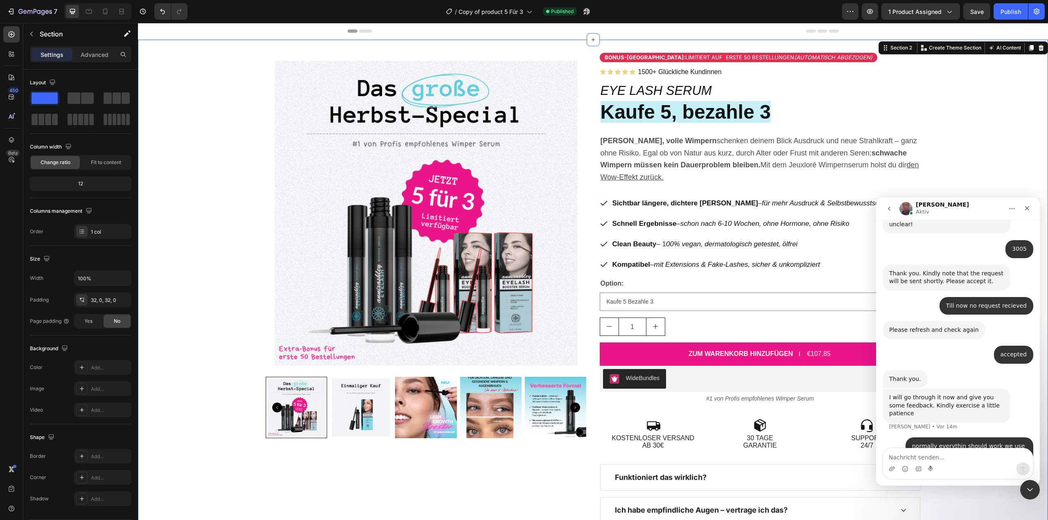
click at [672, 29] on div "Header" at bounding box center [592, 31] width 491 height 16
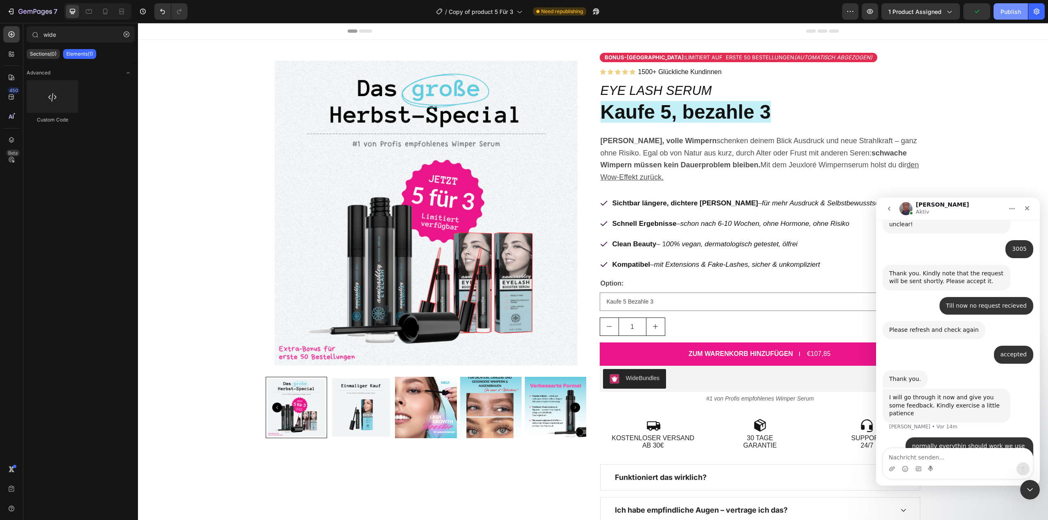
click at [1005, 15] on div "Publish" at bounding box center [1010, 11] width 20 height 9
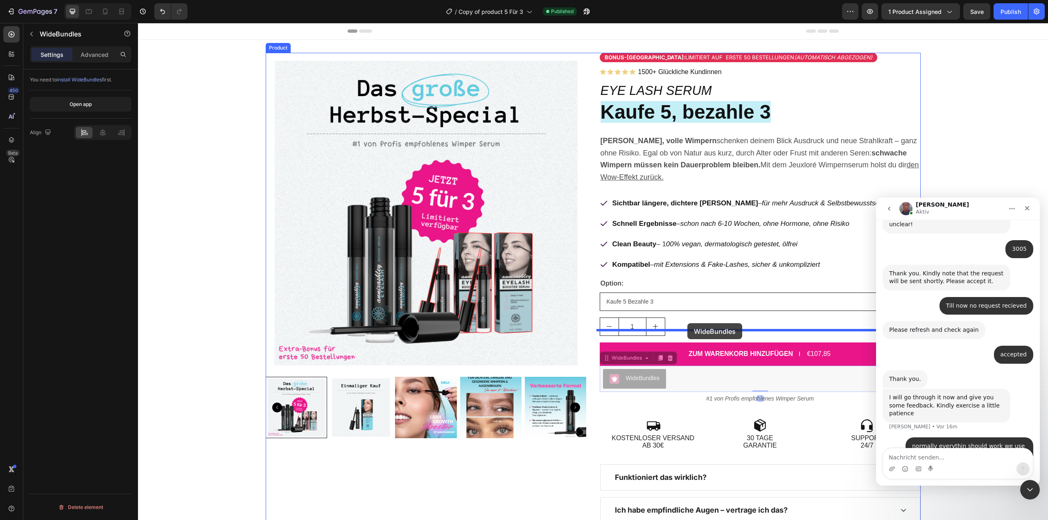
drag, startPoint x: 678, startPoint y: 365, endPoint x: 697, endPoint y: 297, distance: 71.4
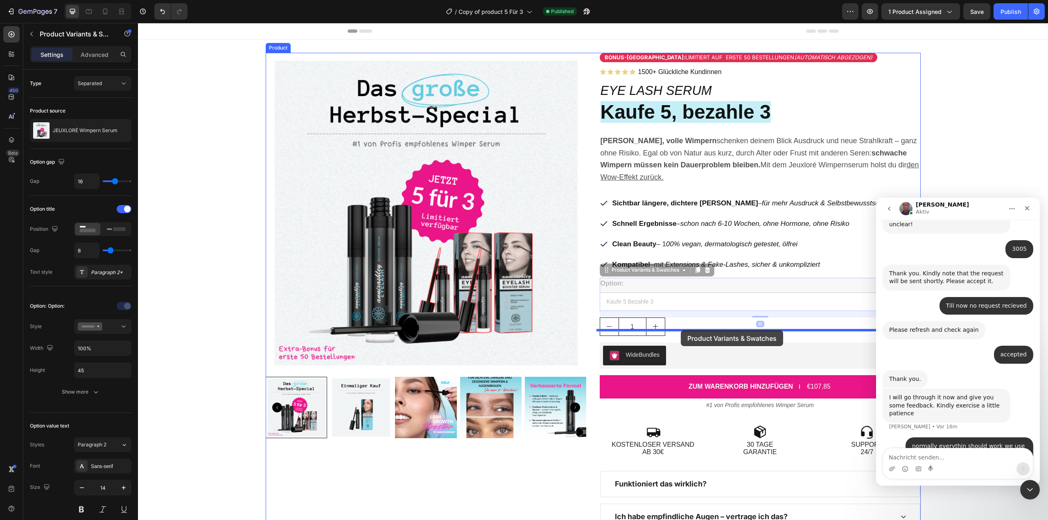
drag, startPoint x: 688, startPoint y: 298, endPoint x: 680, endPoint y: 331, distance: 33.6
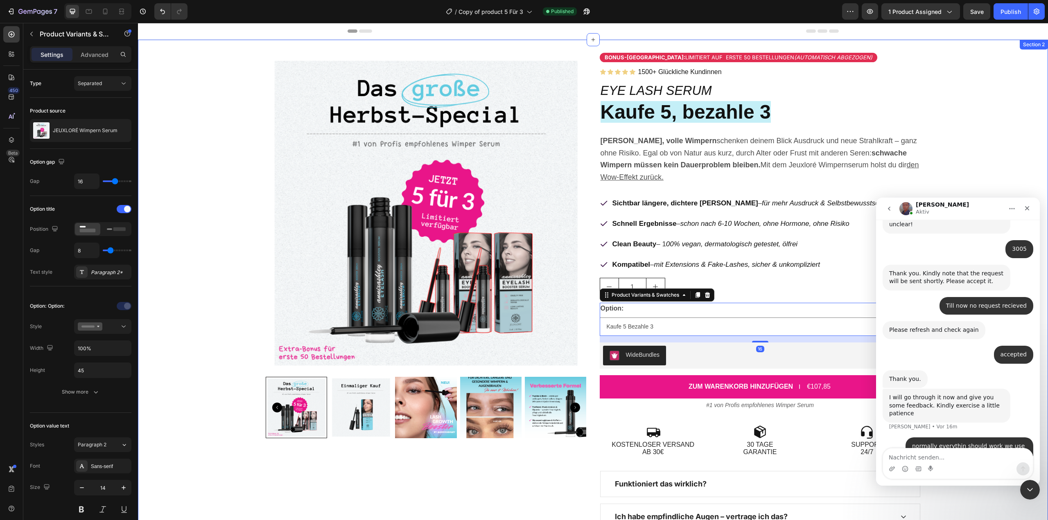
click at [950, 177] on div "Product Images Bonus-Rabatt: Limitiert auf erste 50 Bestellungen (automatisch a…" at bounding box center [593, 313] width 910 height 520
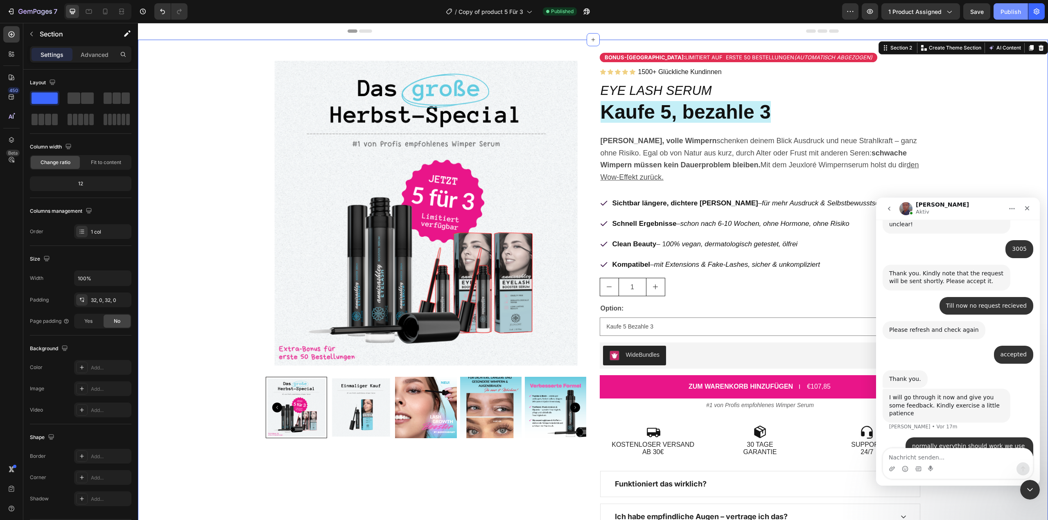
click at [1007, 12] on div "Publish" at bounding box center [1010, 11] width 20 height 9
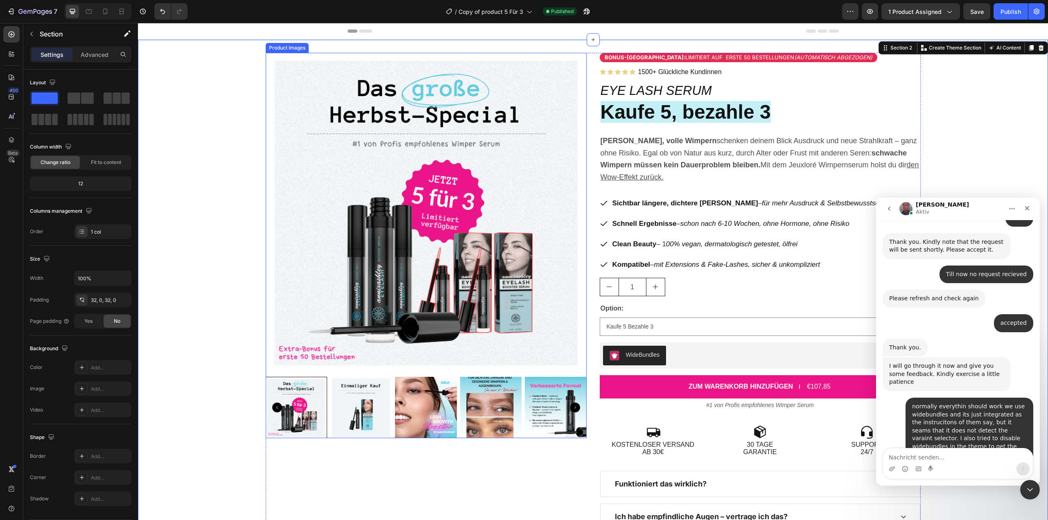
scroll to position [522, 0]
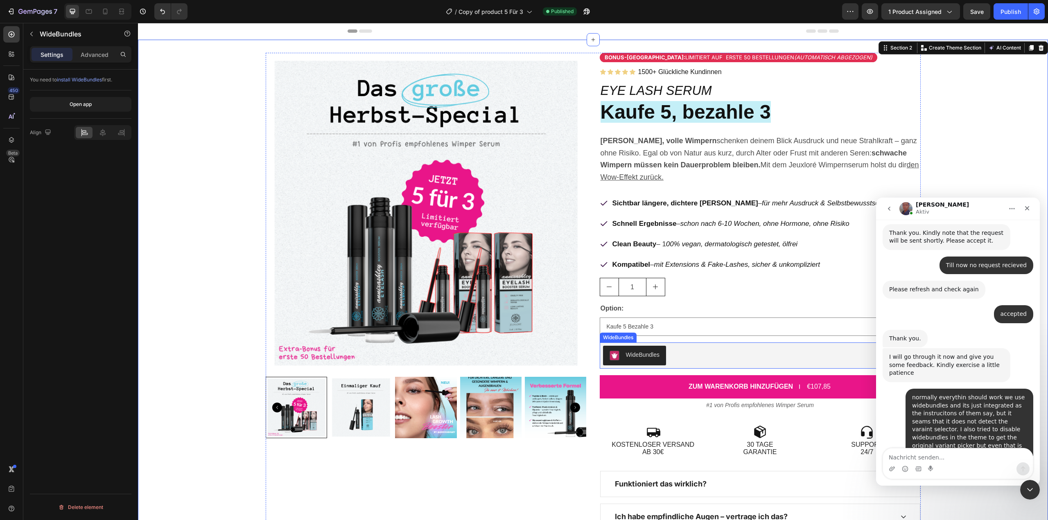
click at [703, 346] on div "WideBundles" at bounding box center [760, 356] width 314 height 20
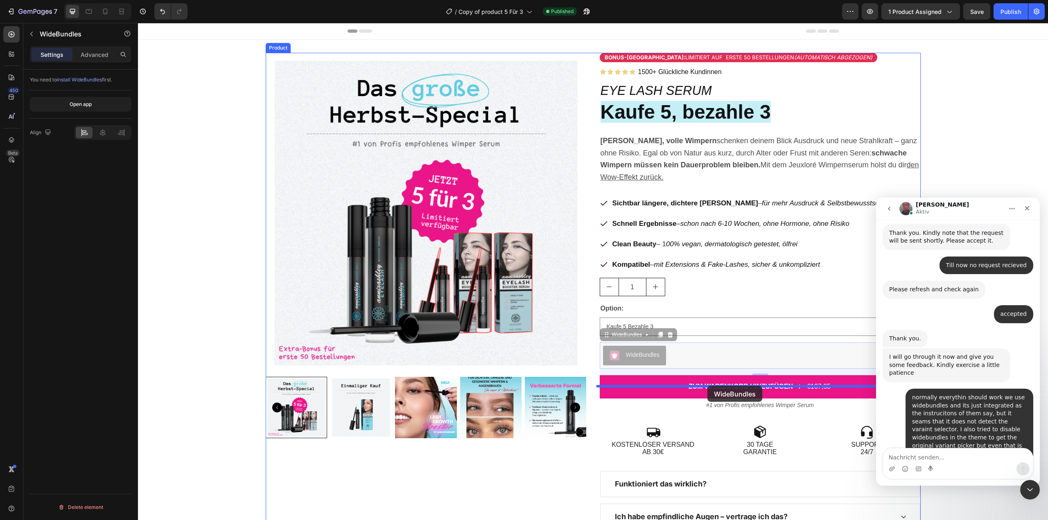
drag, startPoint x: 704, startPoint y: 338, endPoint x: 707, endPoint y: 386, distance: 47.6
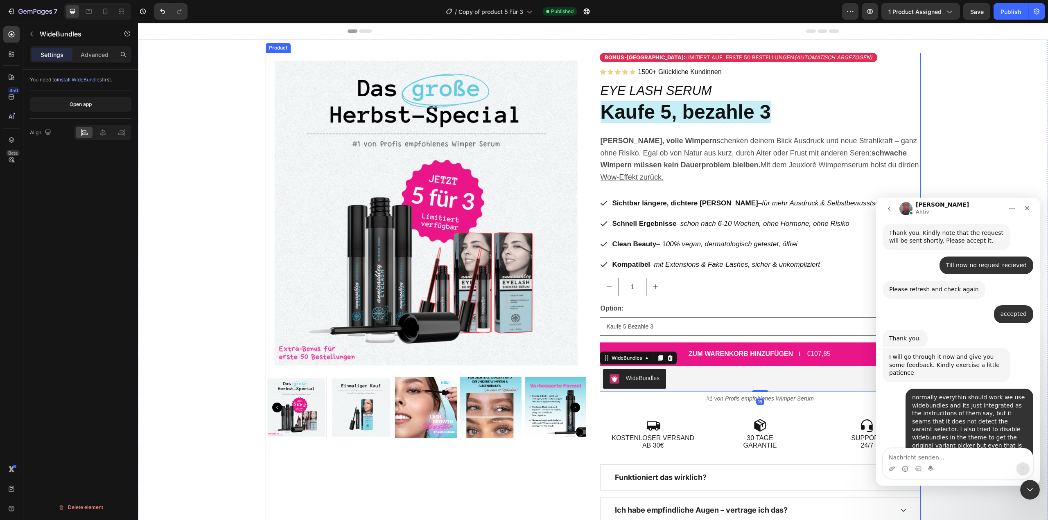
click at [688, 318] on select "Kaufe 5 Bezahle 3 Einmaliger Kauf" at bounding box center [759, 327] width 321 height 18
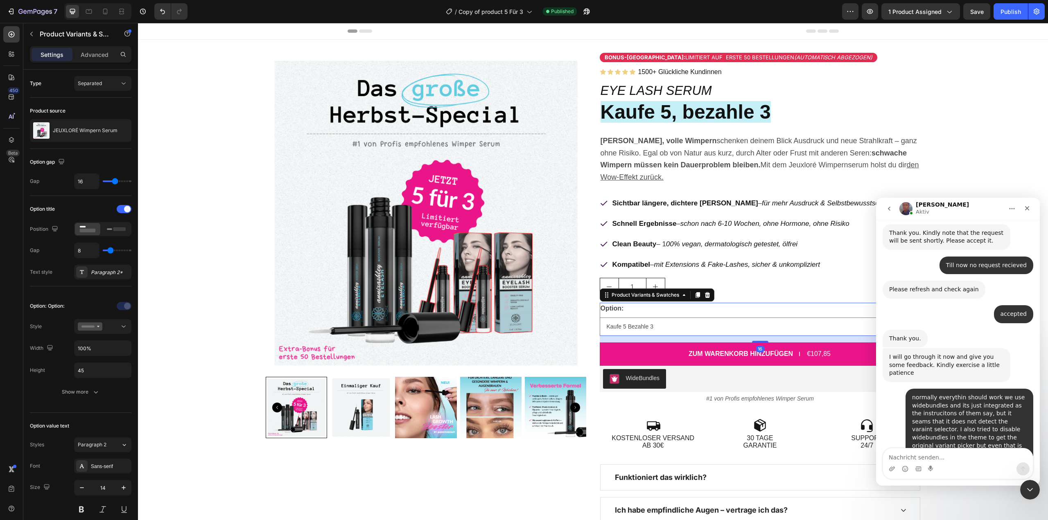
click at [674, 303] on div "Option: Kaufe 5 Bezahle 3 Einmaliger Kauf" at bounding box center [759, 319] width 321 height 33
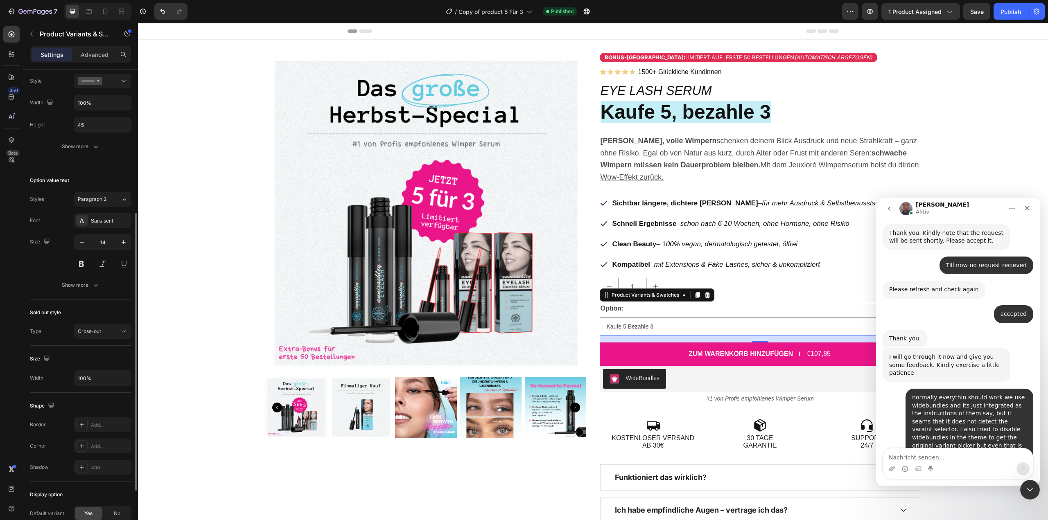
scroll to position [335, 0]
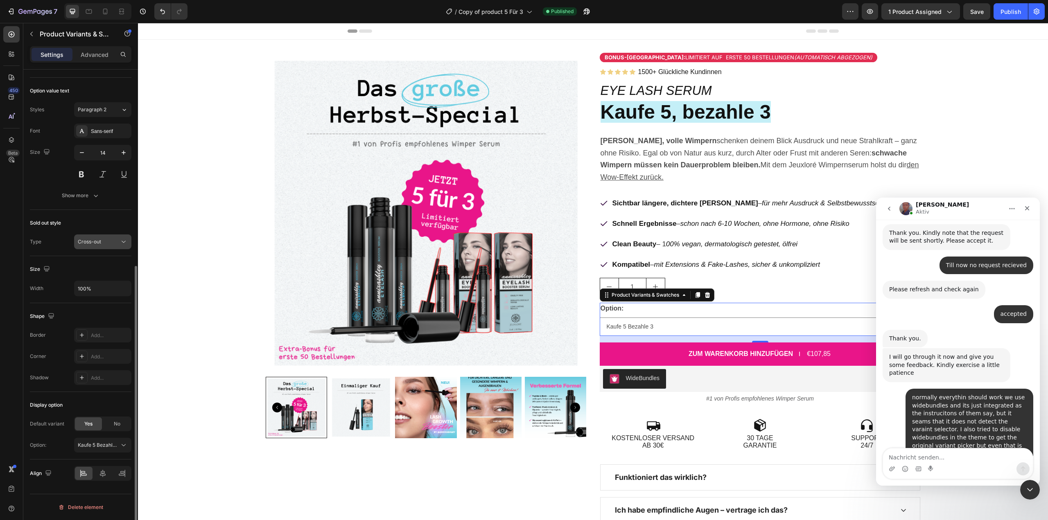
click at [115, 243] on div "Cross-out" at bounding box center [99, 241] width 42 height 7
click at [122, 245] on icon at bounding box center [123, 242] width 8 height 8
click at [922, 460] on textarea "Nachricht senden..." at bounding box center [958, 455] width 150 height 14
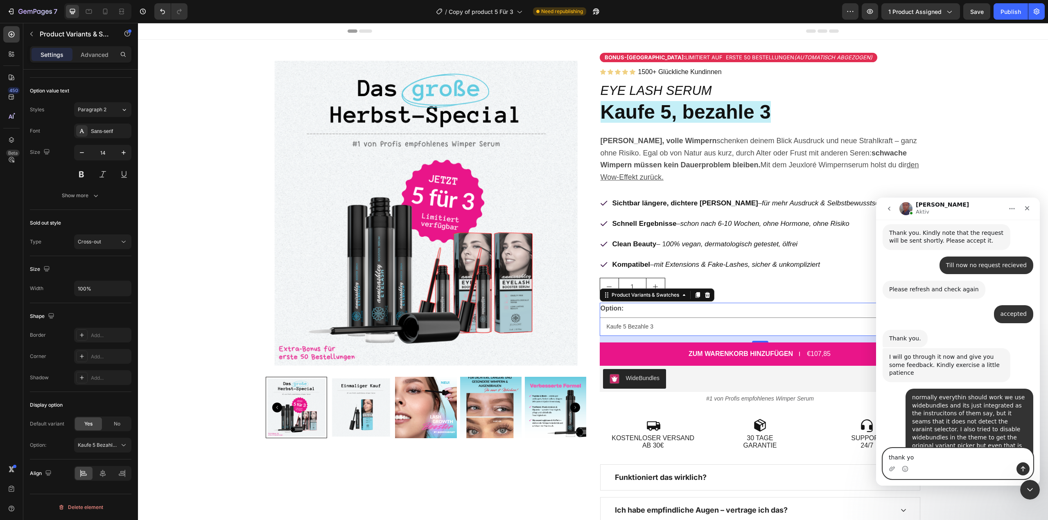
type textarea "thank you"
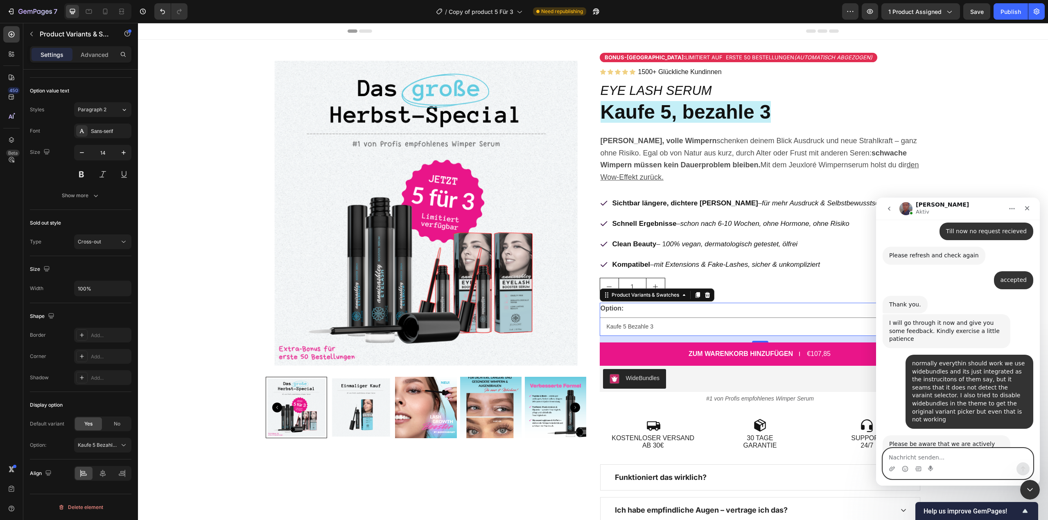
scroll to position [546, 0]
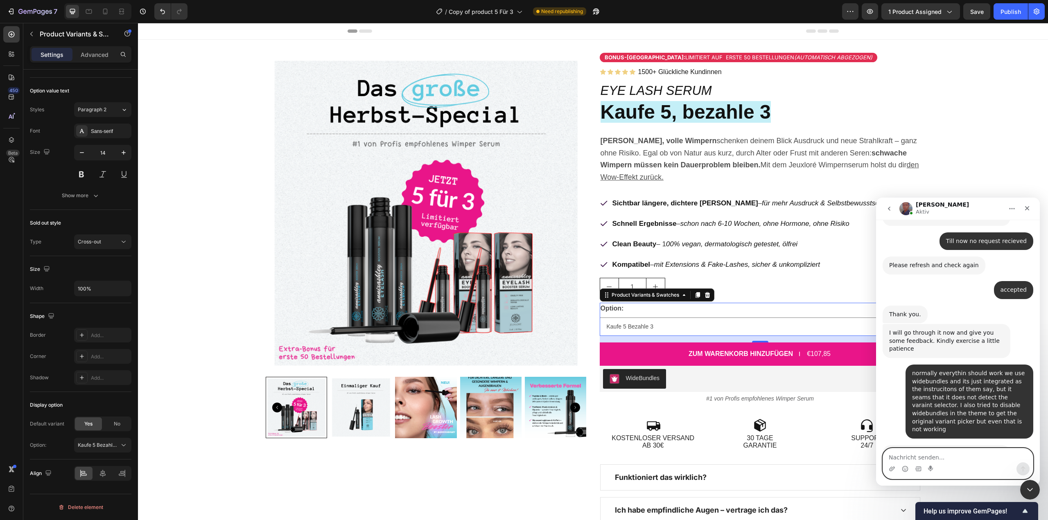
click at [904, 460] on textarea "Nachricht senden..." at bounding box center [958, 455] width 150 height 14
click at [972, 458] on textarea "something newß" at bounding box center [958, 455] width 150 height 14
type textarea "something new?"
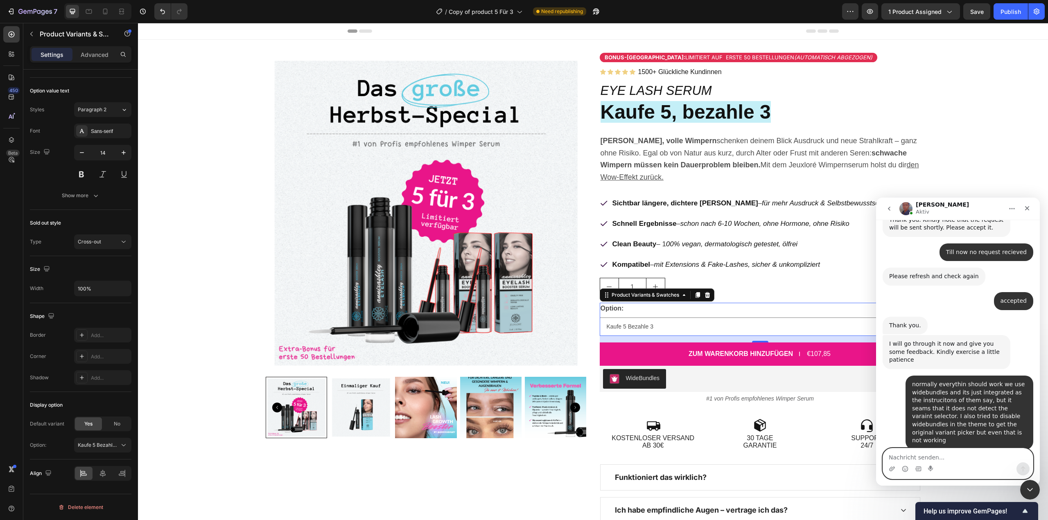
scroll to position [593, 0]
